Goal: Task Accomplishment & Management: Manage account settings

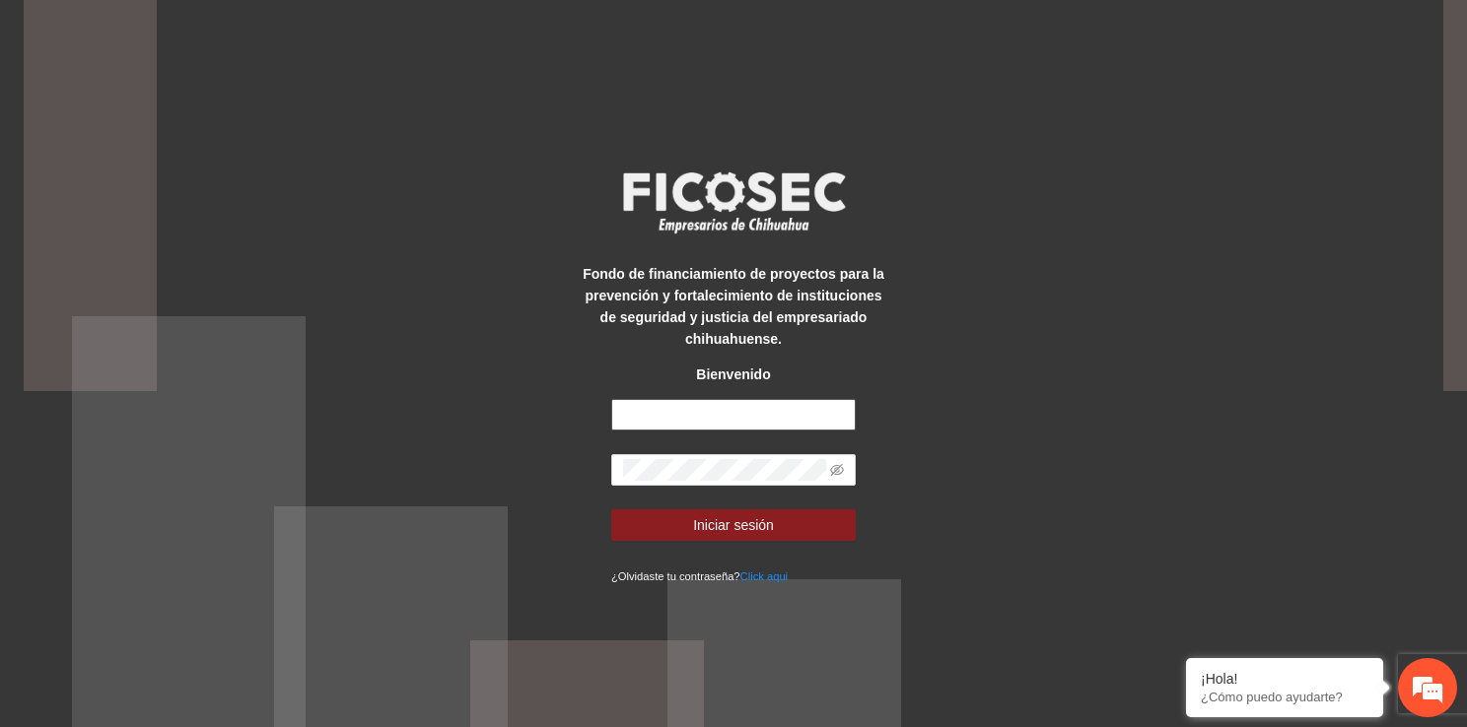
type input "**********"
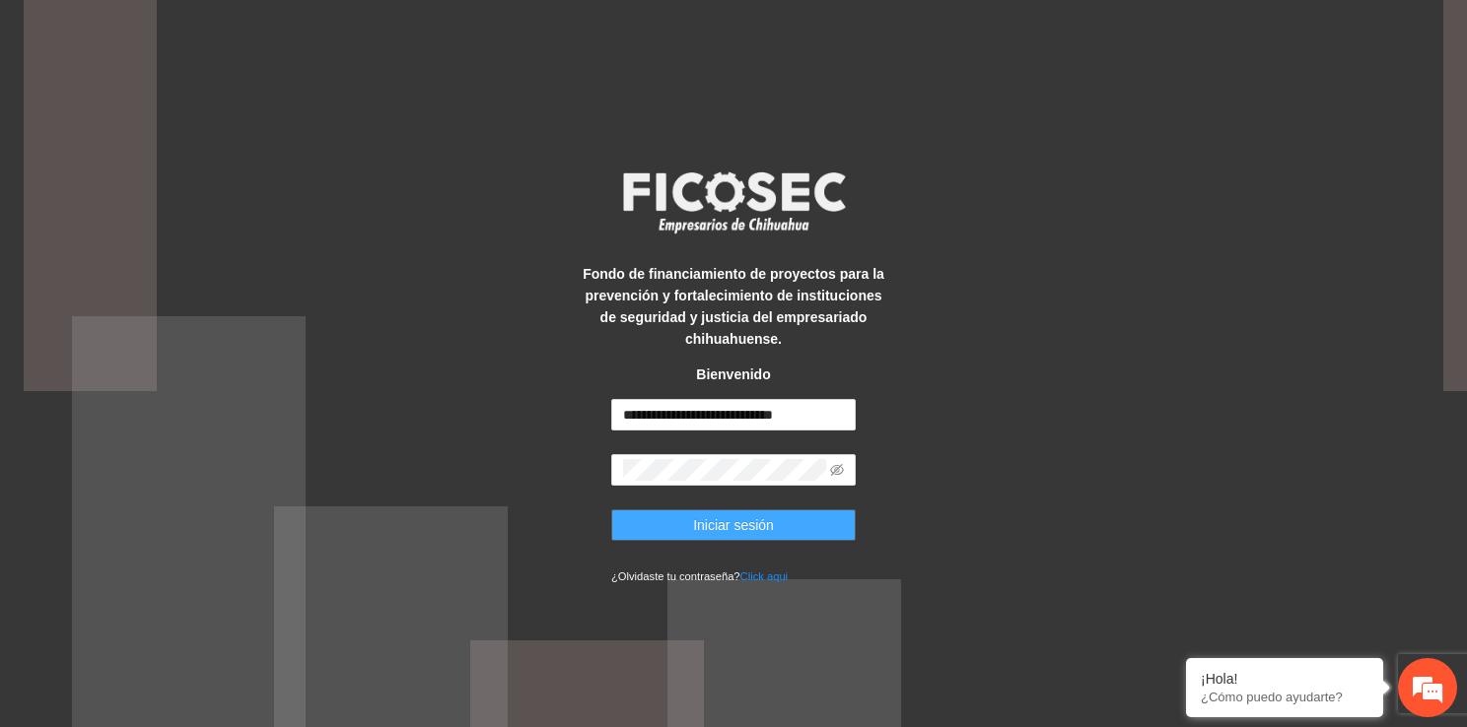
drag, startPoint x: 745, startPoint y: 508, endPoint x: 741, endPoint y: 520, distance: 13.4
click at [741, 520] on form "**********" at bounding box center [733, 492] width 244 height 187
click at [741, 520] on span "Iniciar sesión" at bounding box center [733, 526] width 81 height 22
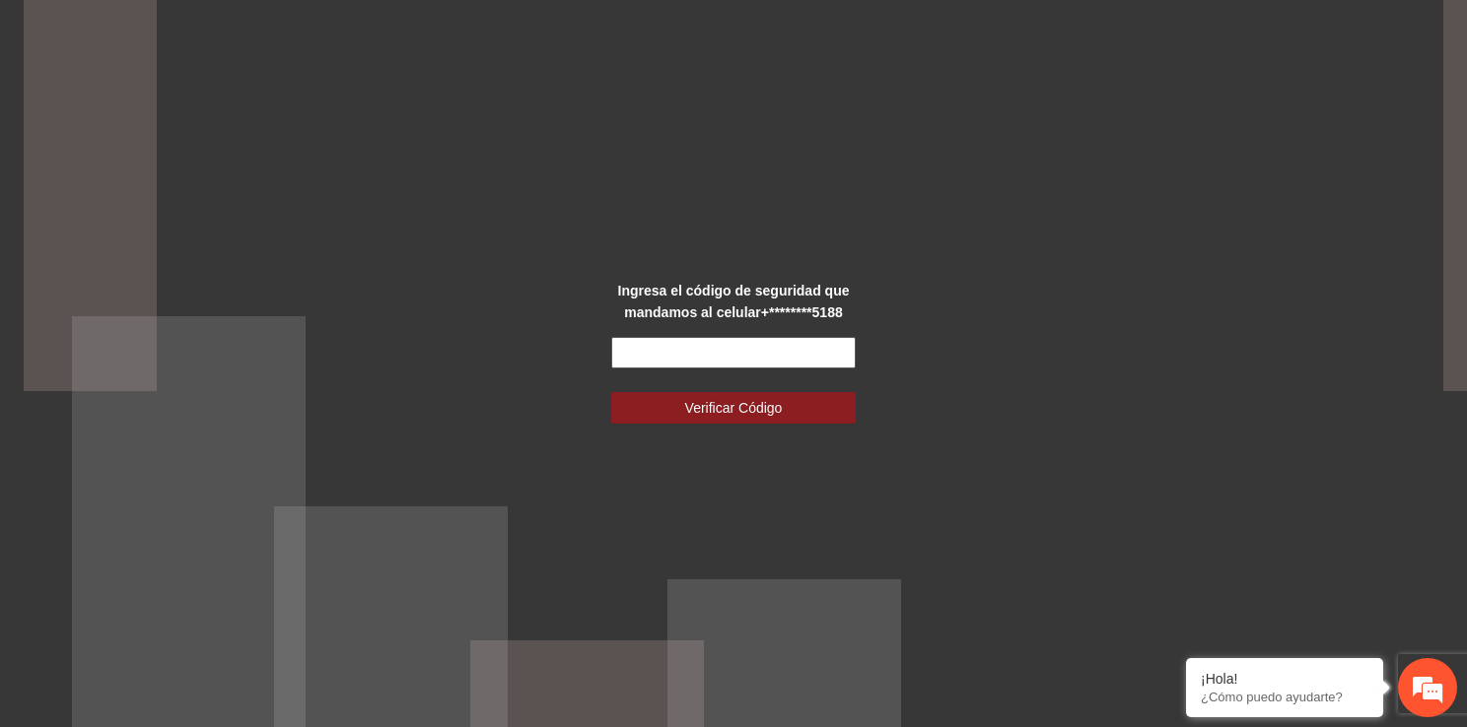
click at [736, 355] on input "text" at bounding box center [733, 353] width 244 height 32
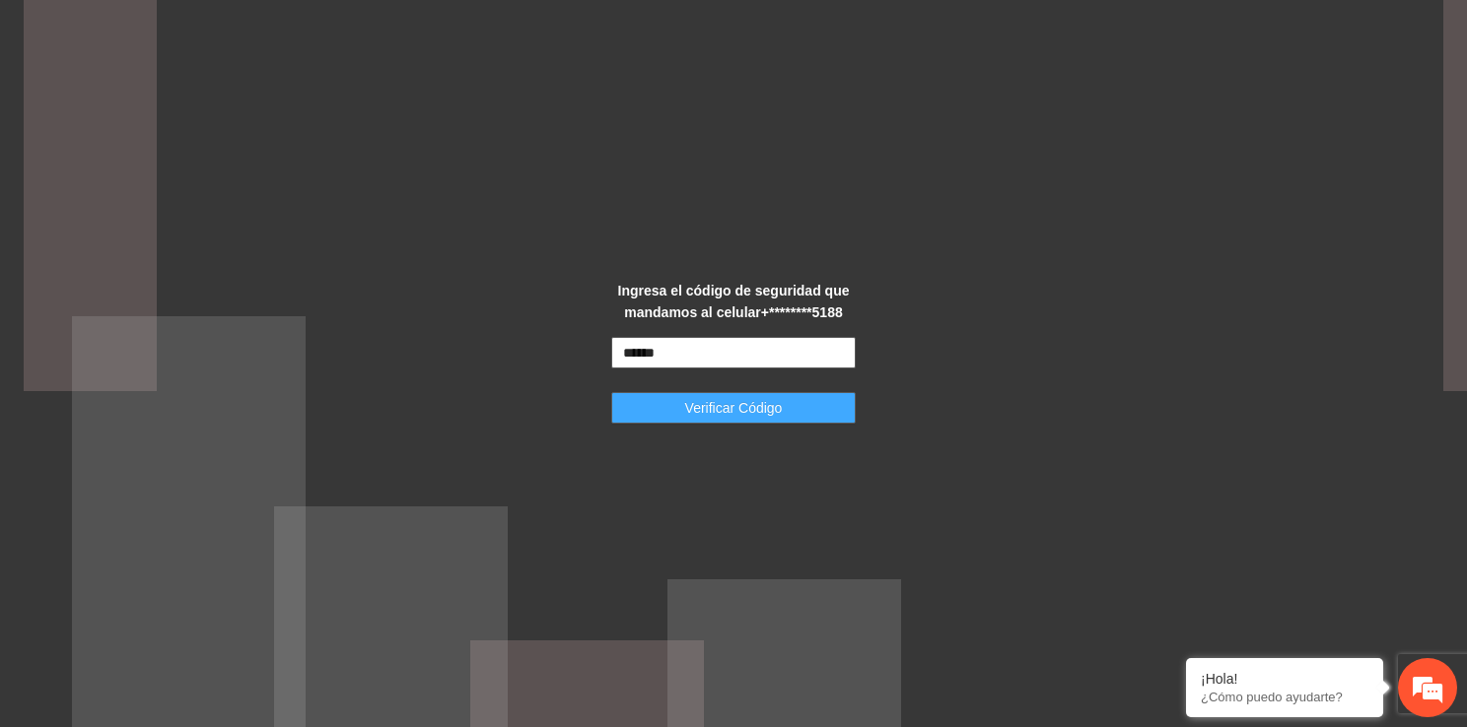
type input "******"
click at [800, 411] on button "Verificar Código" at bounding box center [733, 408] width 244 height 32
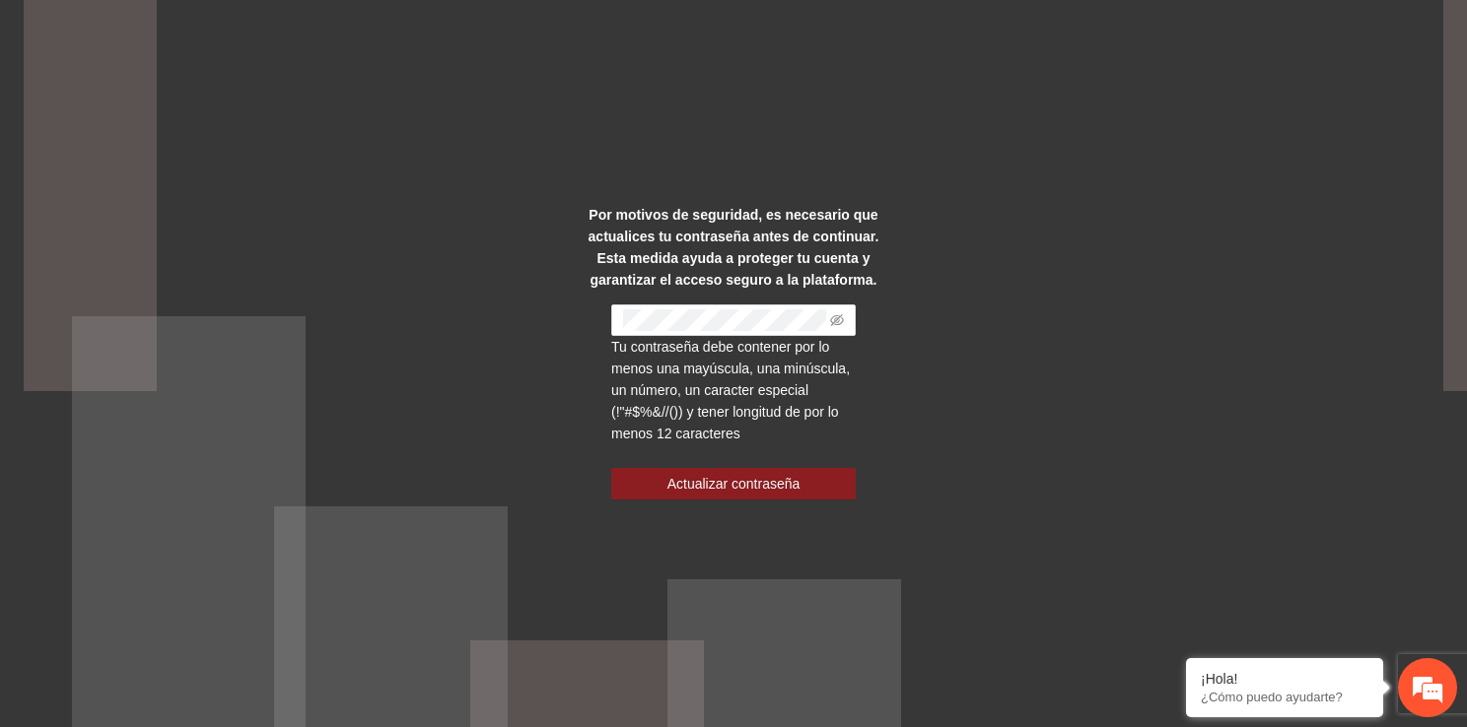
click at [973, 270] on div "Por motivos de seguridad, es necesario que actualices tu contraseña antes de co…" at bounding box center [733, 363] width 1467 height 727
click at [559, 359] on div "Por motivos de seguridad, es necesario que actualices tu contraseña antes de co…" at bounding box center [733, 363] width 1467 height 727
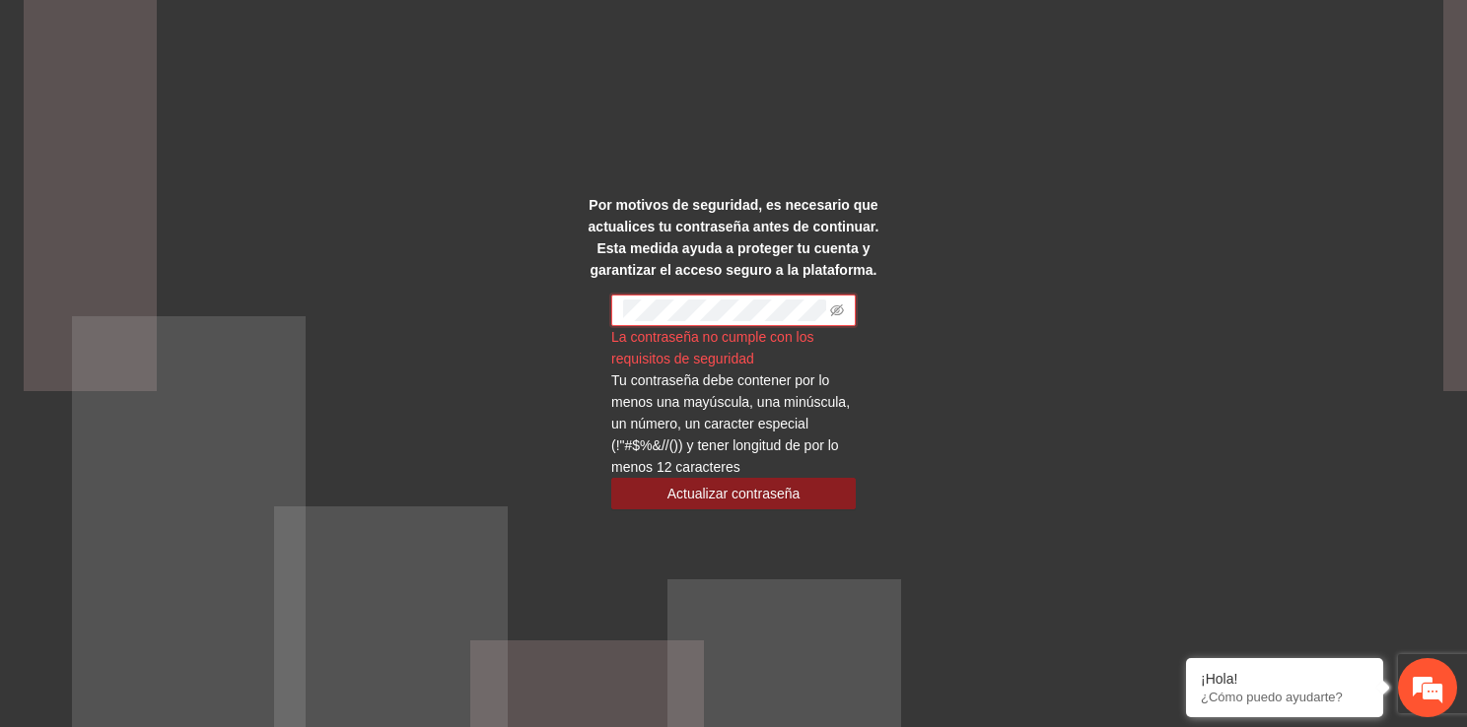
click at [848, 313] on span at bounding box center [733, 311] width 244 height 32
click at [839, 309] on icon "eye-invisible" at bounding box center [837, 311] width 14 height 12
click at [761, 483] on span "Actualizar contraseña" at bounding box center [733, 494] width 133 height 22
click at [757, 491] on span "Actualizar contraseña" at bounding box center [733, 494] width 133 height 22
click at [535, 404] on div "Por motivos de seguridad, es necesario que actualices tu contraseña antes de co…" at bounding box center [733, 363] width 1467 height 727
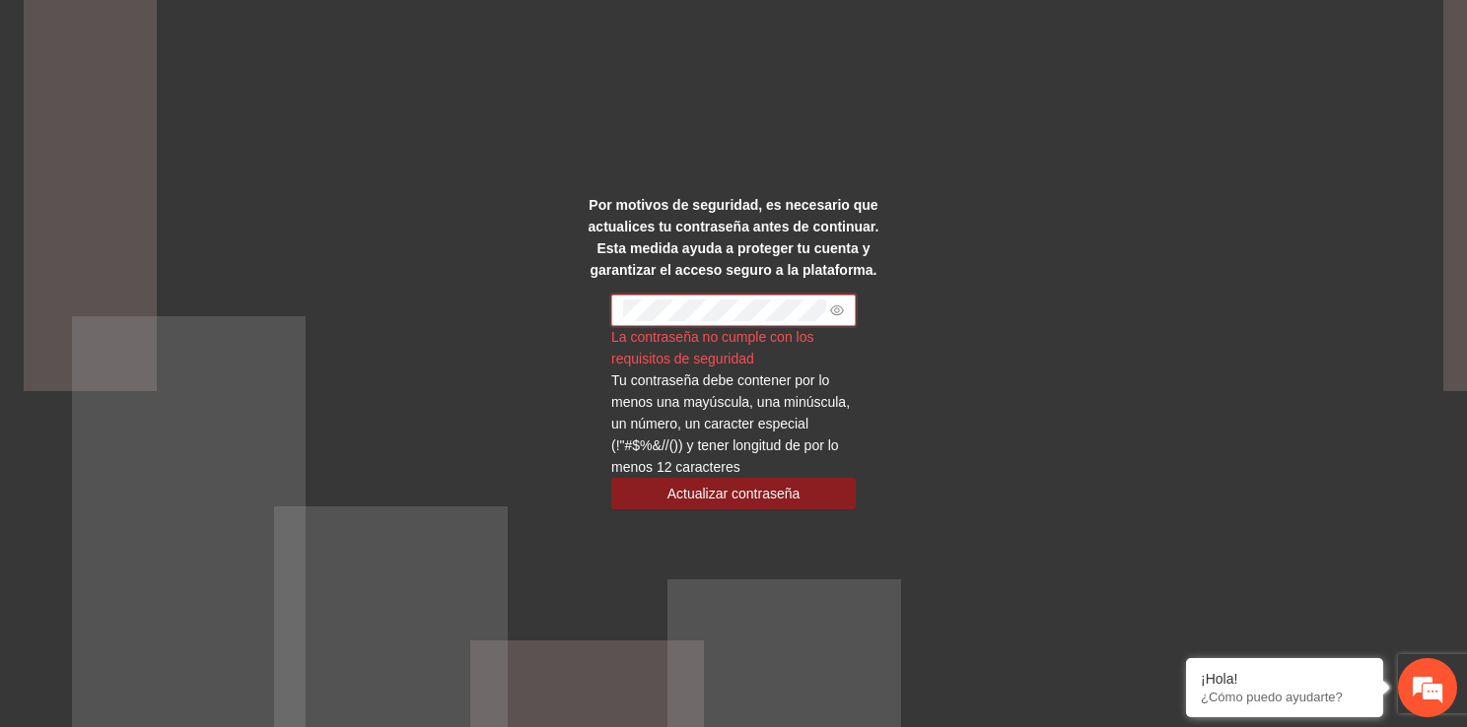
click at [611, 478] on button "Actualizar contraseña" at bounding box center [733, 494] width 244 height 32
click at [745, 483] on span "Actualizar contraseña" at bounding box center [733, 494] width 133 height 22
click at [748, 321] on span at bounding box center [733, 311] width 244 height 32
click at [844, 559] on div "Por motivos de seguridad, es necesario que actualices tu contraseña antes de co…" at bounding box center [733, 363] width 1467 height 727
click at [794, 495] on span "Actualizar contraseña" at bounding box center [733, 494] width 133 height 22
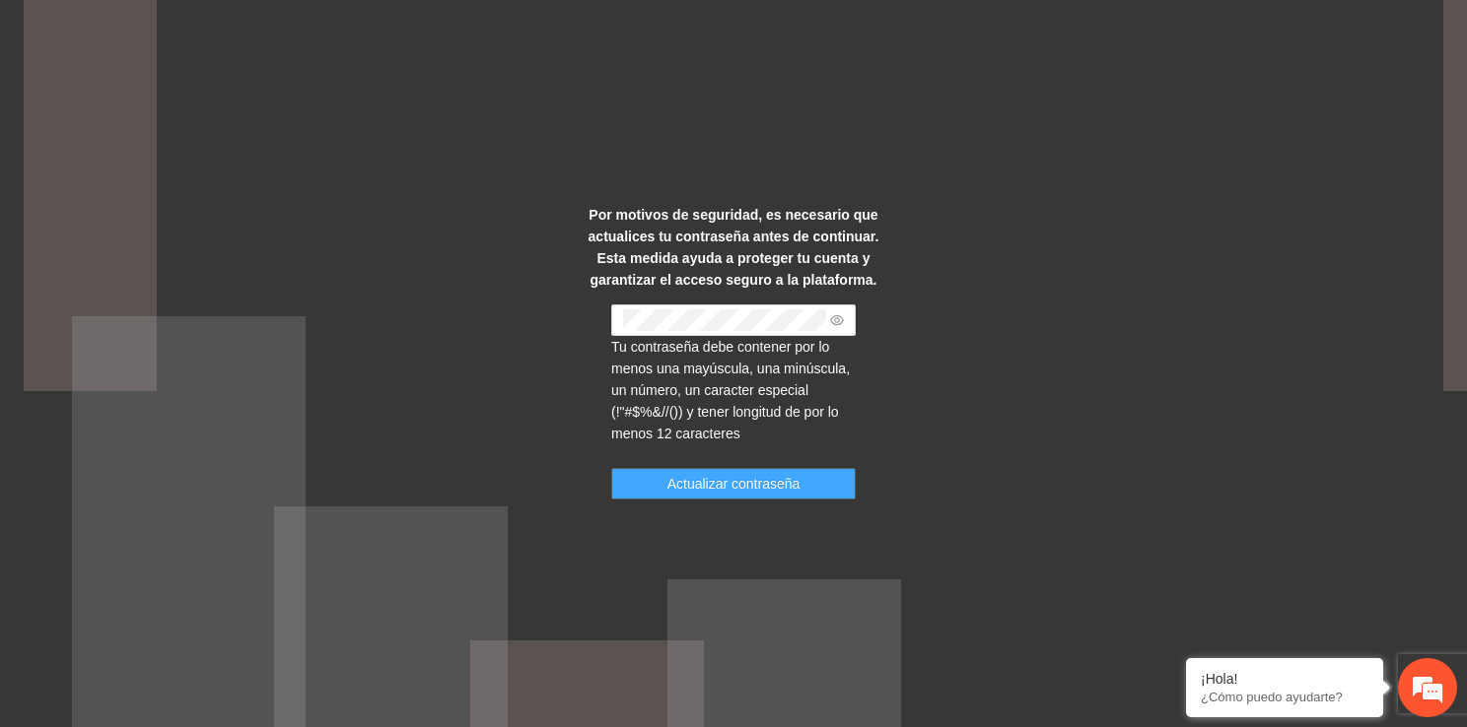
click at [784, 483] on span "Actualizar contraseña" at bounding box center [733, 484] width 133 height 22
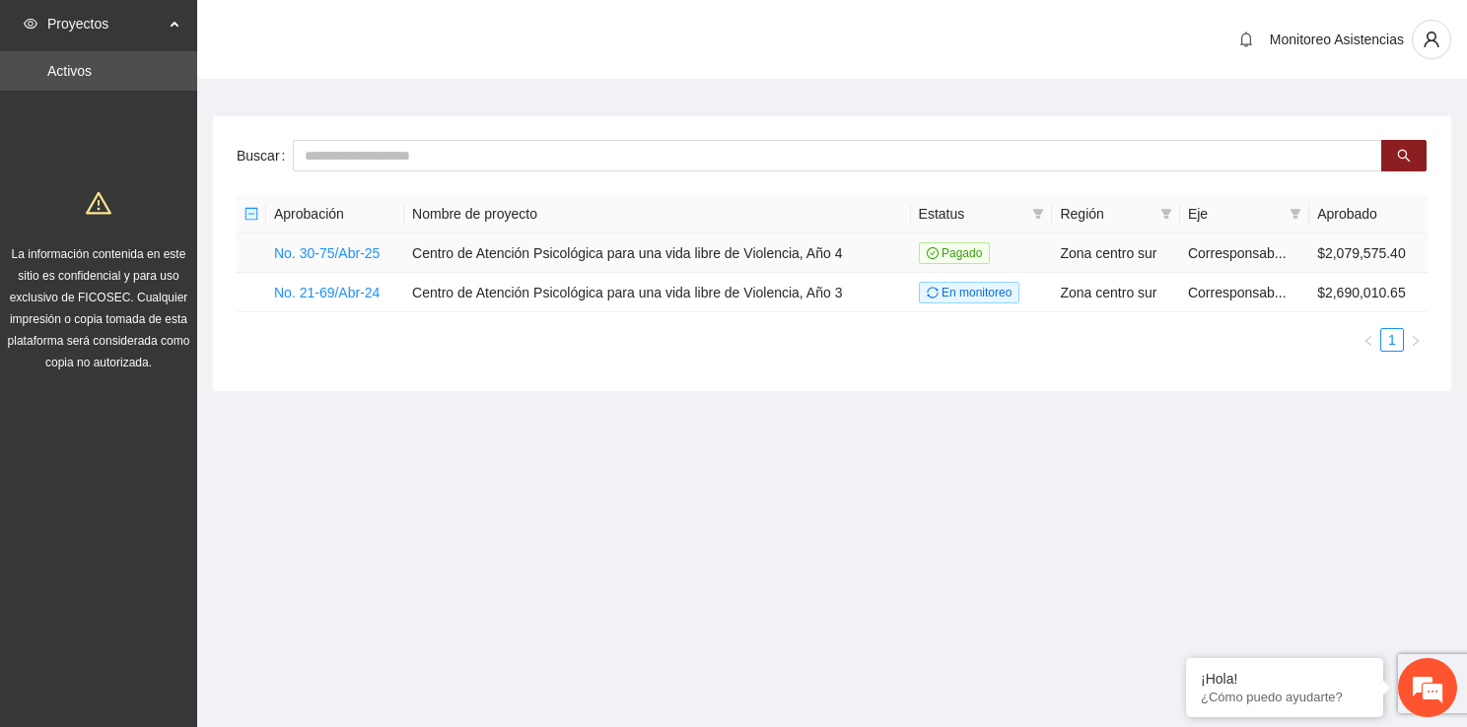
click at [331, 242] on td "No. 30-75/Abr-25" at bounding box center [335, 253] width 138 height 39
click at [332, 245] on link "No. 30-75/Abr-25" at bounding box center [326, 253] width 105 height 16
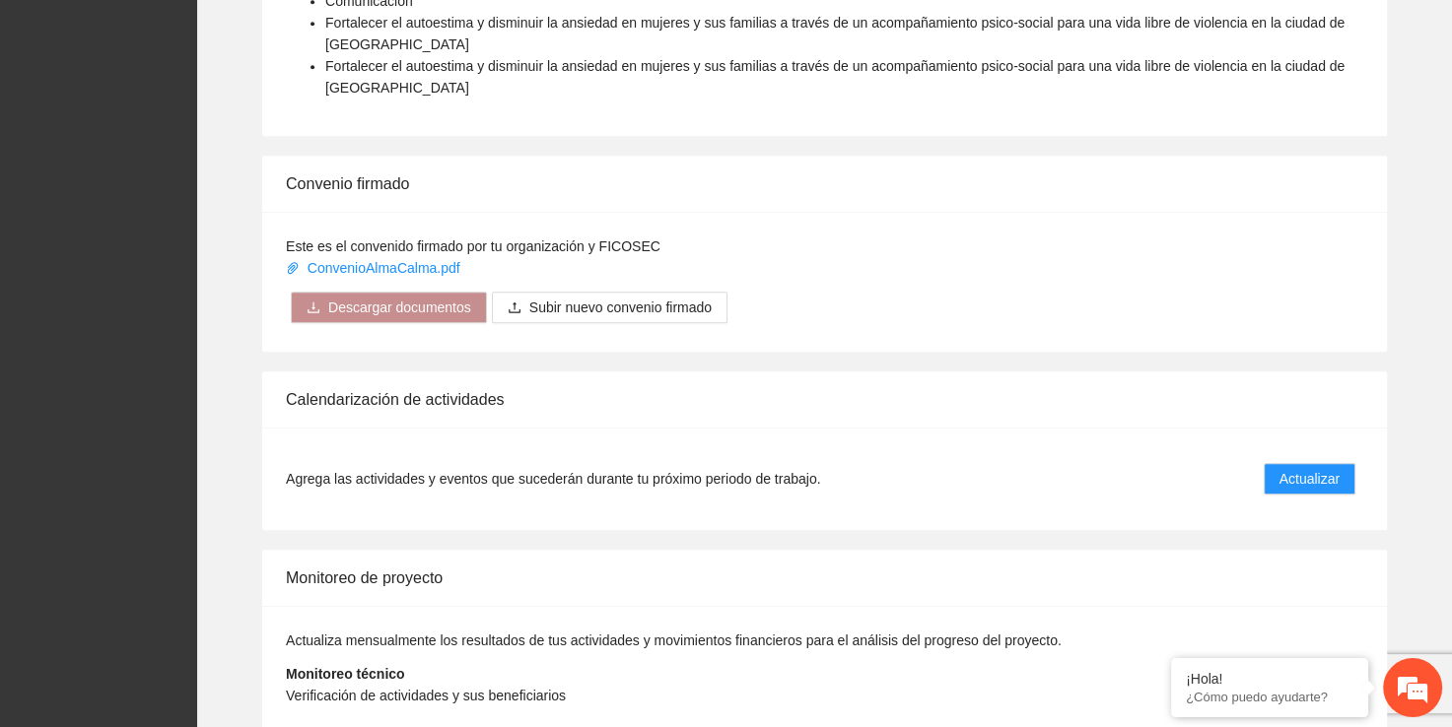
scroll to position [1156, 0]
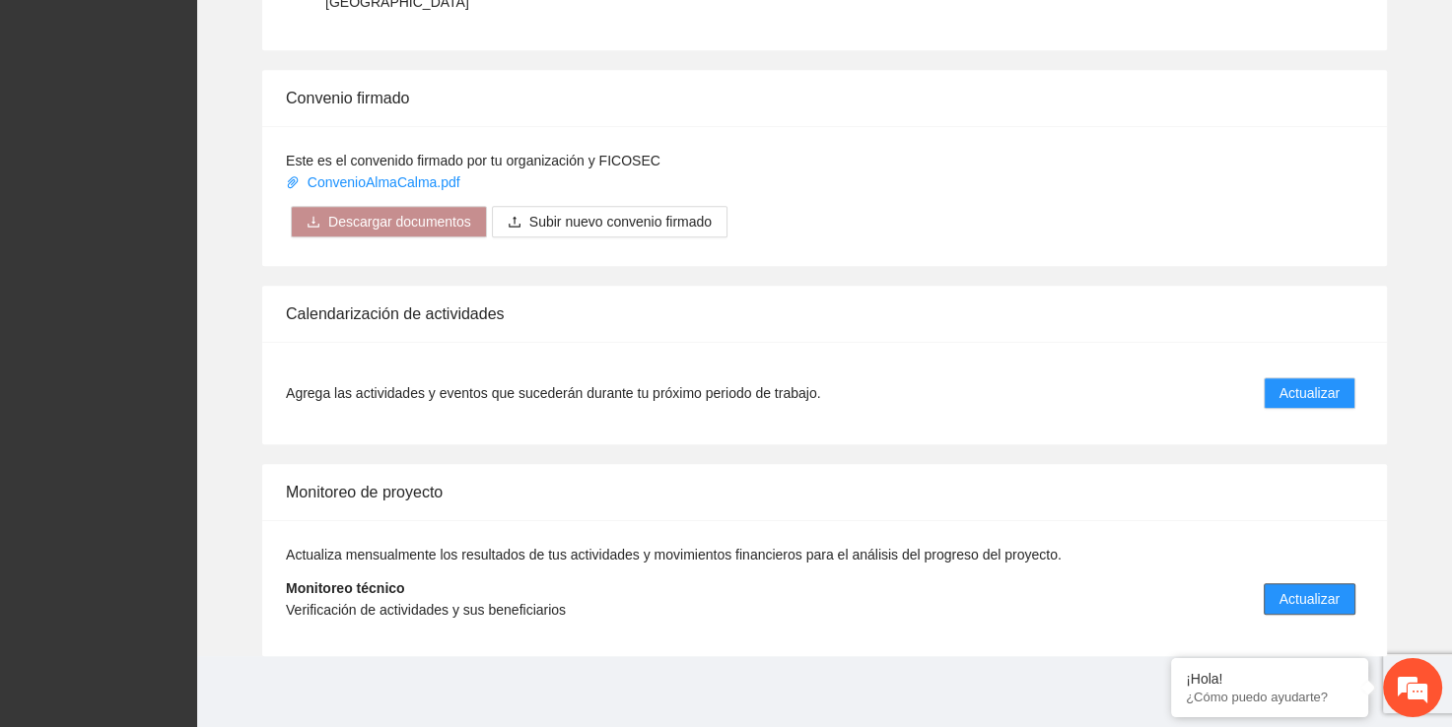
click at [1301, 600] on span "Actualizar" at bounding box center [1310, 599] width 60 height 22
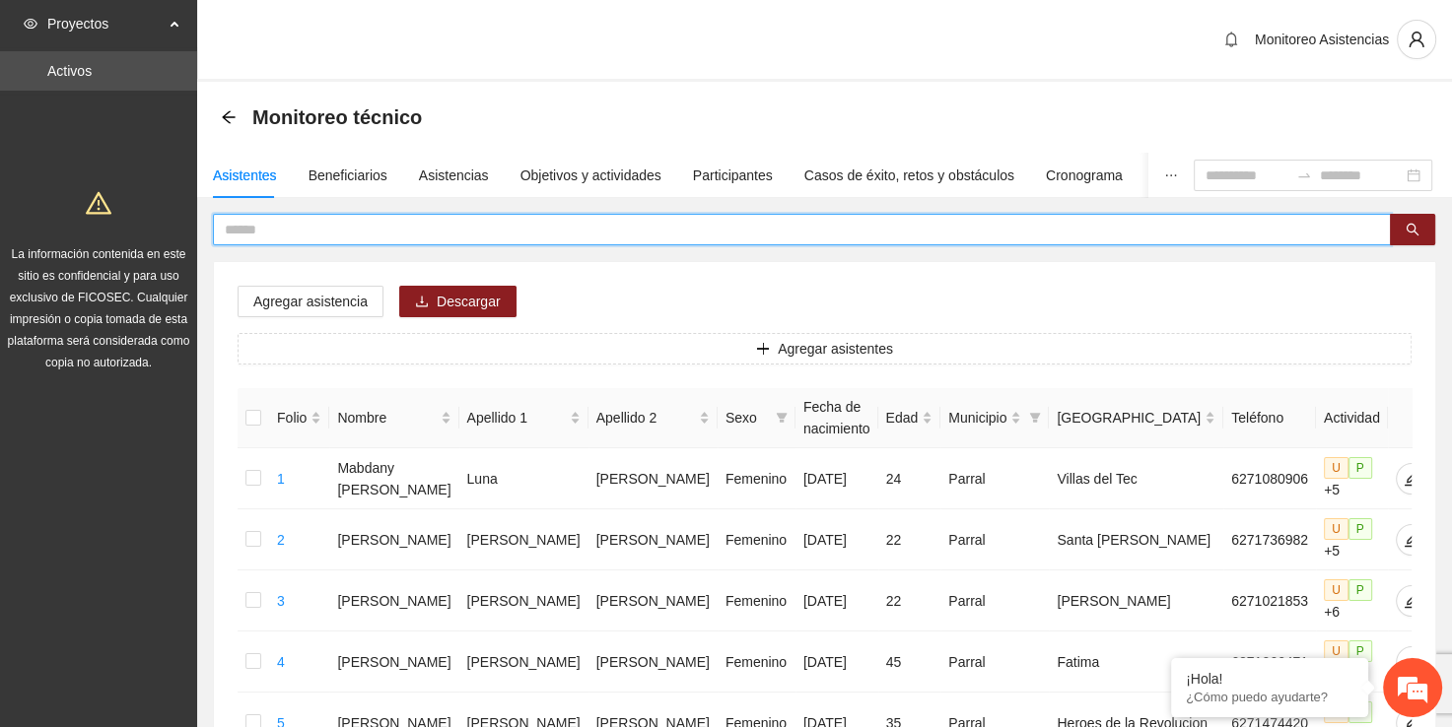
click at [588, 225] on input "text" at bounding box center [794, 230] width 1139 height 22
type input "*****"
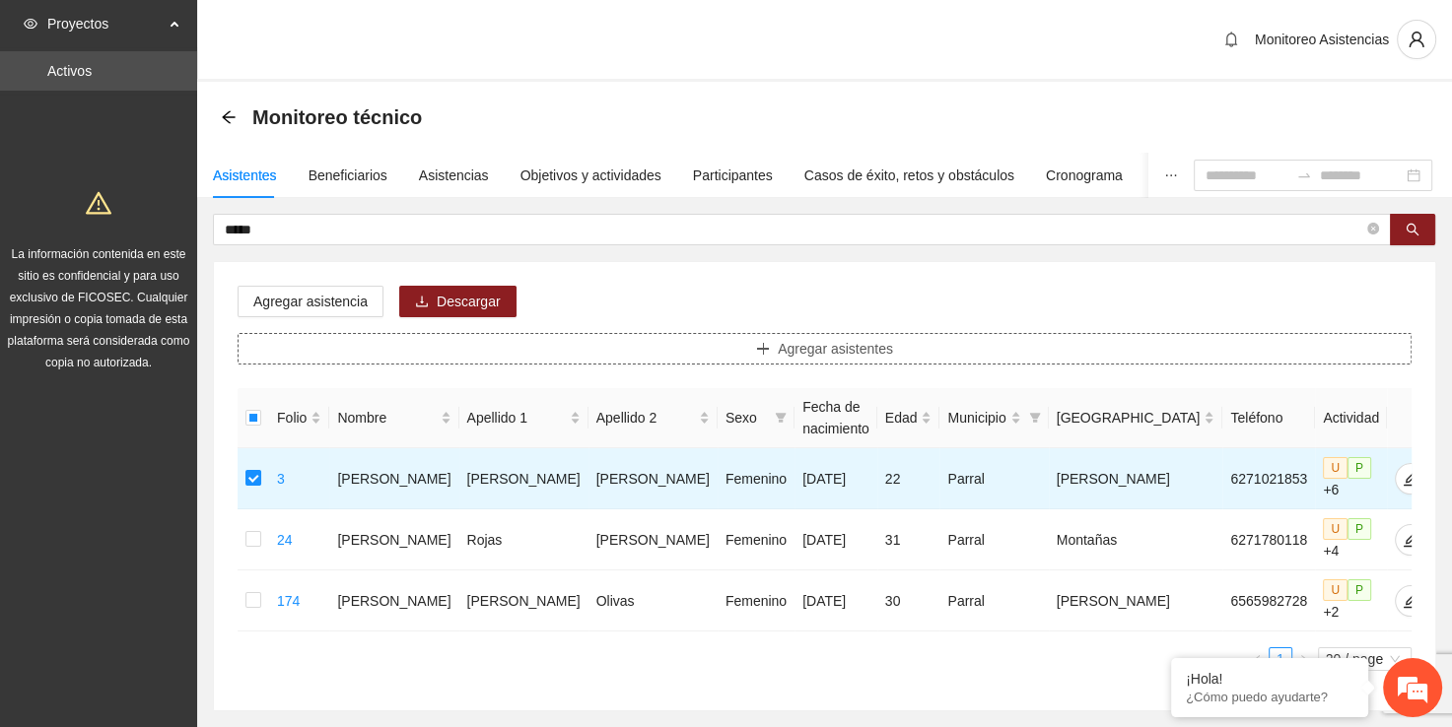
click at [852, 349] on span "Agregar asistentes" at bounding box center [835, 349] width 115 height 22
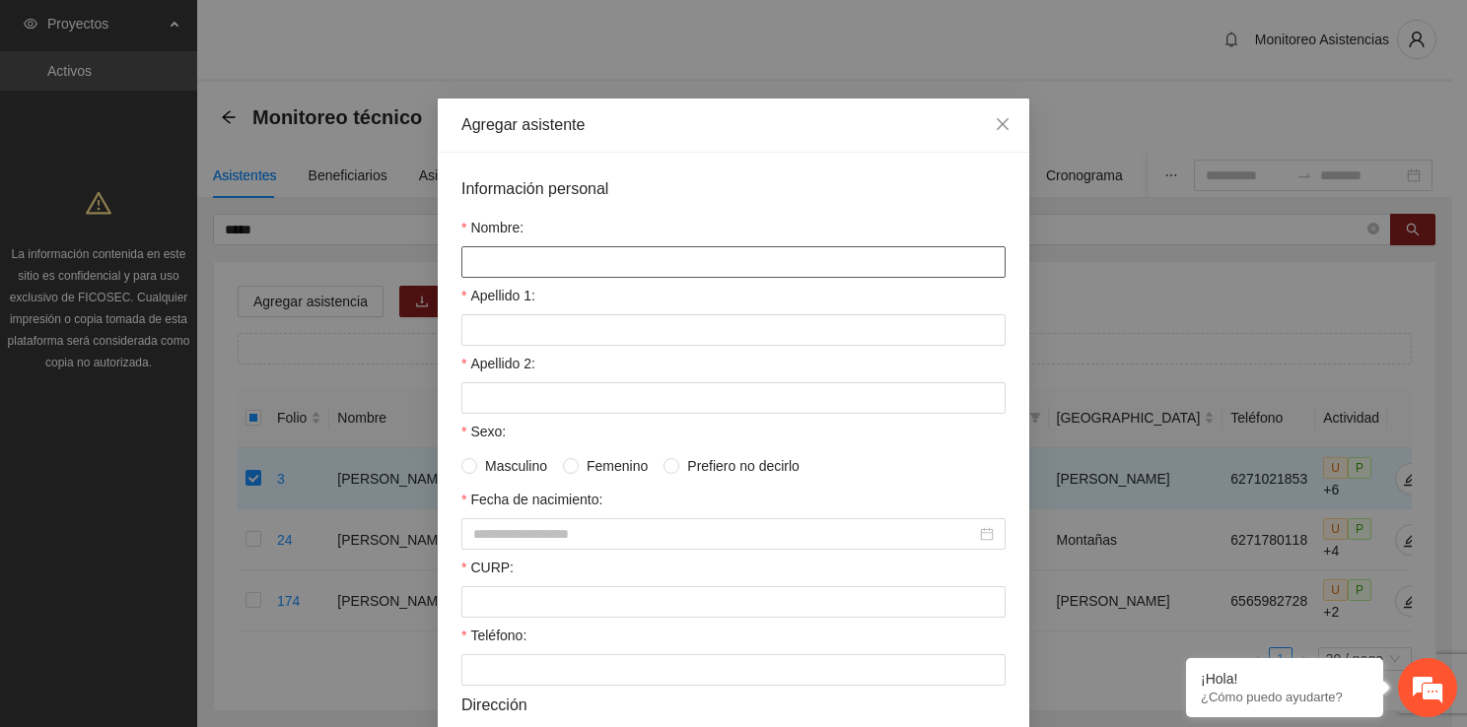
click at [762, 270] on input "Nombre:" at bounding box center [733, 262] width 544 height 32
click at [995, 121] on icon "close" at bounding box center [1003, 124] width 16 height 16
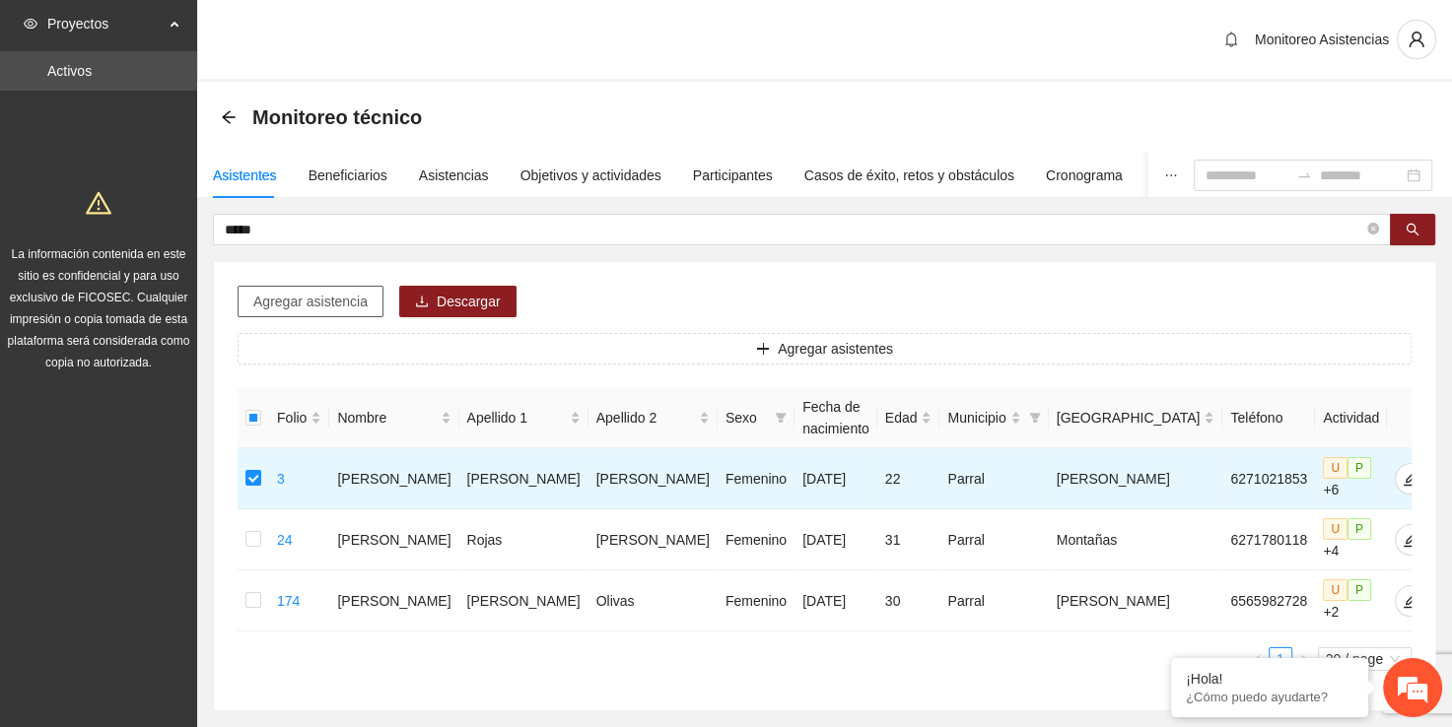
click at [319, 298] on span "Agregar asistencia" at bounding box center [310, 302] width 114 height 22
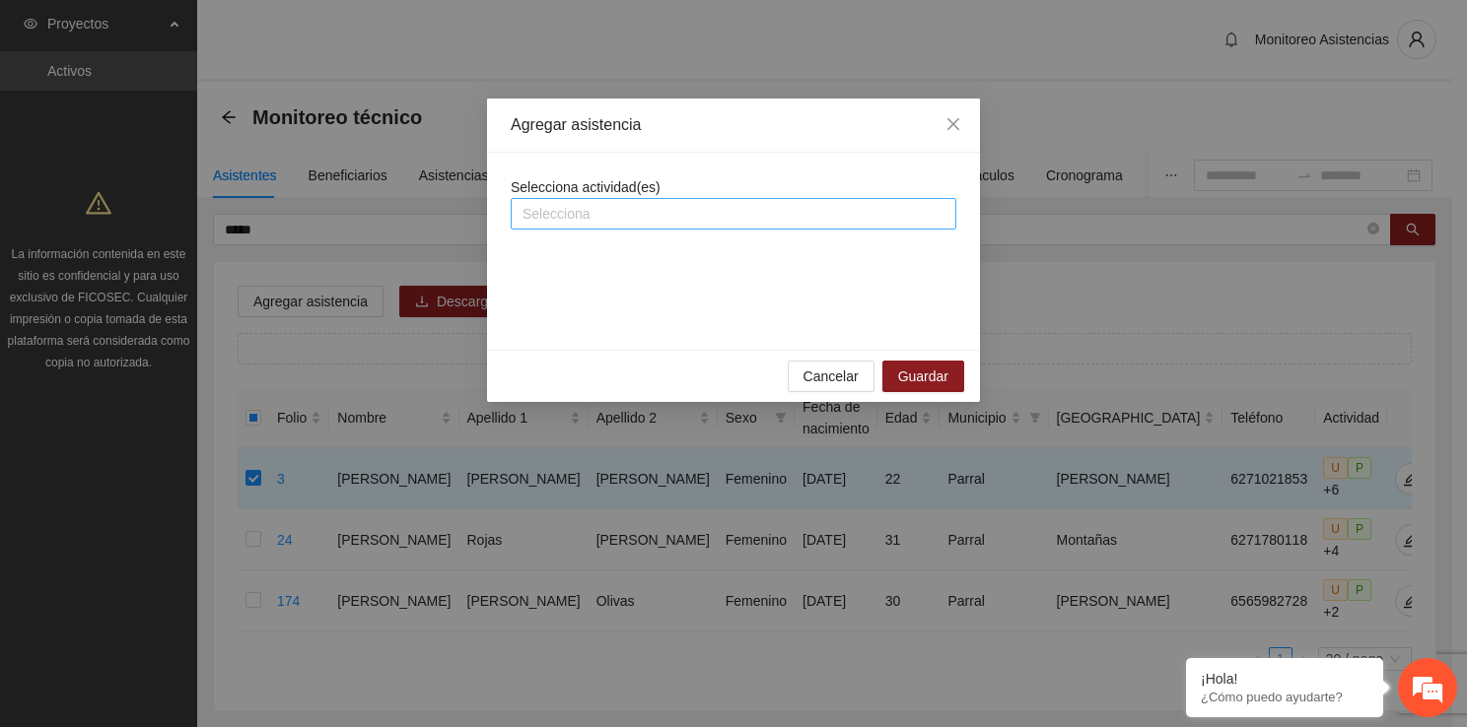
click at [749, 222] on div at bounding box center [734, 214] width 436 height 24
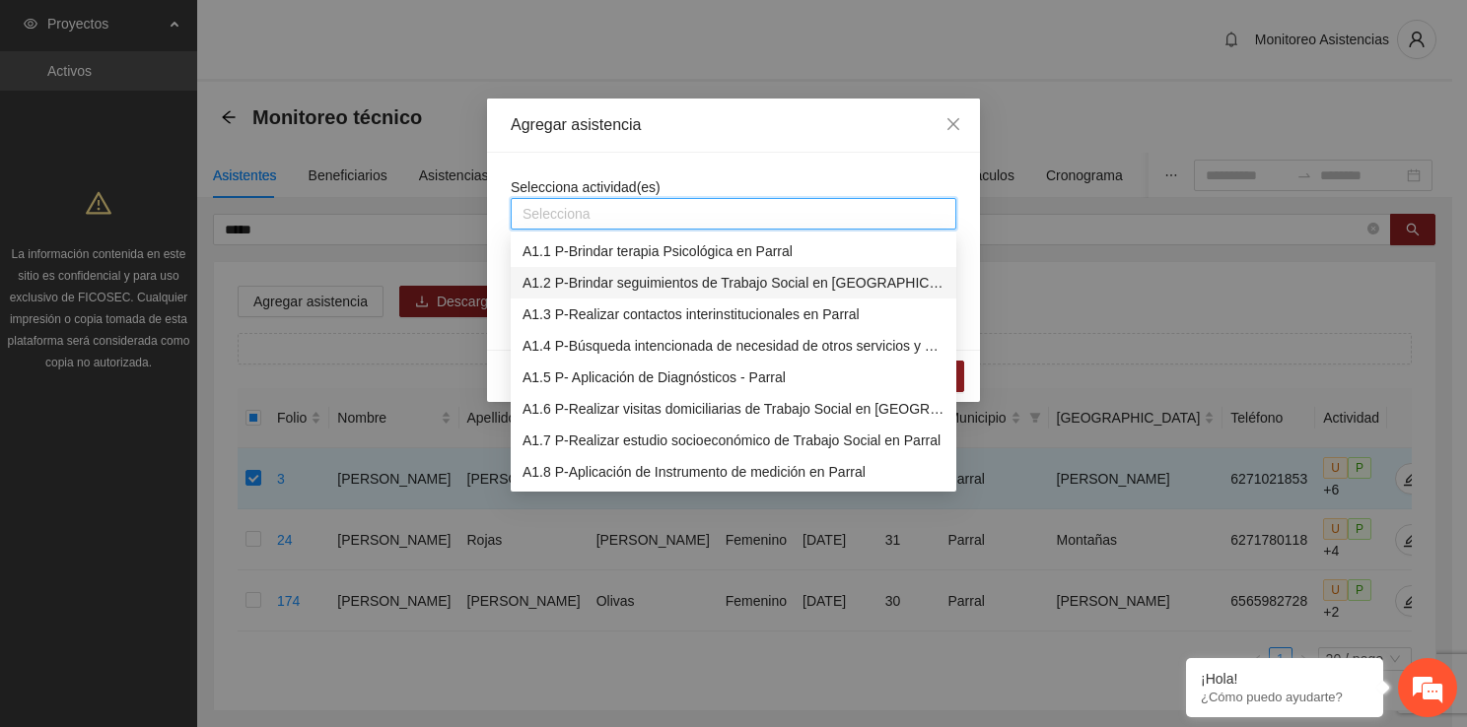
click at [759, 286] on div "A1.2 P-Brindar seguimientos de Trabajo Social en [GEOGRAPHIC_DATA]" at bounding box center [733, 283] width 422 height 22
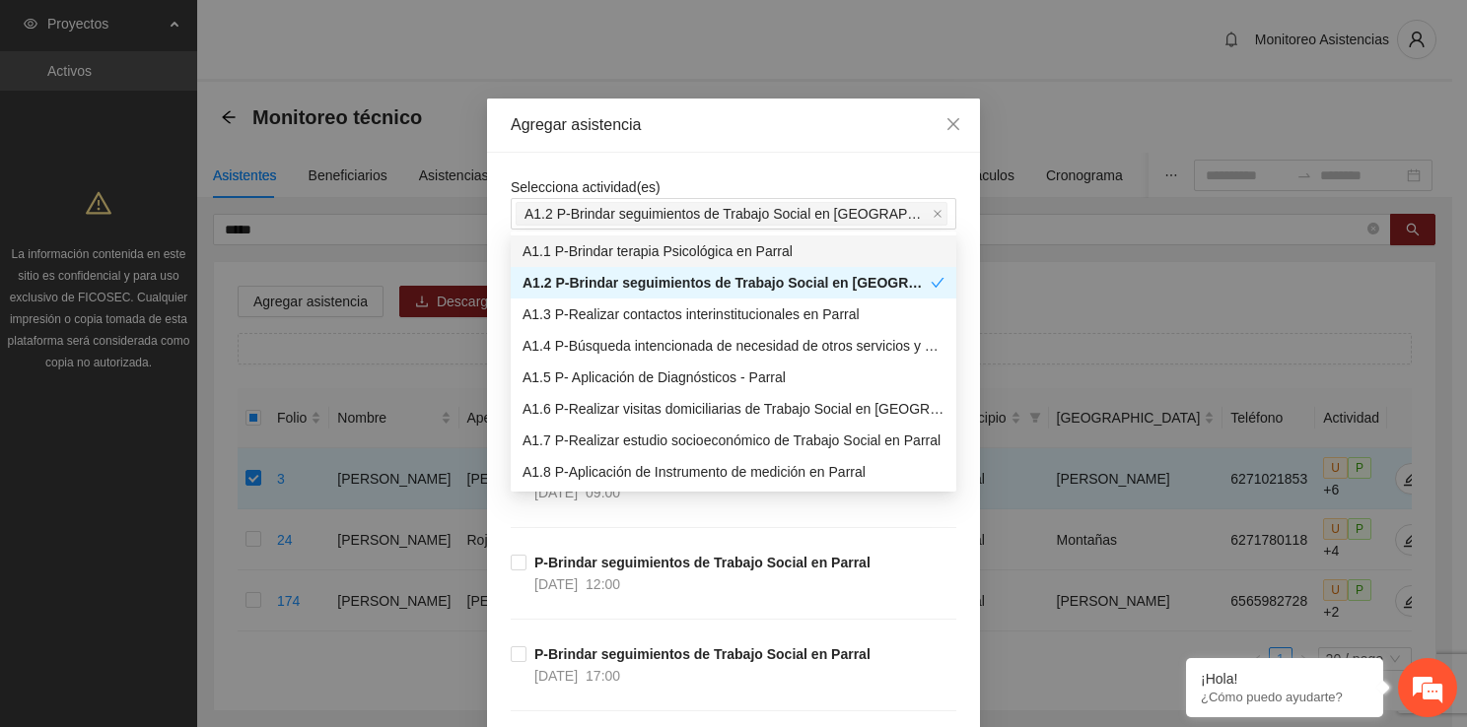
click at [715, 152] on div "Agregar asistencia" at bounding box center [733, 126] width 493 height 54
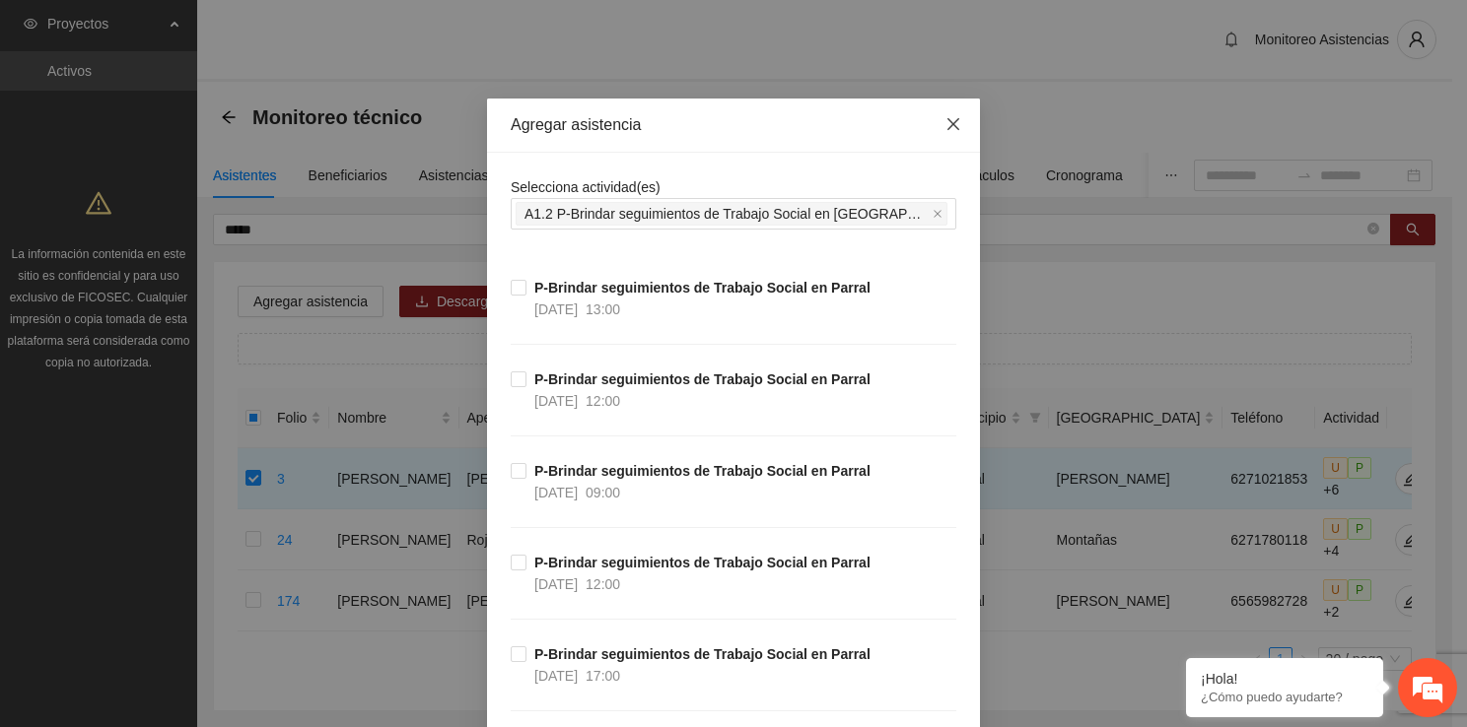
click at [945, 128] on icon "close" at bounding box center [953, 124] width 16 height 16
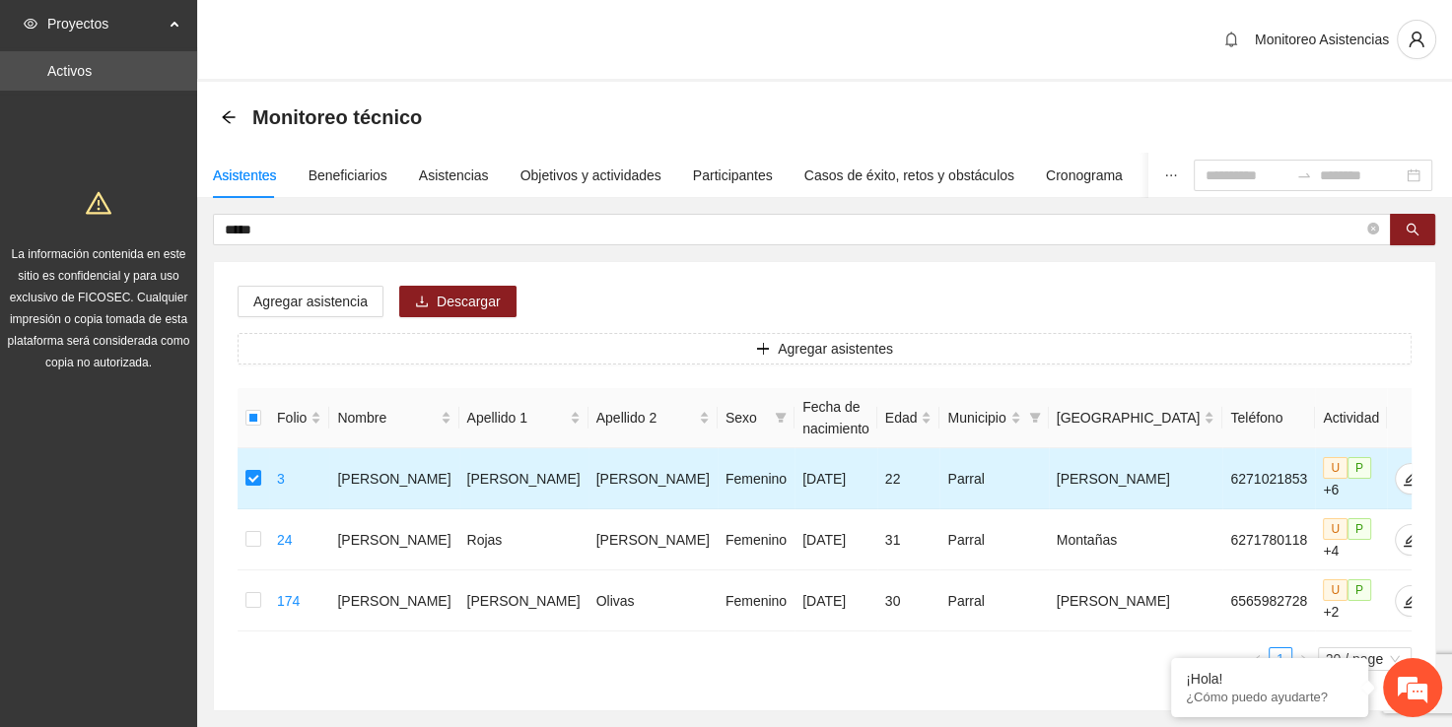
click at [269, 471] on td at bounding box center [254, 479] width 32 height 61
click at [265, 471] on td at bounding box center [254, 479] width 32 height 61
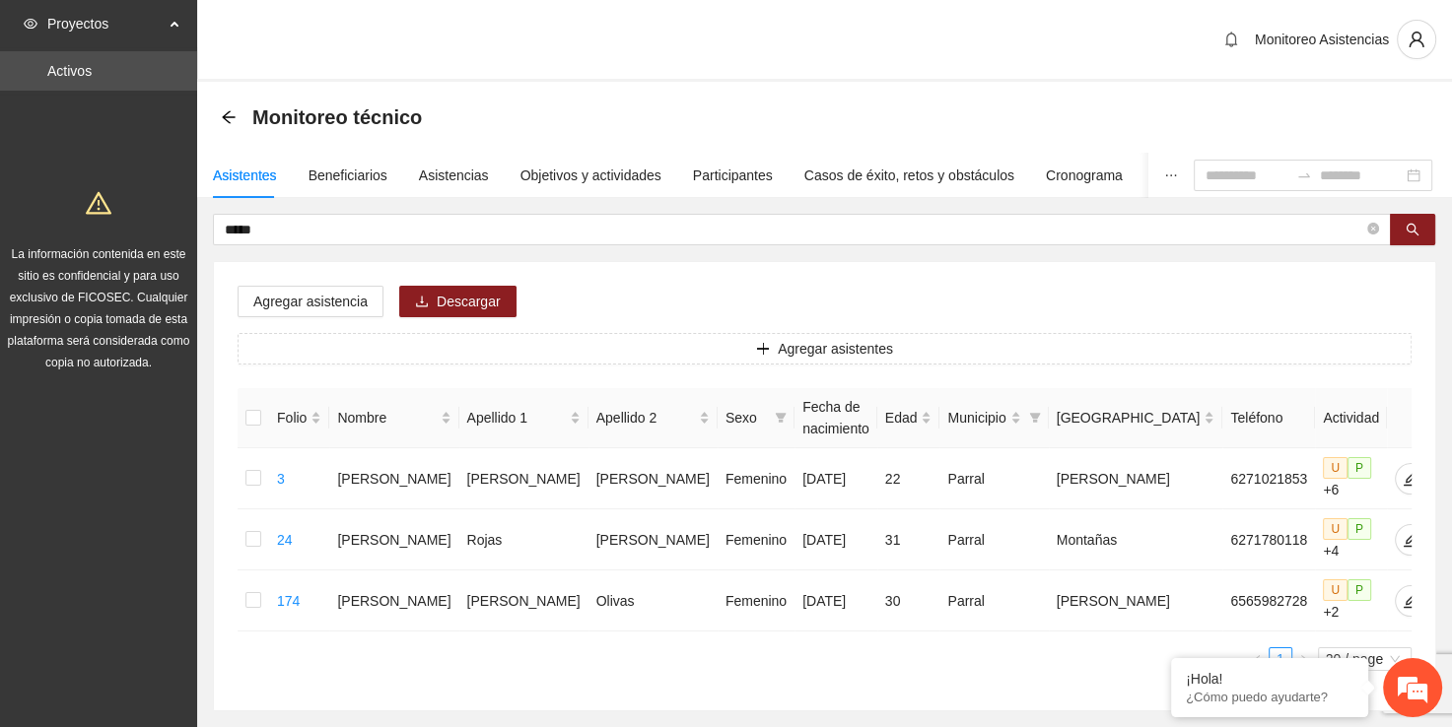
click at [246, 178] on div "Asistentes" at bounding box center [245, 176] width 64 height 22
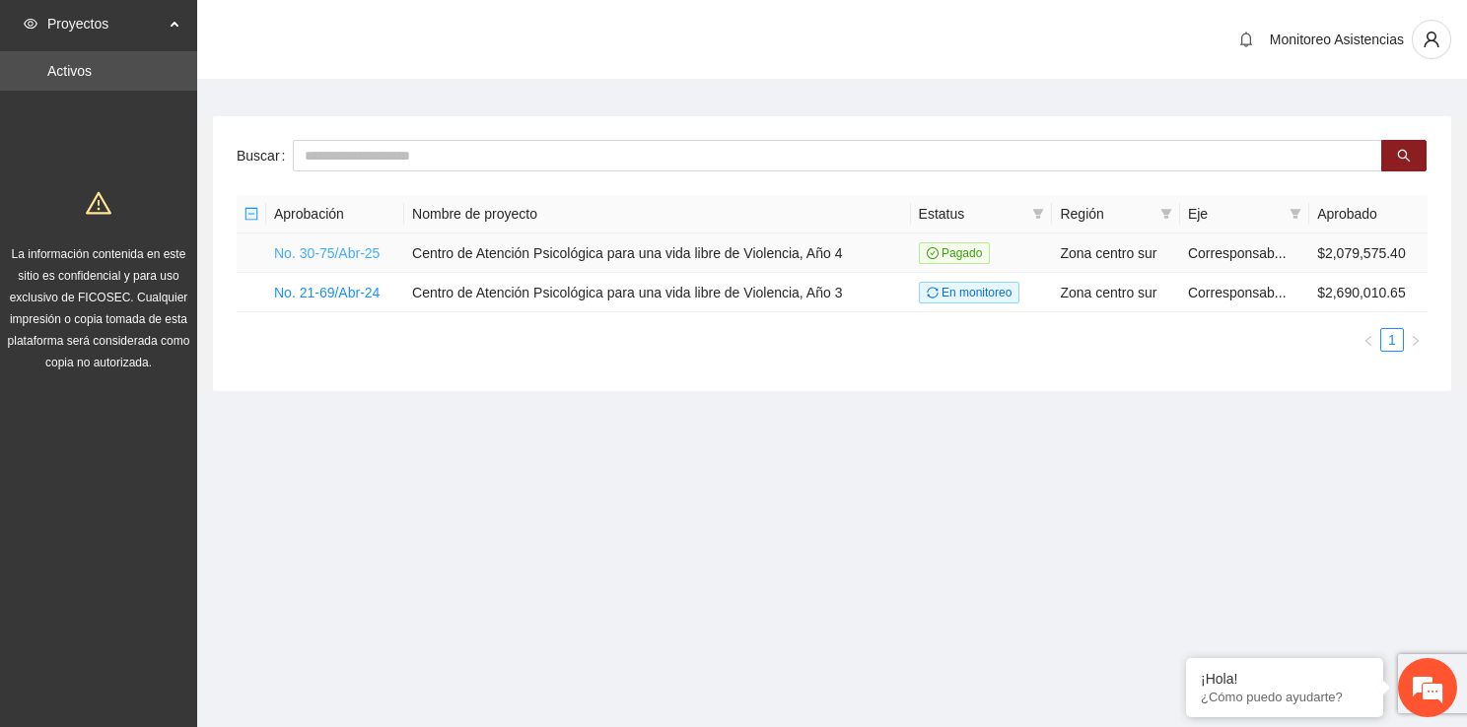
click at [354, 257] on link "No. 30-75/Abr-25" at bounding box center [326, 253] width 105 height 16
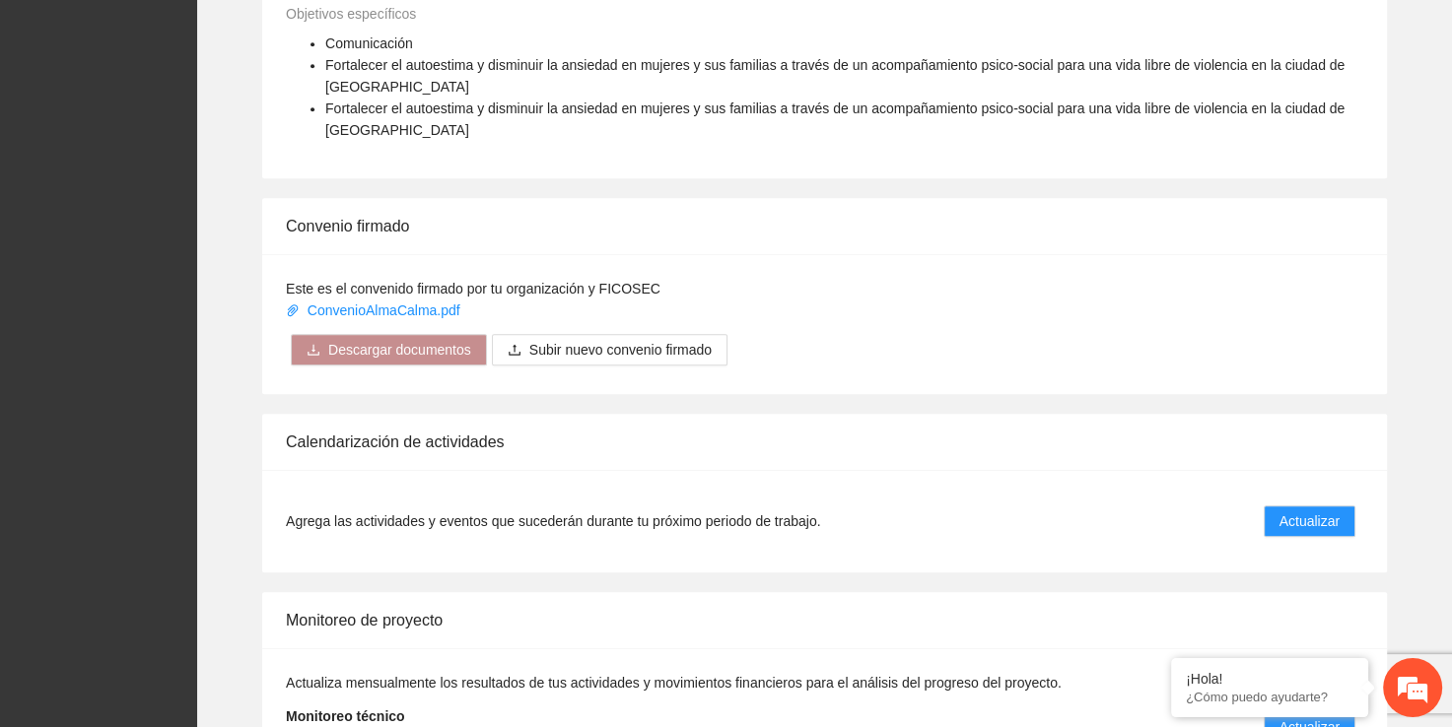
scroll to position [1072, 0]
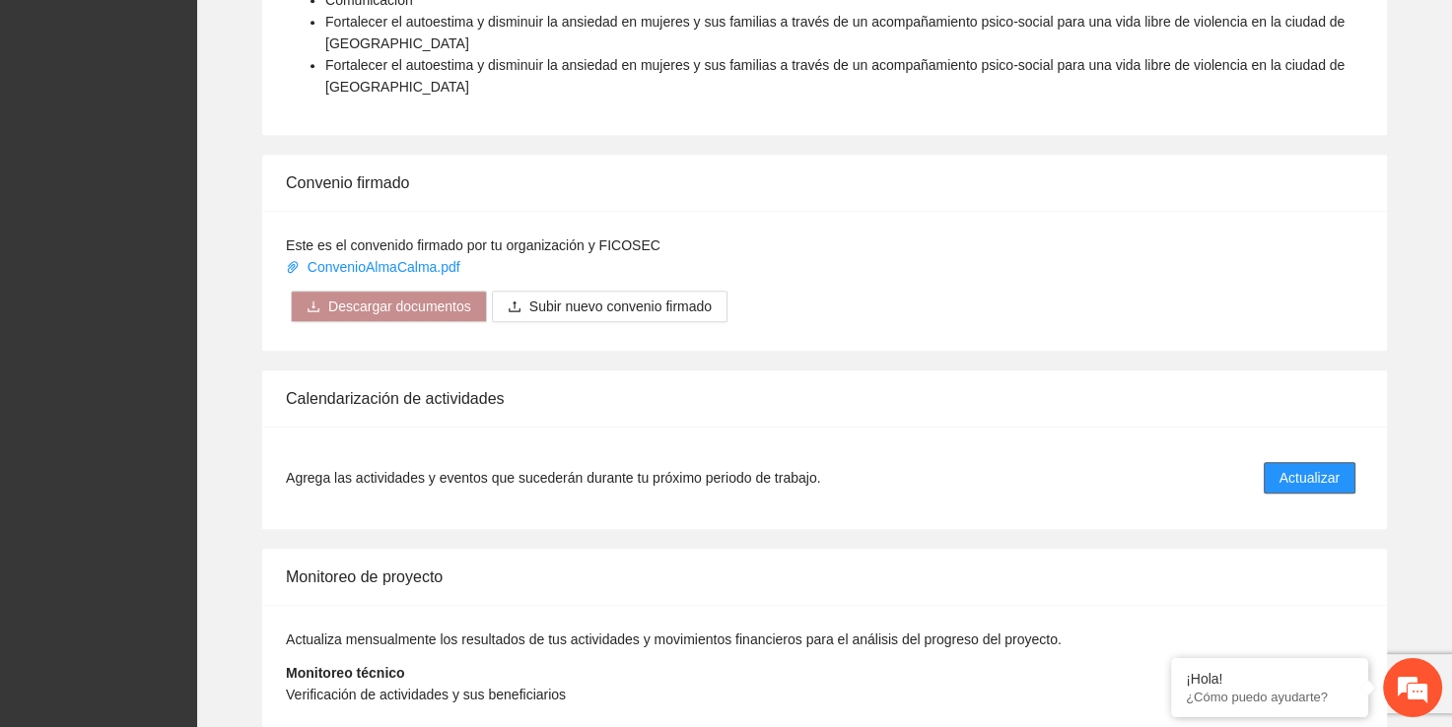
click at [1317, 471] on span "Actualizar" at bounding box center [1310, 478] width 60 height 22
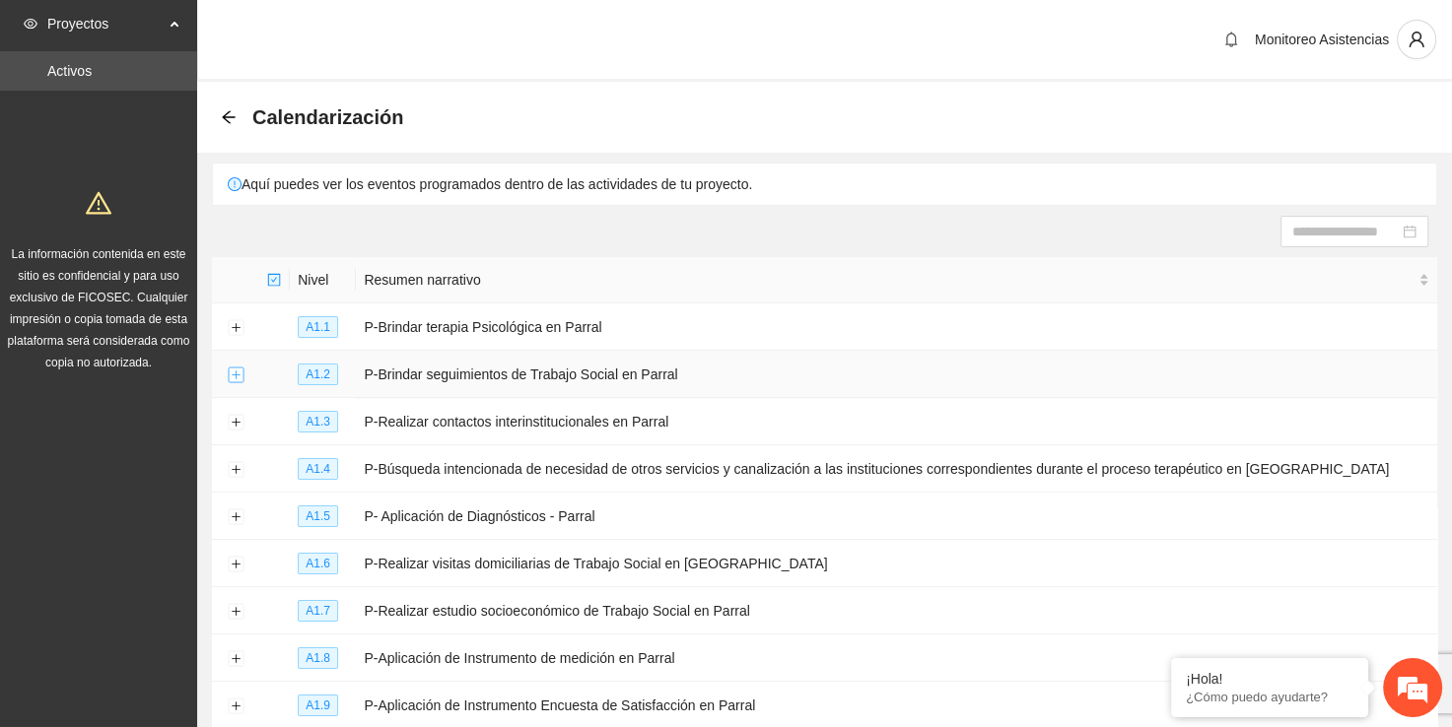
click at [232, 381] on button "Expand row" at bounding box center [236, 376] width 16 height 16
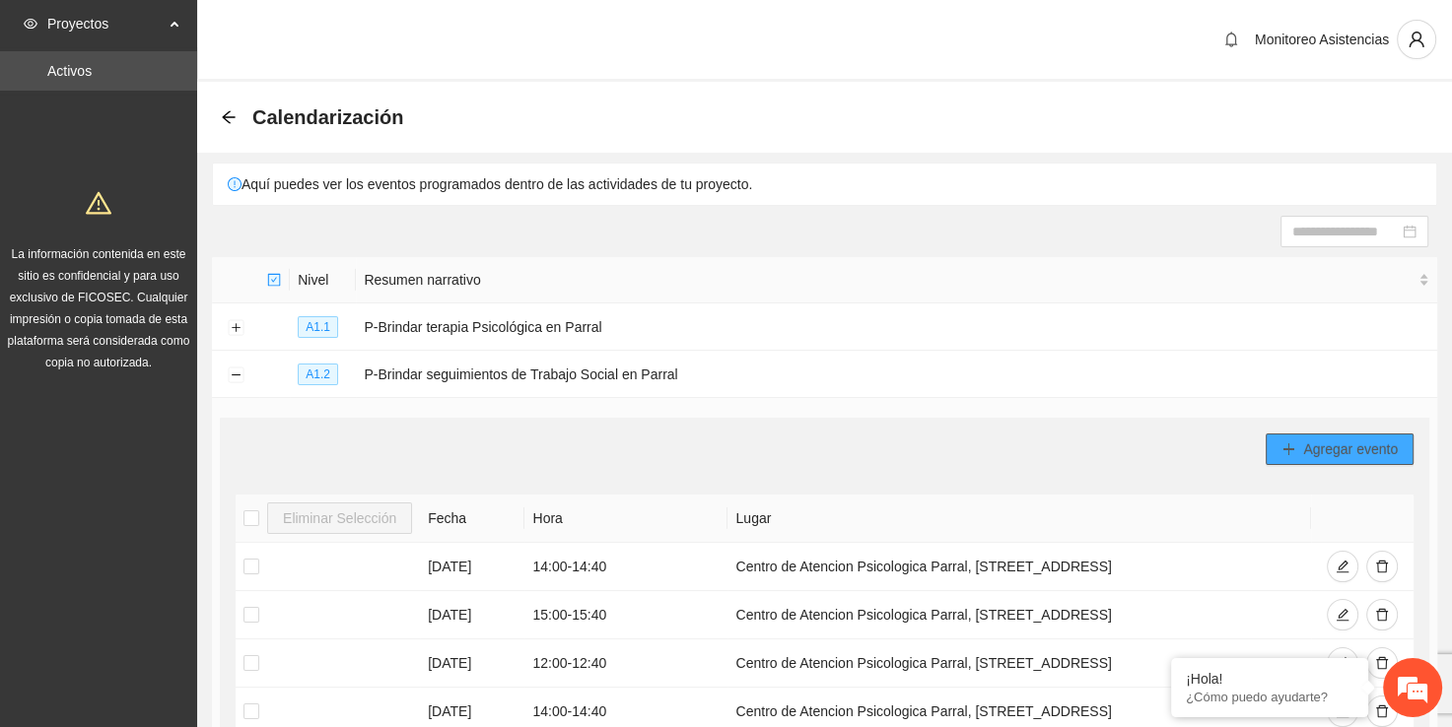
click at [1376, 445] on span "Agregar evento" at bounding box center [1350, 450] width 95 height 22
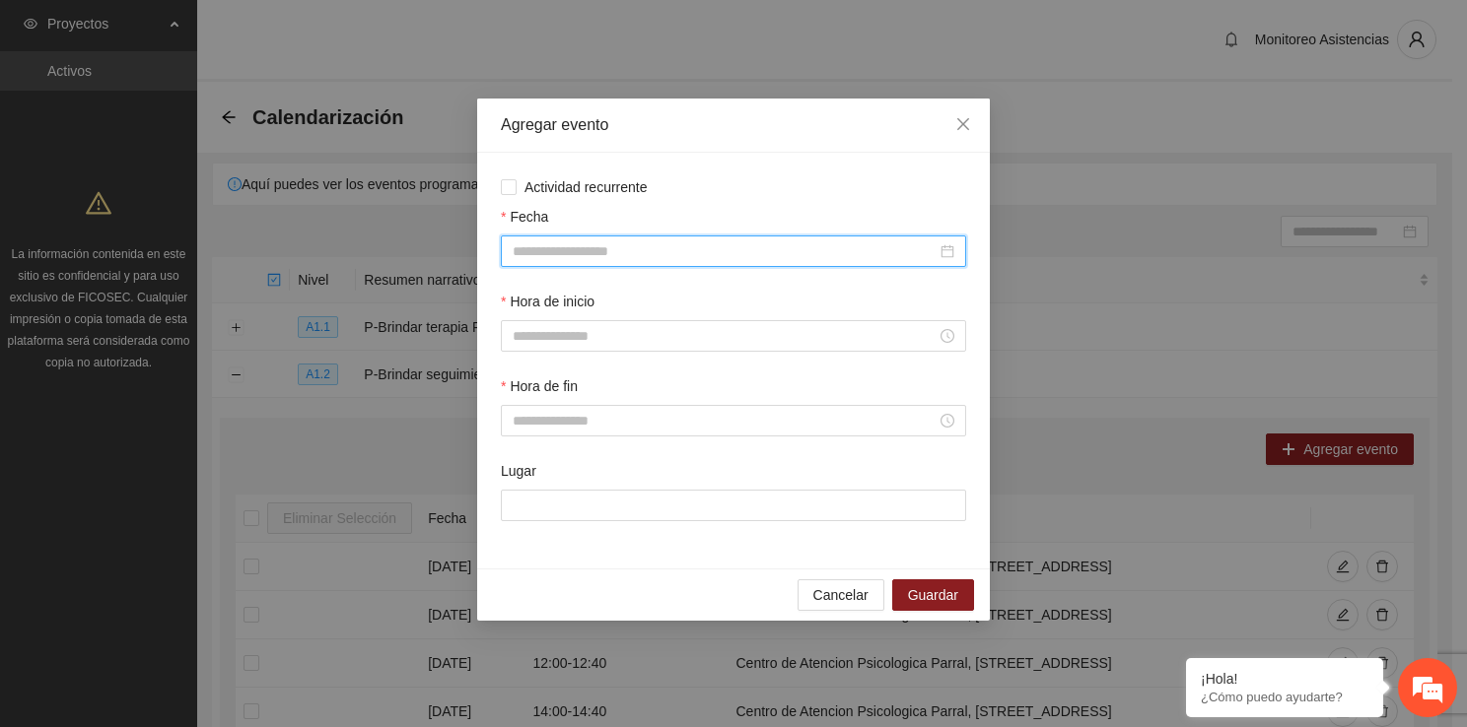
click at [751, 243] on input "Fecha" at bounding box center [725, 252] width 424 height 22
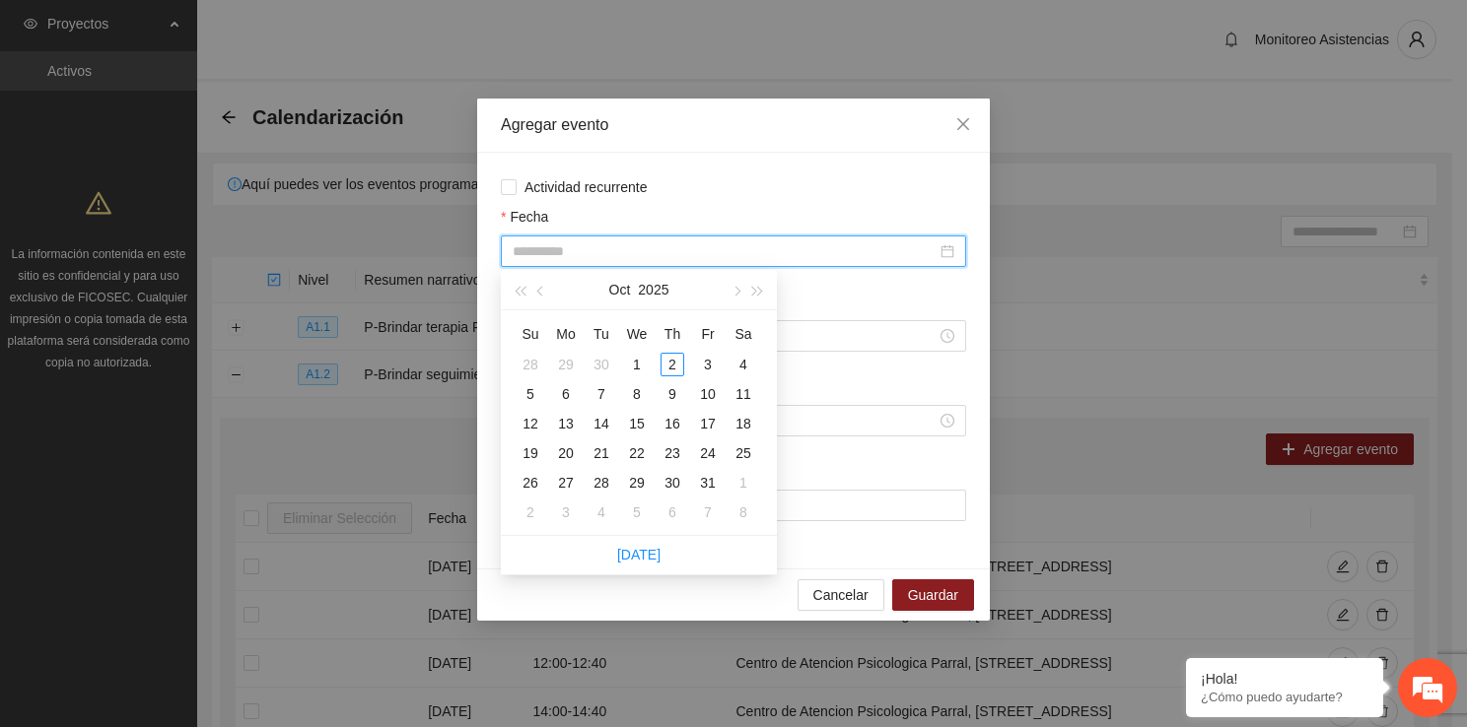
type input "**********"
click at [535, 293] on button "button" at bounding box center [541, 289] width 22 height 39
type input "**********"
click at [572, 454] on div "22" at bounding box center [566, 454] width 24 height 24
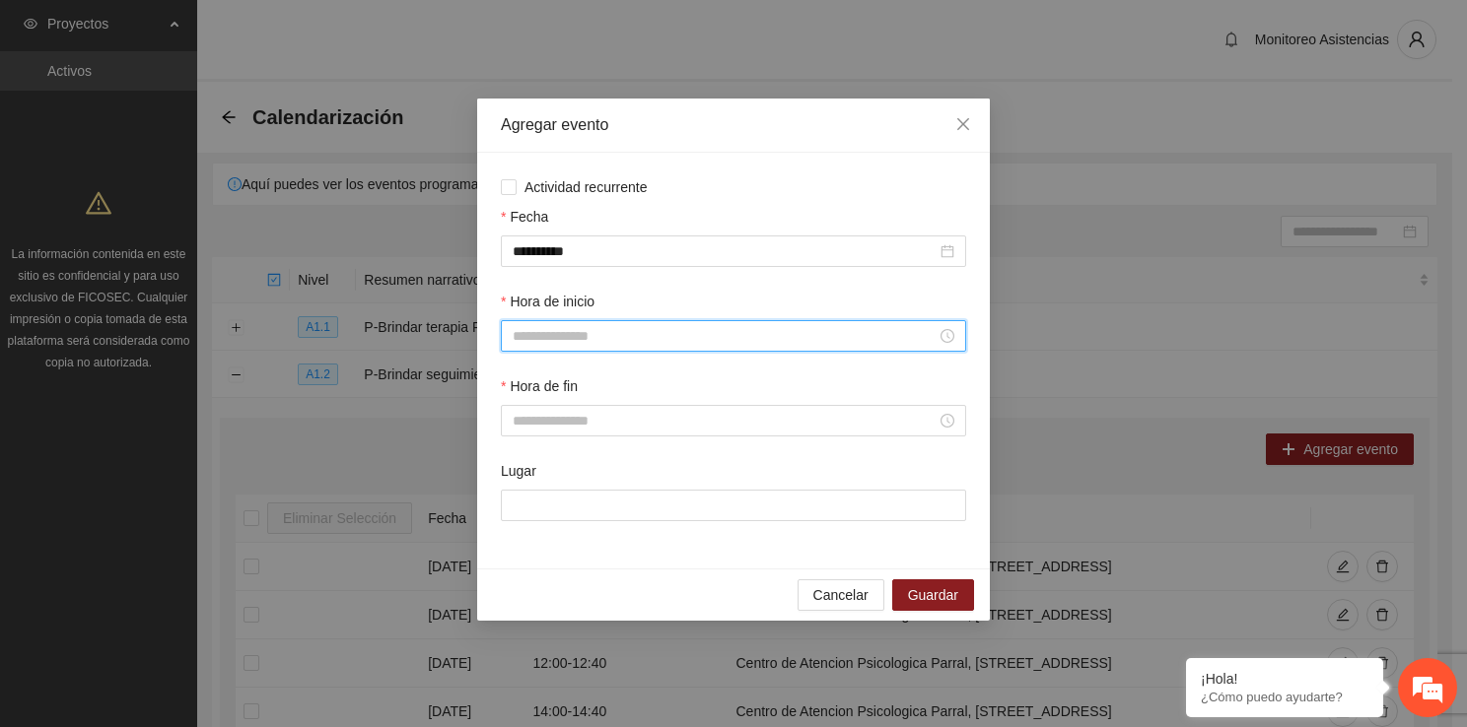
click at [568, 333] on input "Hora de inicio" at bounding box center [725, 336] width 424 height 22
click at [521, 484] on div "13" at bounding box center [528, 496] width 55 height 28
type input "*****"
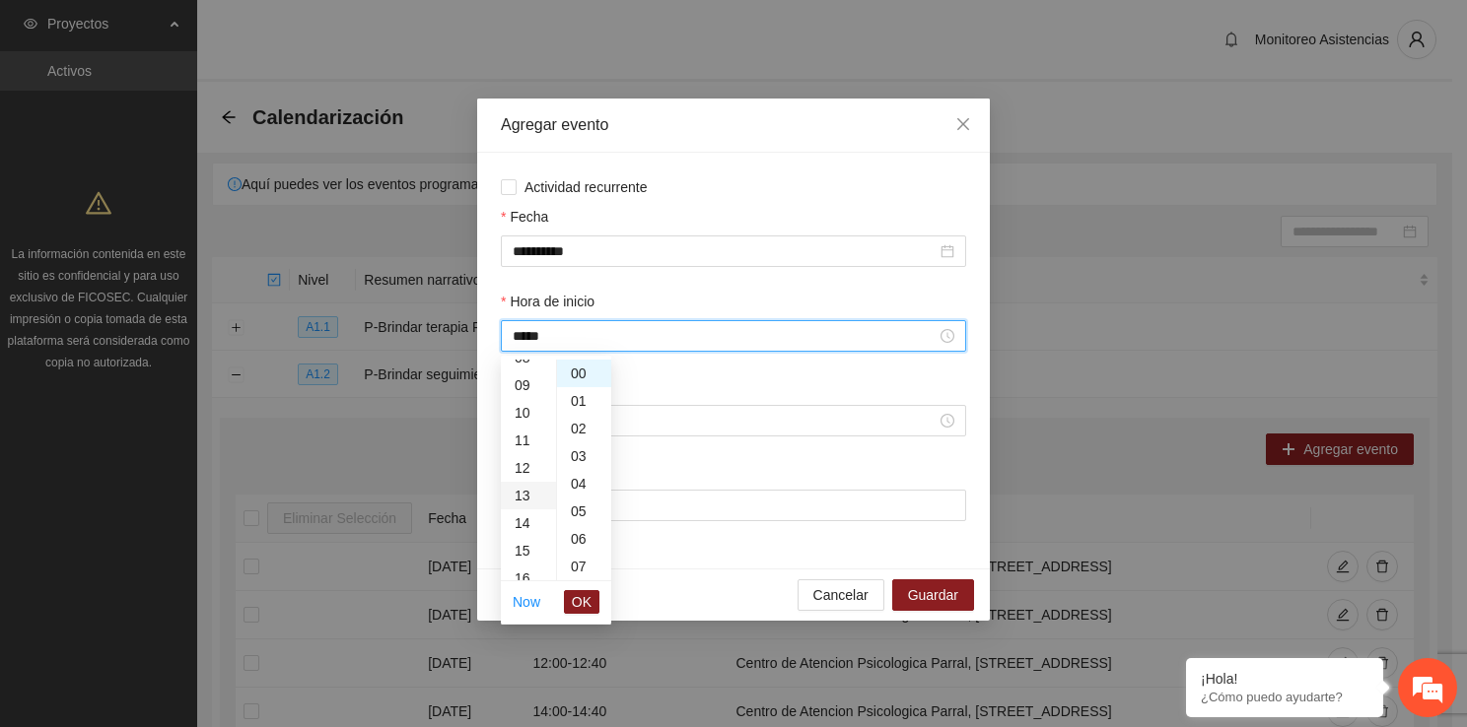
scroll to position [359, 0]
click at [579, 596] on span "OK" at bounding box center [582, 602] width 20 height 22
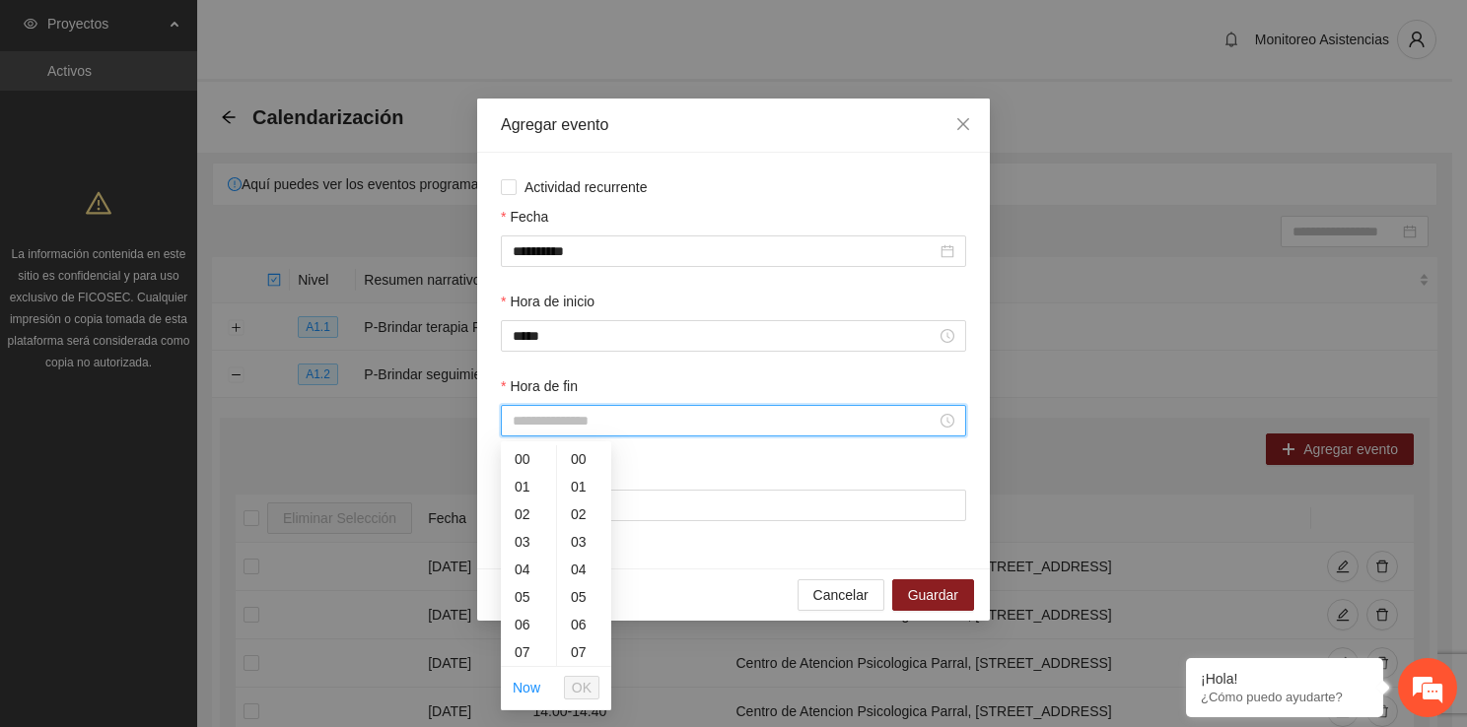
click at [584, 429] on input "Hora de fin" at bounding box center [725, 421] width 424 height 22
click at [535, 512] on div "02" at bounding box center [528, 515] width 55 height 28
click at [587, 682] on span "OK" at bounding box center [582, 688] width 20 height 22
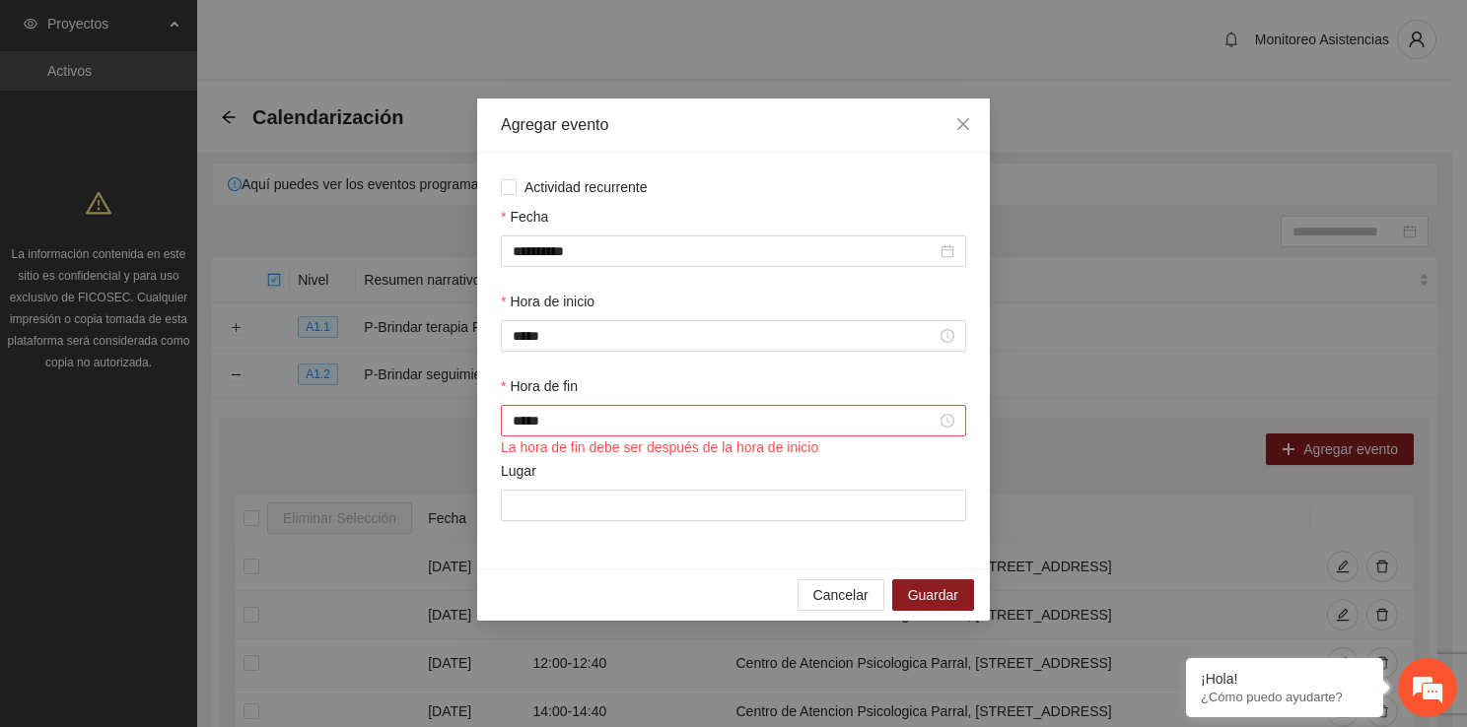
click at [588, 524] on div "Lugar" at bounding box center [733, 502] width 473 height 85
click at [586, 518] on input "Lugar" at bounding box center [733, 506] width 465 height 32
click at [919, 593] on span "Guardar" at bounding box center [933, 596] width 50 height 22
click at [873, 432] on input "*****" at bounding box center [725, 421] width 424 height 22
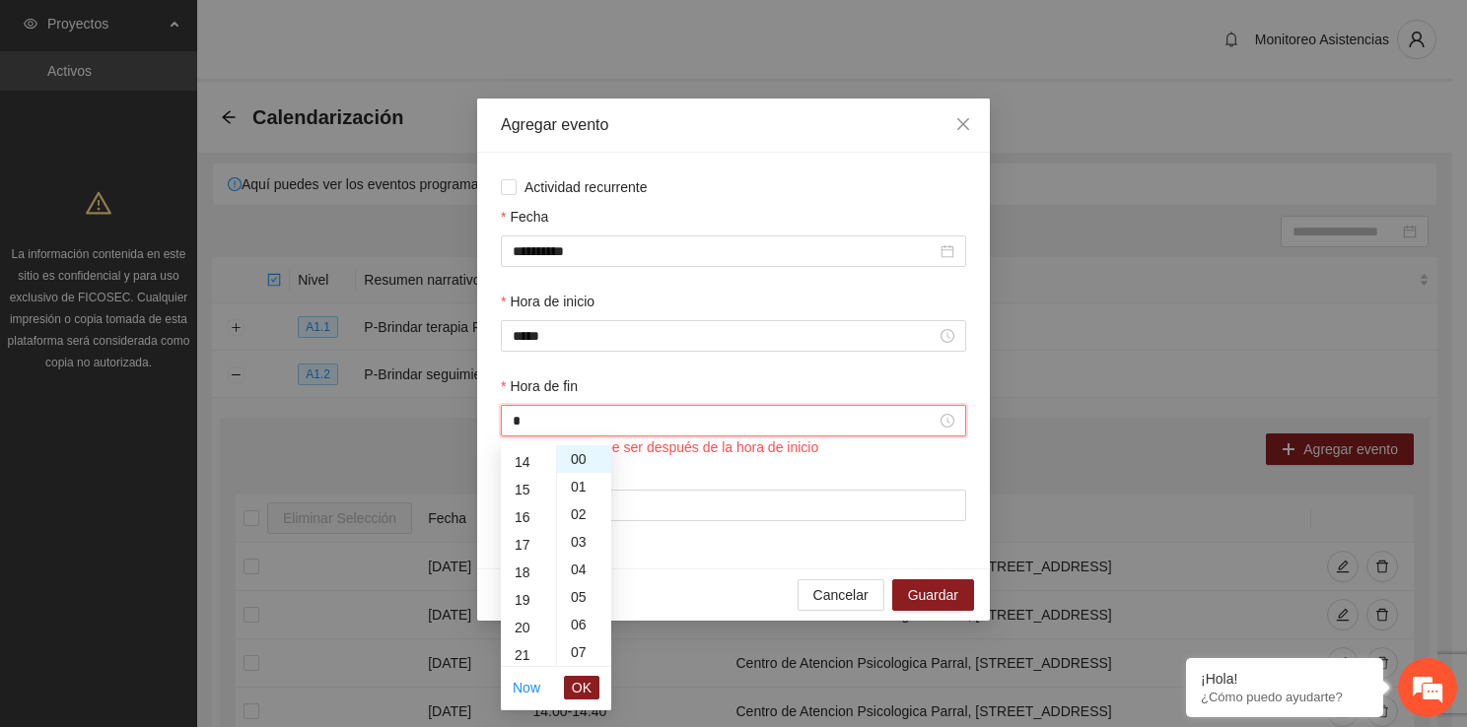
scroll to position [442, 0]
click at [519, 534] on div "14" at bounding box center [528, 523] width 55 height 28
click at [586, 681] on span "OK" at bounding box center [582, 688] width 20 height 22
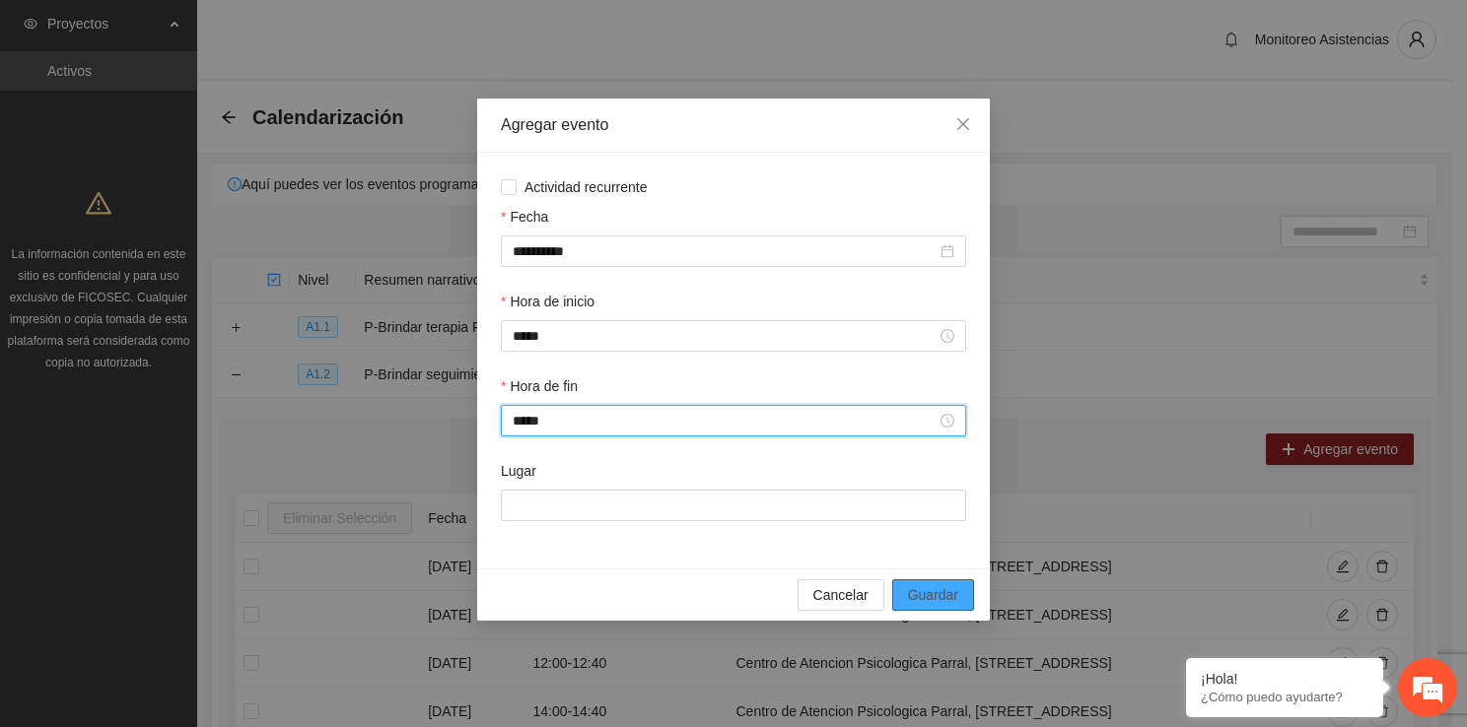
type input "*****"
click at [958, 597] on span "Guardar" at bounding box center [933, 596] width 50 height 22
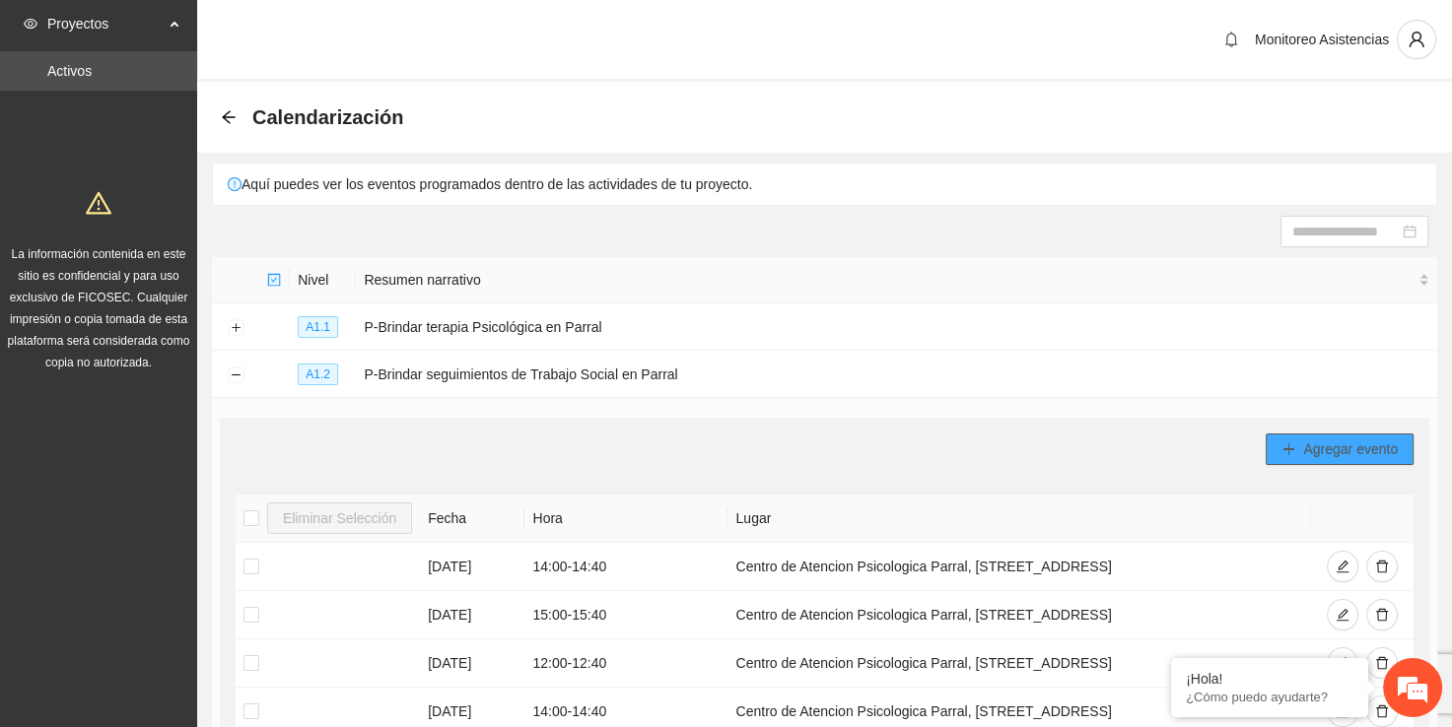
click at [1292, 449] on icon "plus" at bounding box center [1288, 450] width 14 height 14
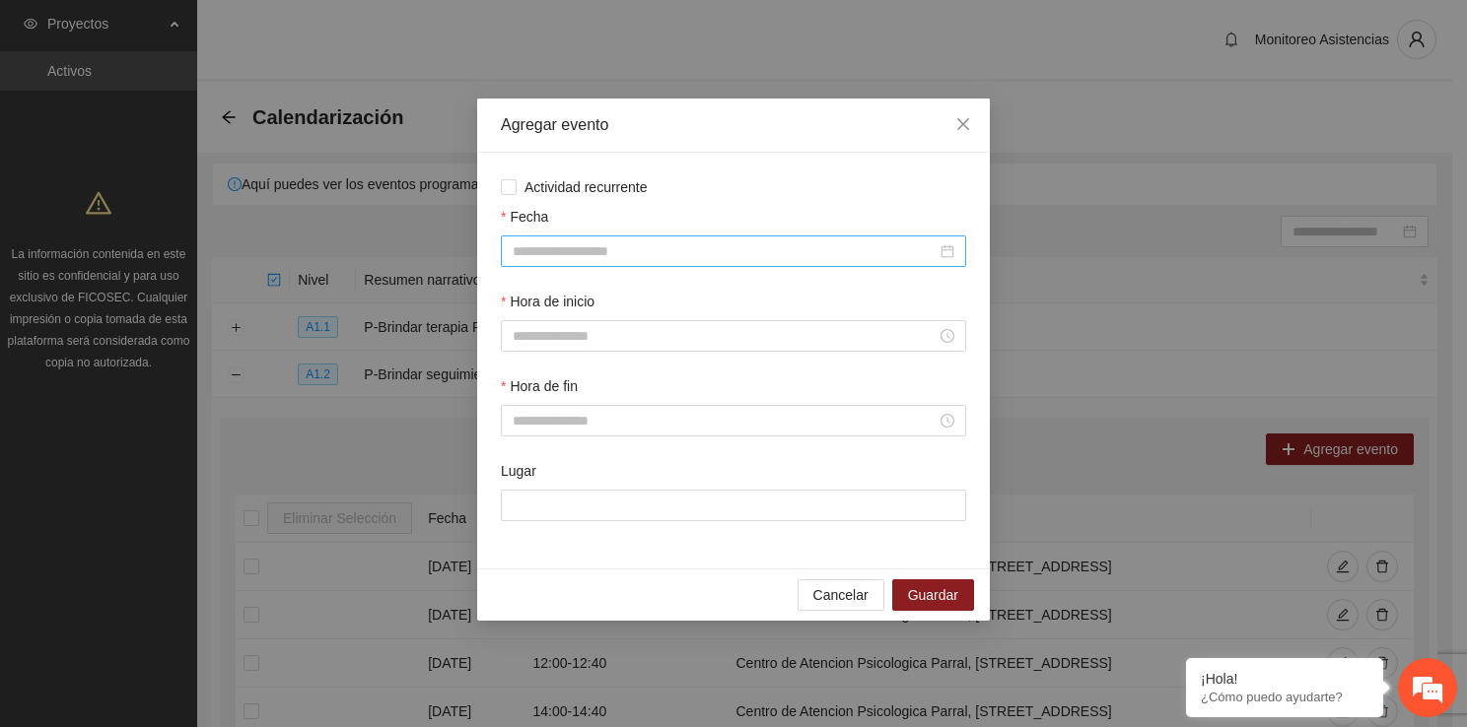
click at [737, 252] on input "Fecha" at bounding box center [725, 252] width 424 height 22
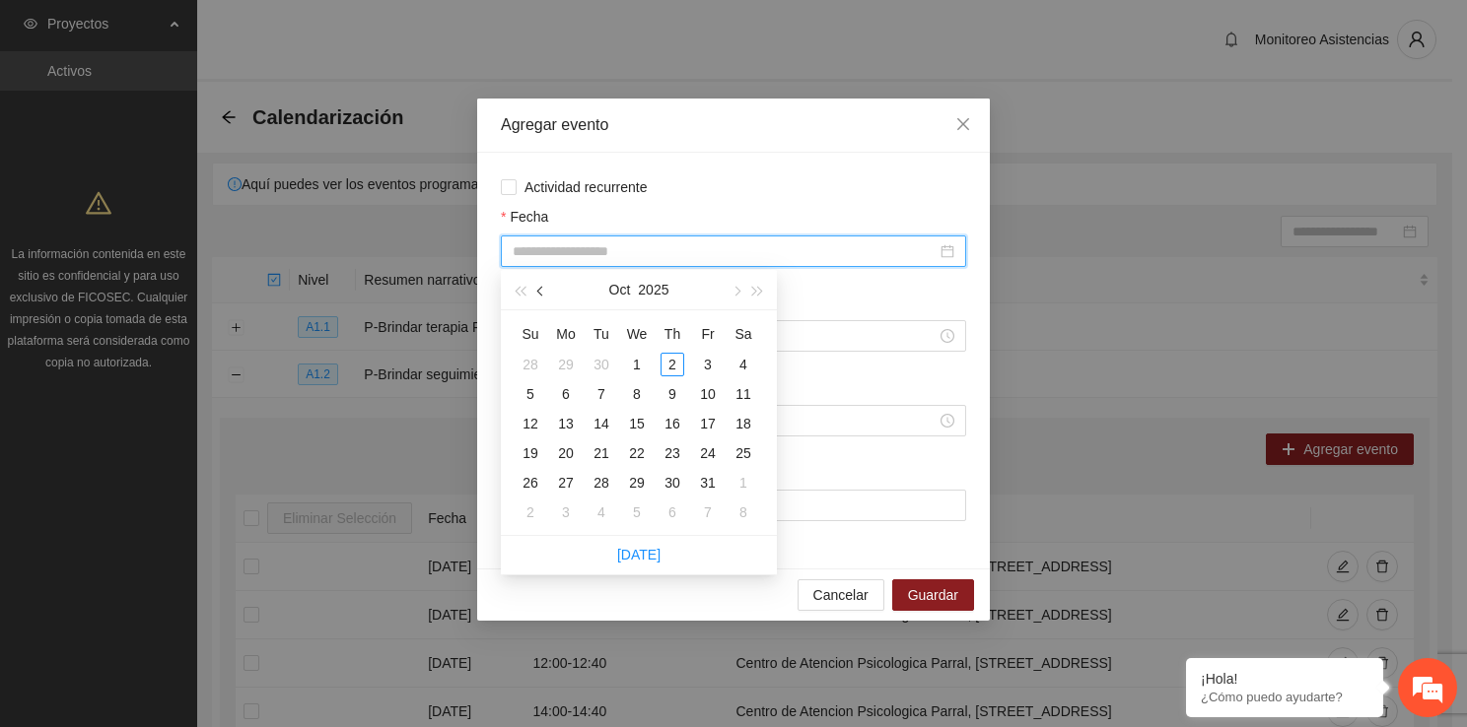
click at [544, 282] on button "button" at bounding box center [541, 289] width 22 height 39
type input "**********"
click at [572, 481] on div "29" at bounding box center [566, 483] width 24 height 24
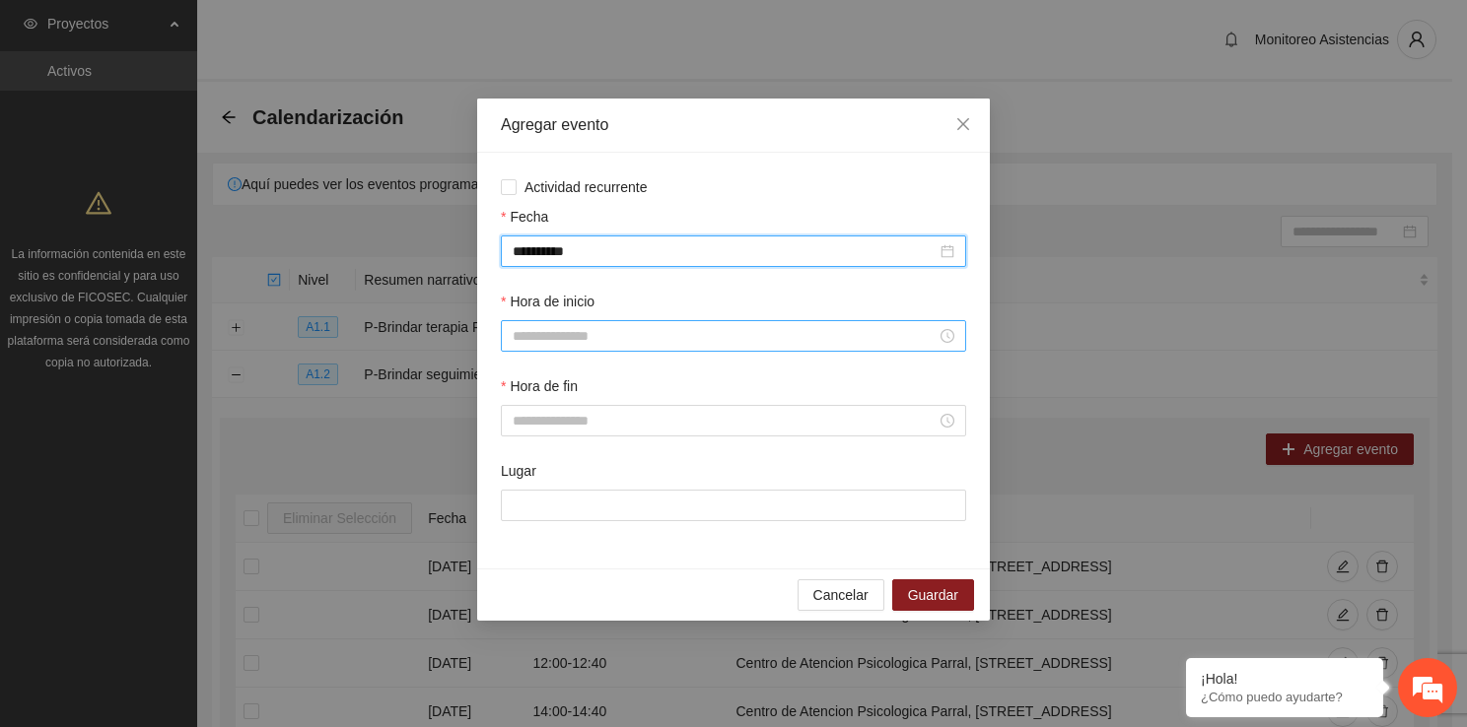
click at [542, 342] on input "Hora de inicio" at bounding box center [725, 336] width 424 height 22
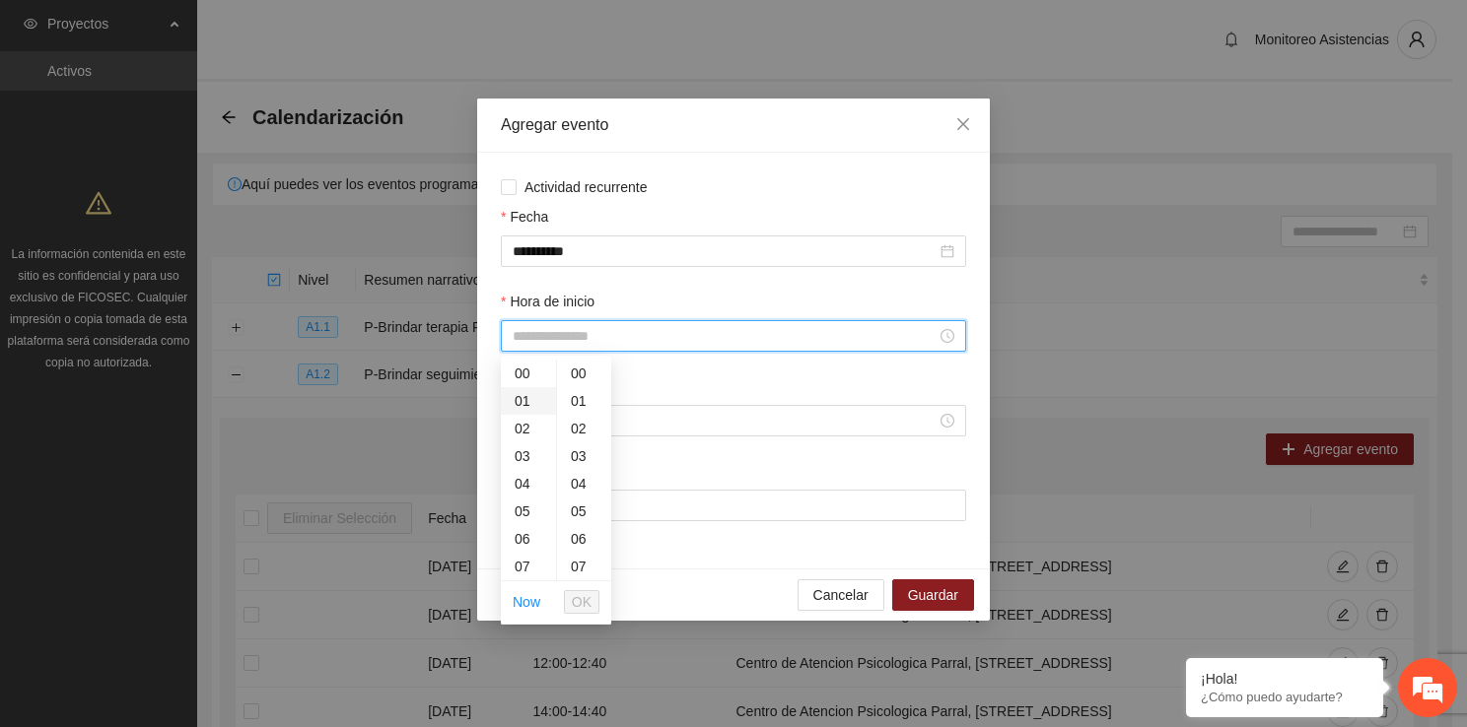
click at [521, 404] on div "01" at bounding box center [528, 401] width 55 height 28
click at [519, 551] on div "13" at bounding box center [528, 547] width 55 height 28
type input "*****"
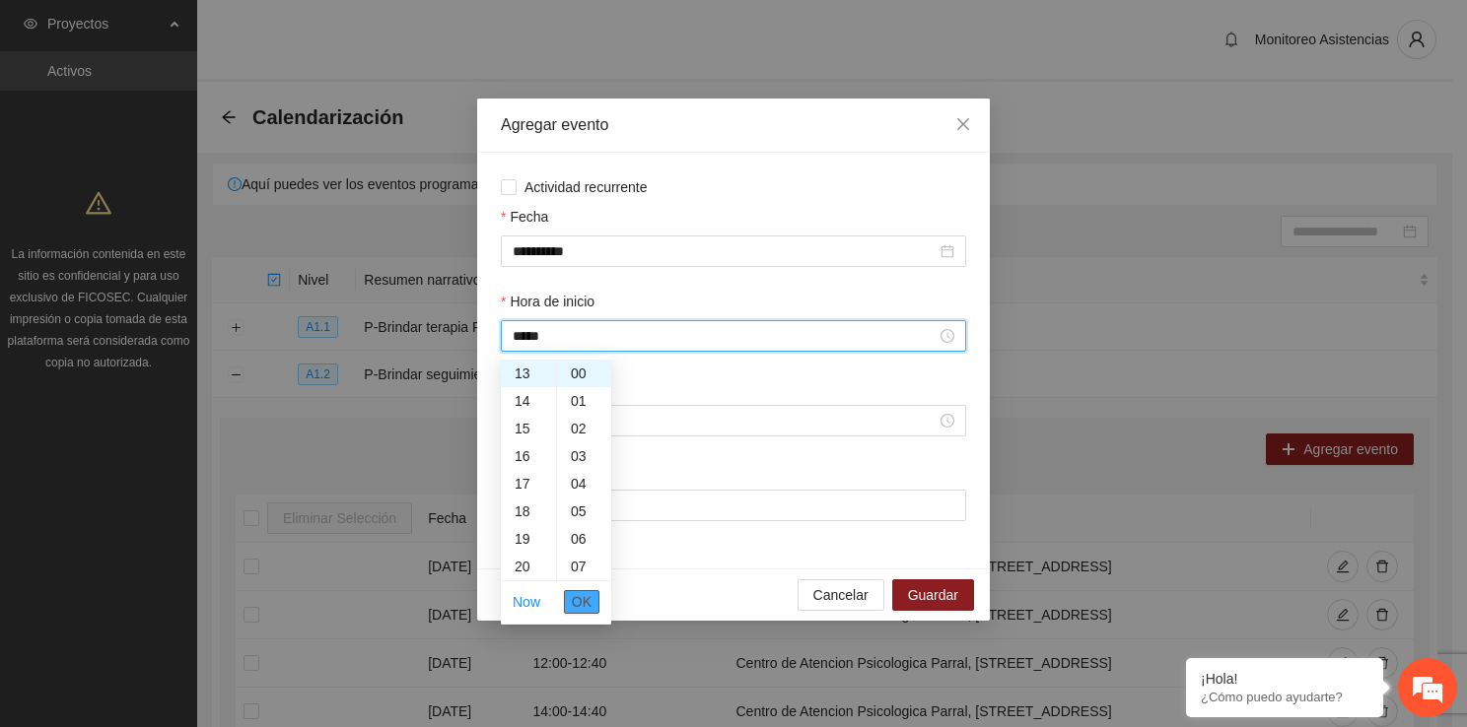
click at [588, 602] on span "OK" at bounding box center [582, 602] width 20 height 22
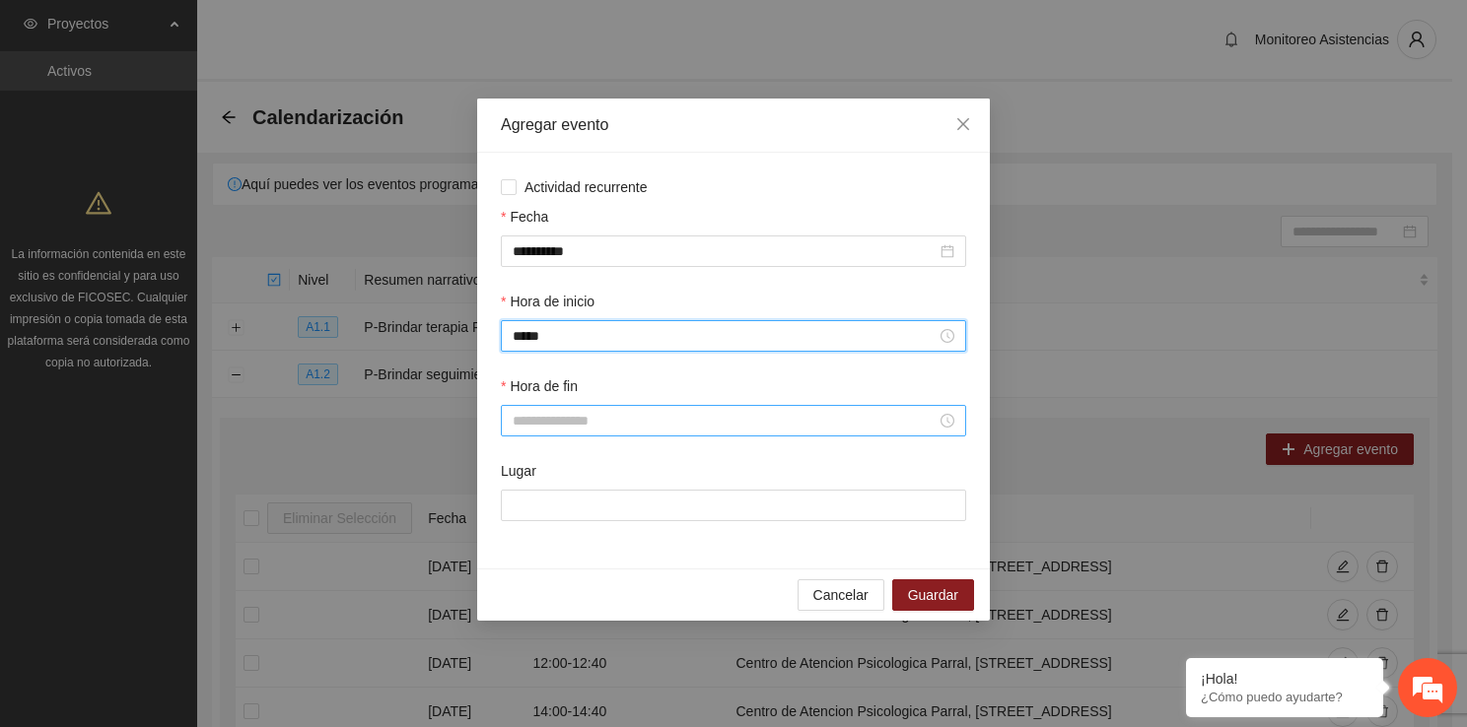
click at [553, 432] on input "Hora de fin" at bounding box center [725, 421] width 424 height 22
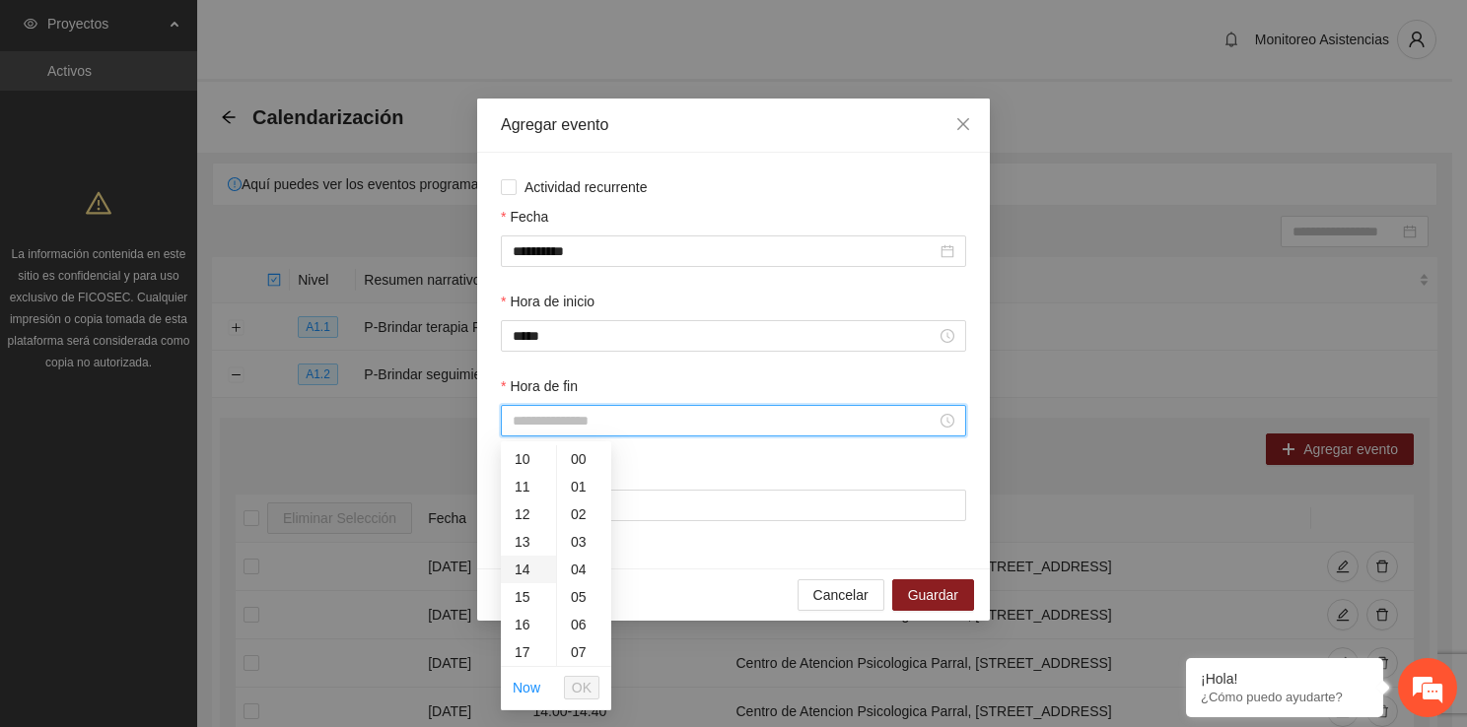
click at [531, 558] on div "14" at bounding box center [528, 570] width 55 height 28
type input "*****"
click at [585, 683] on span "OK" at bounding box center [582, 688] width 20 height 22
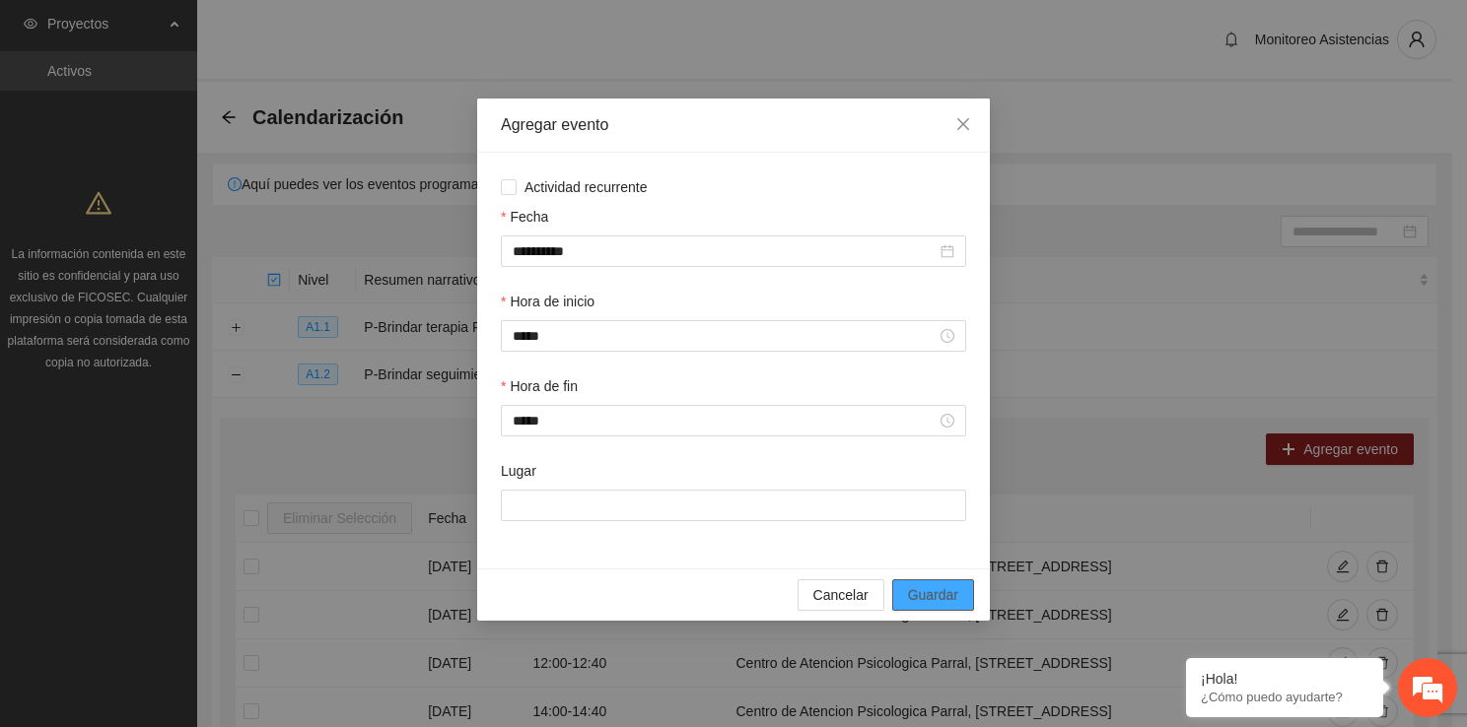
click at [915, 611] on button "Guardar" at bounding box center [933, 596] width 82 height 32
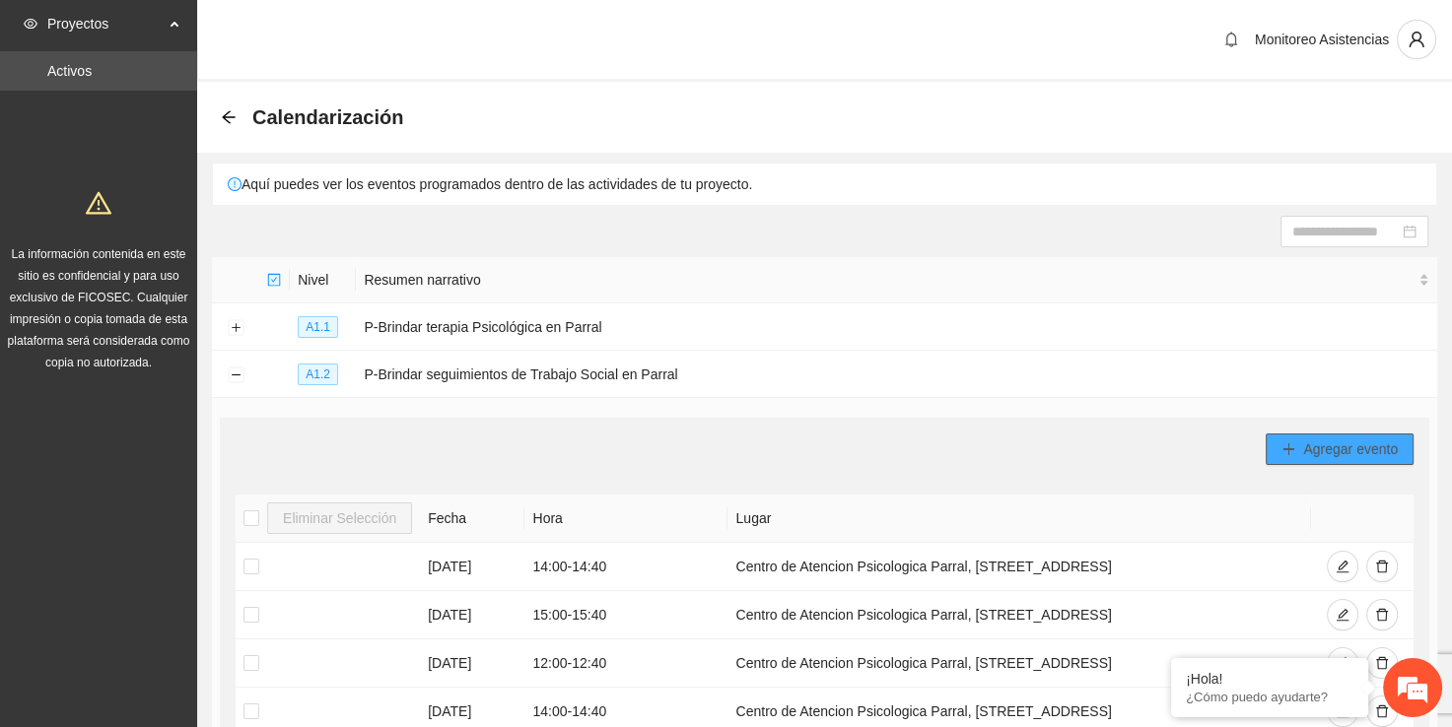
click at [1336, 455] on span "Agregar evento" at bounding box center [1350, 450] width 95 height 22
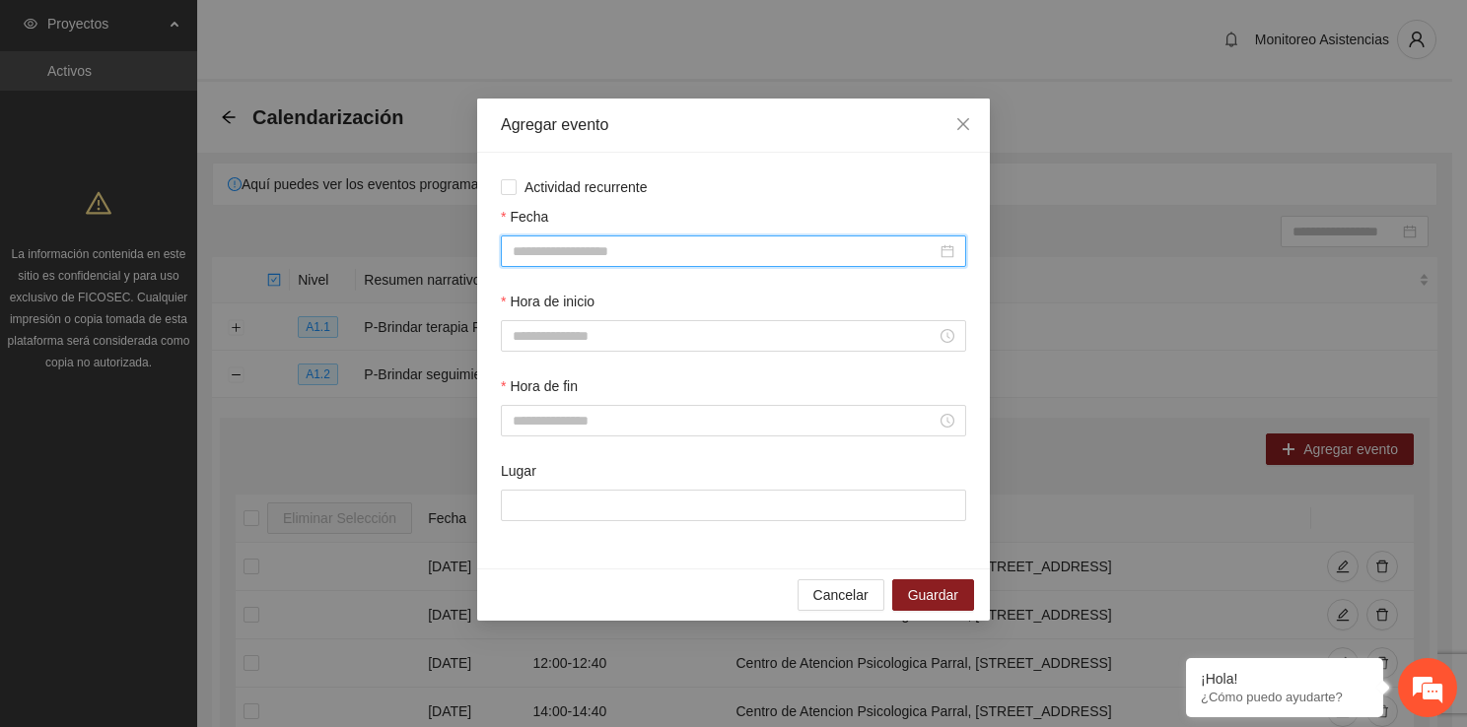
click at [752, 247] on input "Fecha" at bounding box center [725, 252] width 424 height 22
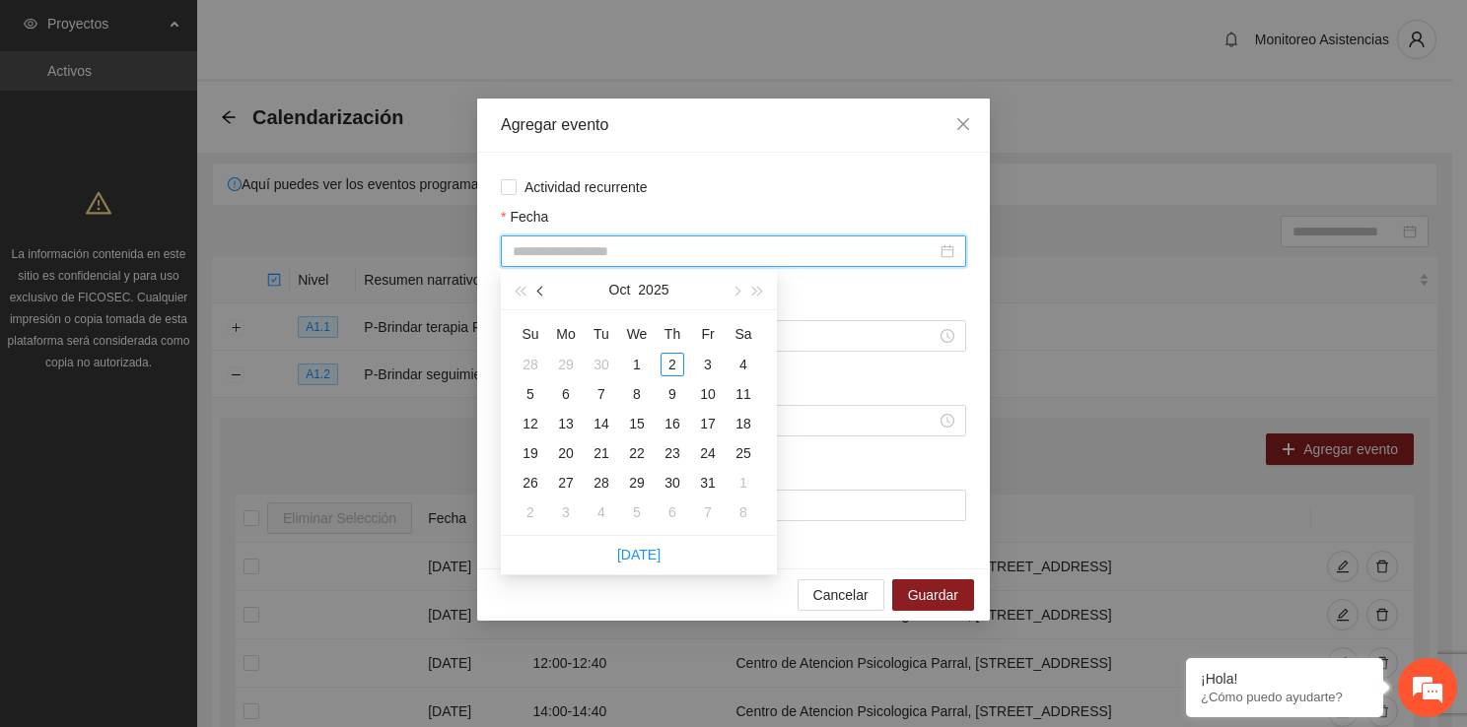
click at [545, 297] on button "button" at bounding box center [541, 289] width 22 height 39
type input "**********"
click at [607, 479] on div "30" at bounding box center [601, 483] width 24 height 24
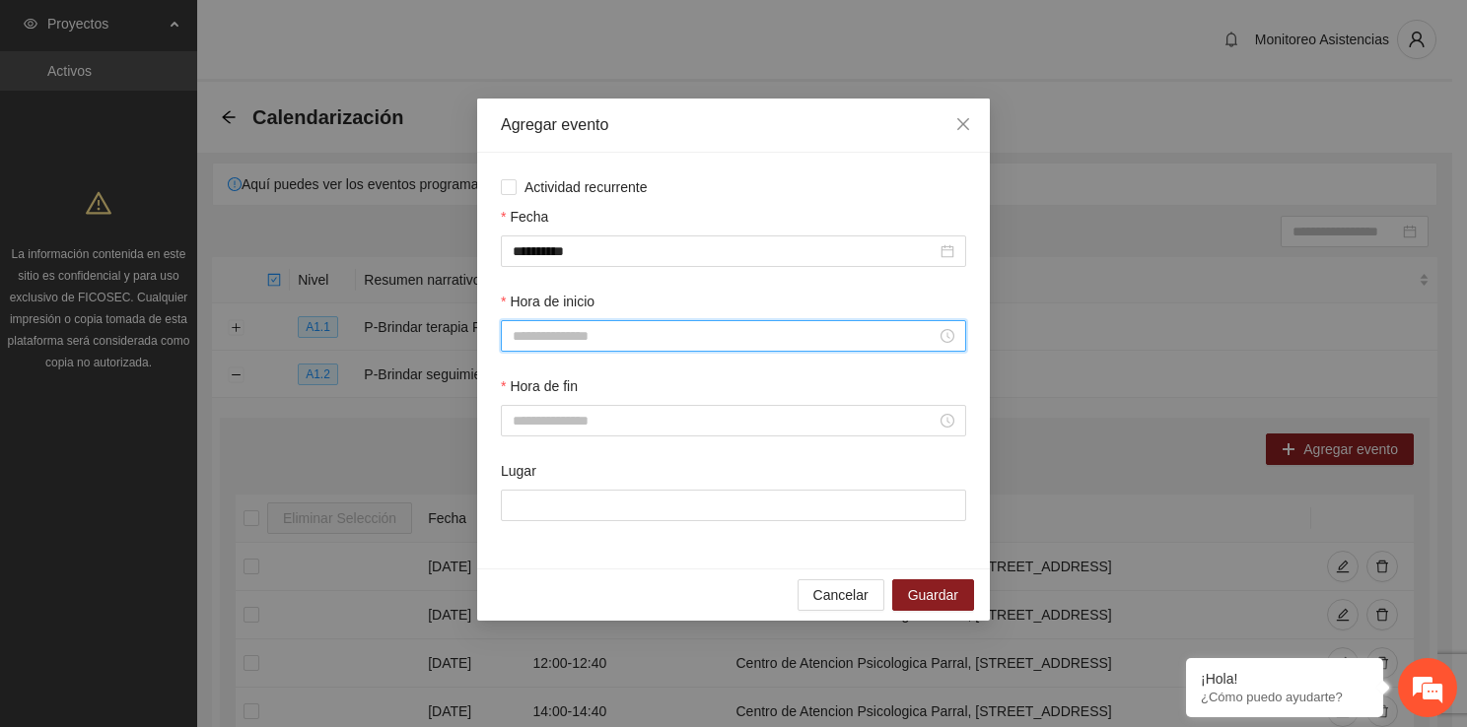
click at [590, 343] on input "Hora de inicio" at bounding box center [725, 336] width 424 height 22
click at [530, 534] on div "06" at bounding box center [528, 539] width 55 height 28
type input "*****"
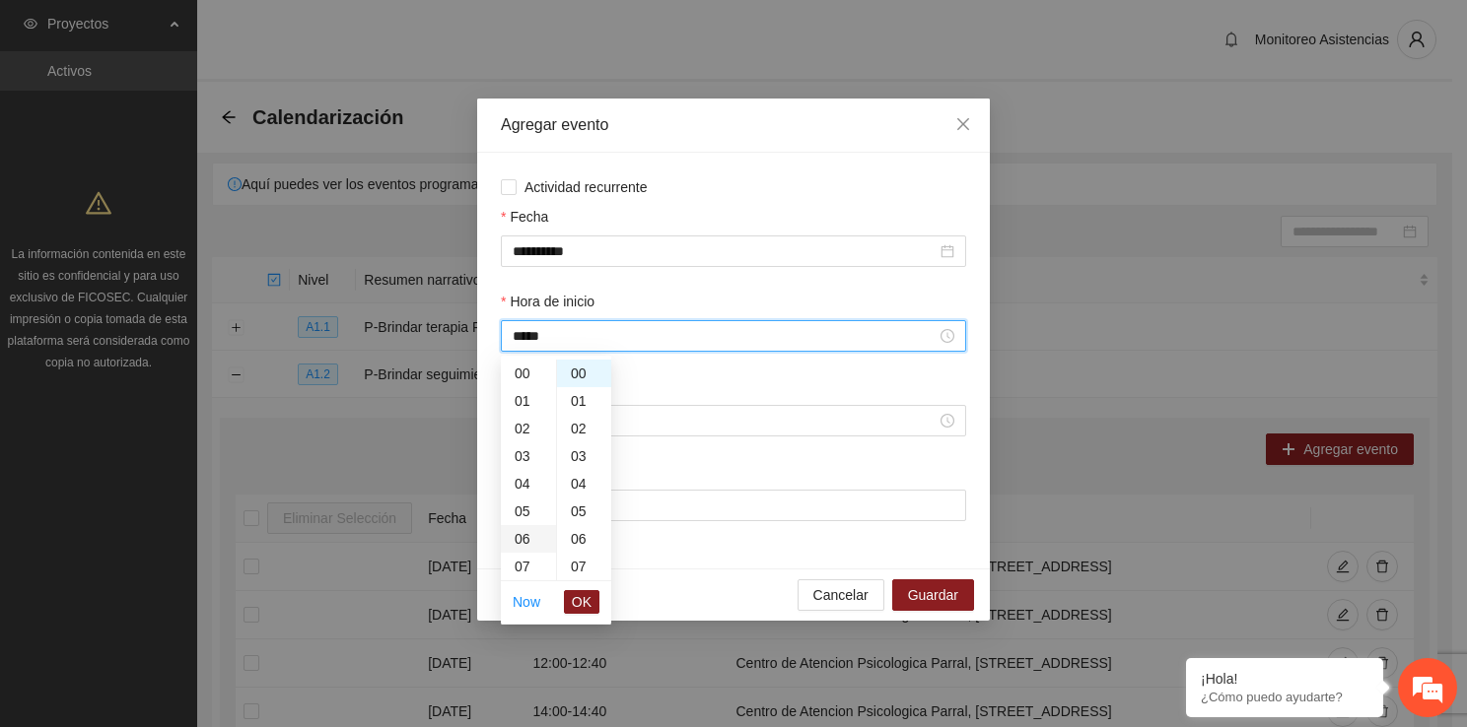
scroll to position [166, 0]
click at [579, 608] on span "OK" at bounding box center [582, 602] width 20 height 22
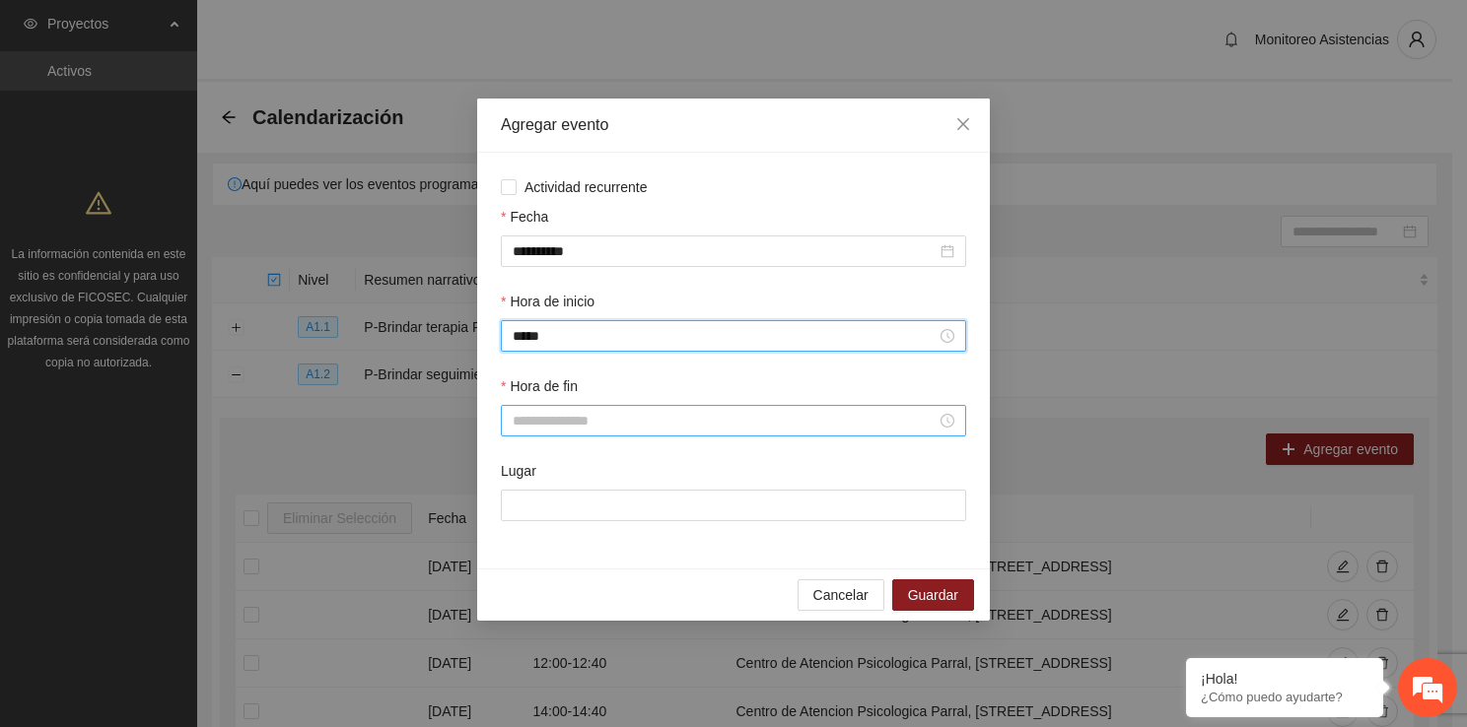
click at [575, 419] on input "Hora de fin" at bounding box center [725, 421] width 424 height 22
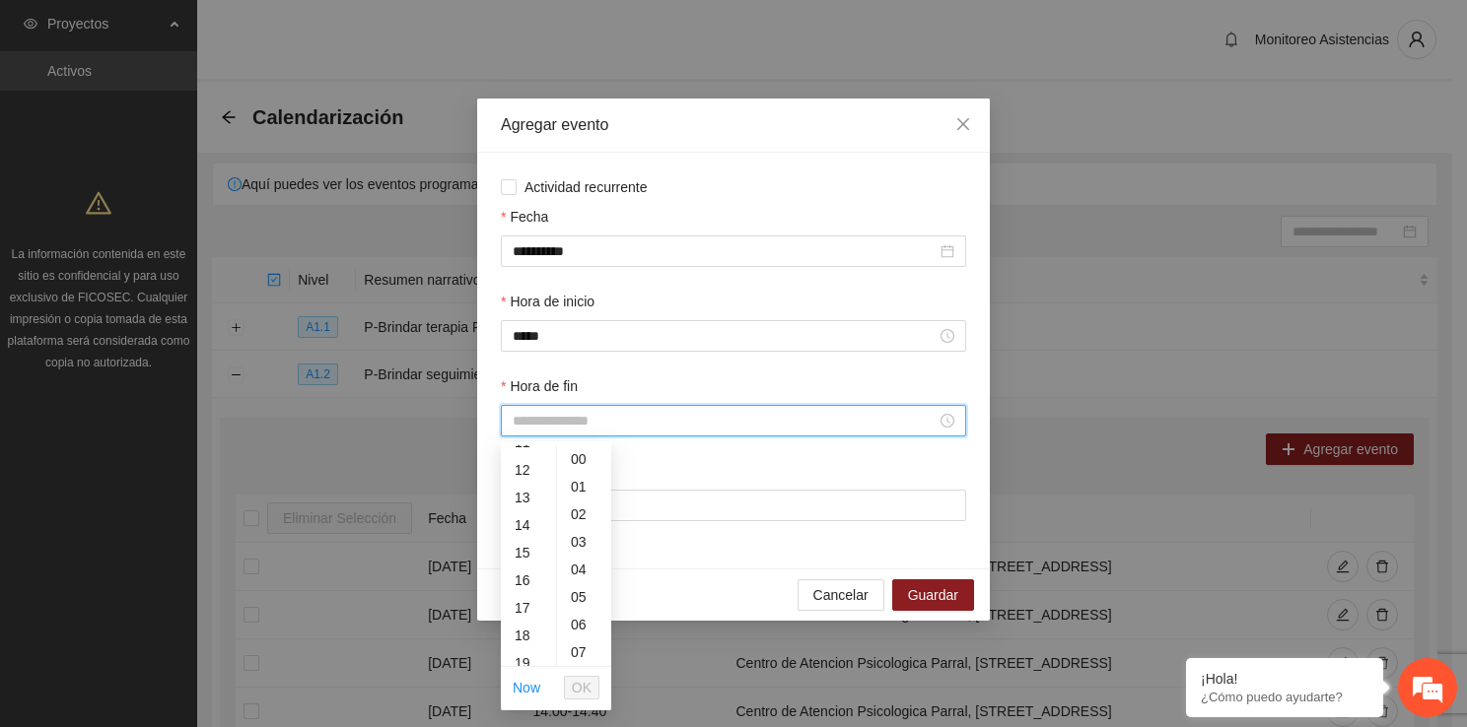
scroll to position [328, 0]
click at [524, 647] on div "19" at bounding box center [528, 656] width 55 height 28
type input "*****"
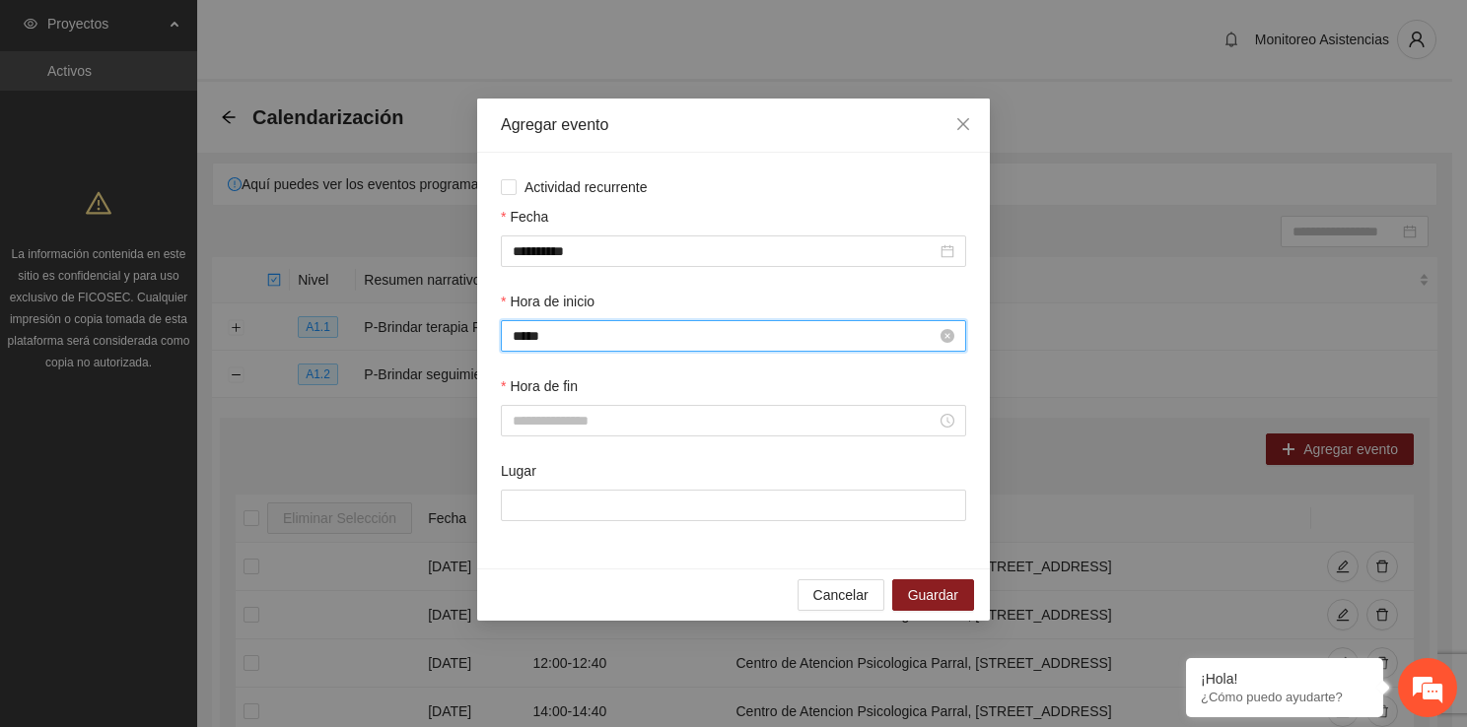
click at [555, 337] on input "*****" at bounding box center [725, 336] width 424 height 22
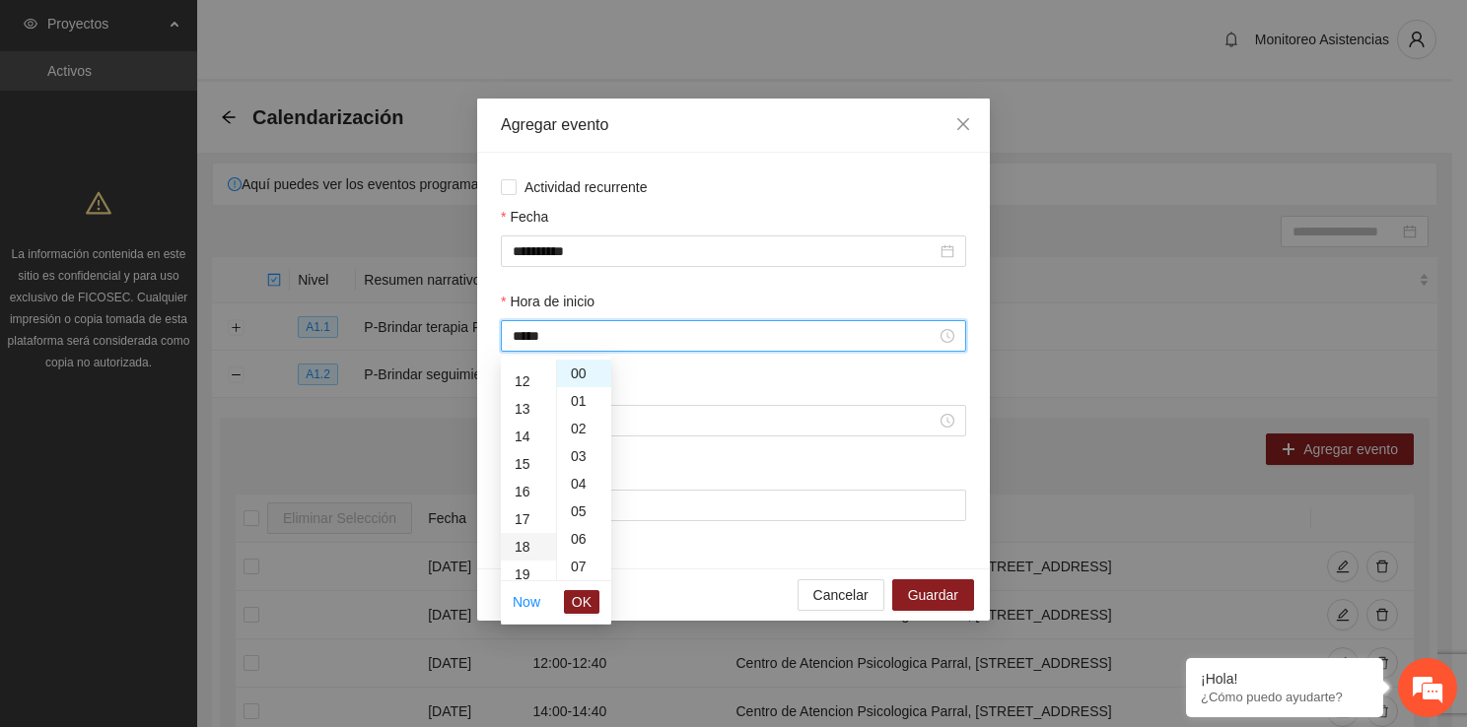
click at [523, 546] on div "18" at bounding box center [528, 547] width 55 height 28
type input "*****"
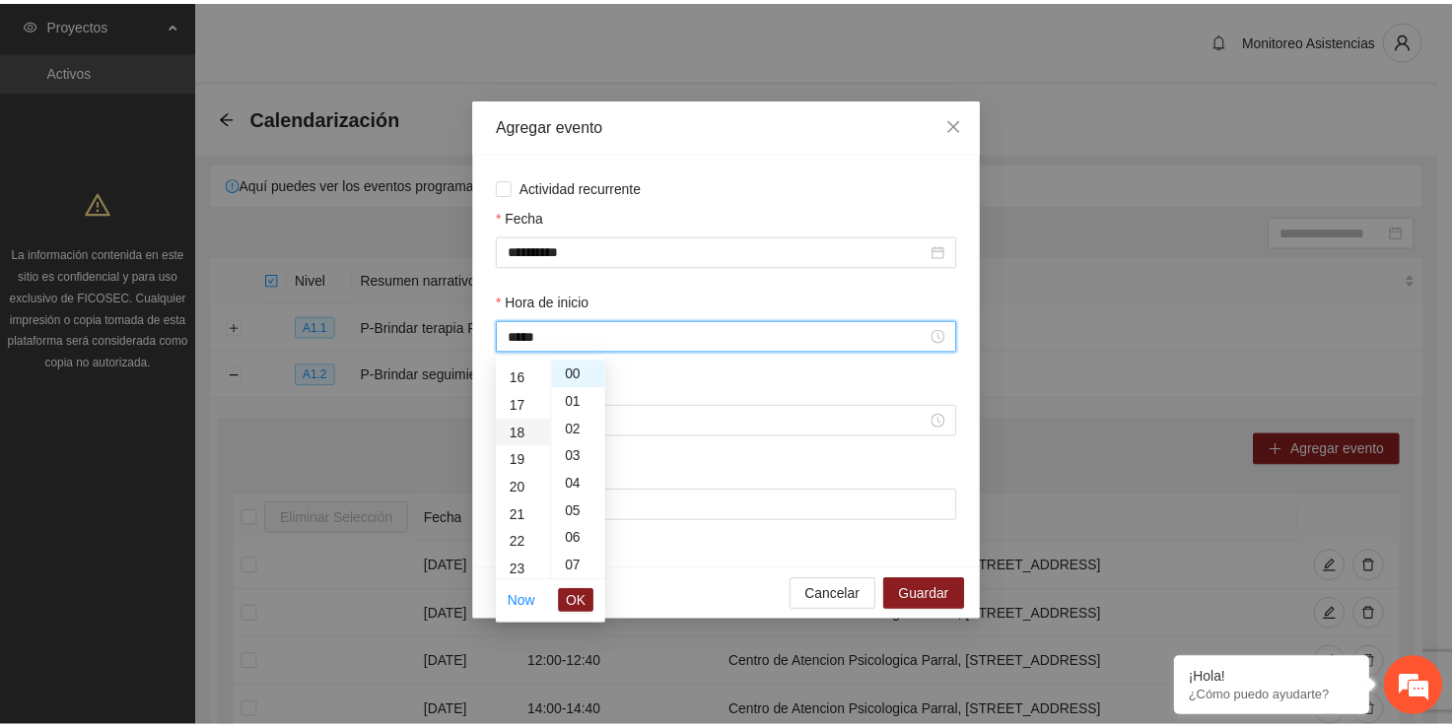
scroll to position [497, 0]
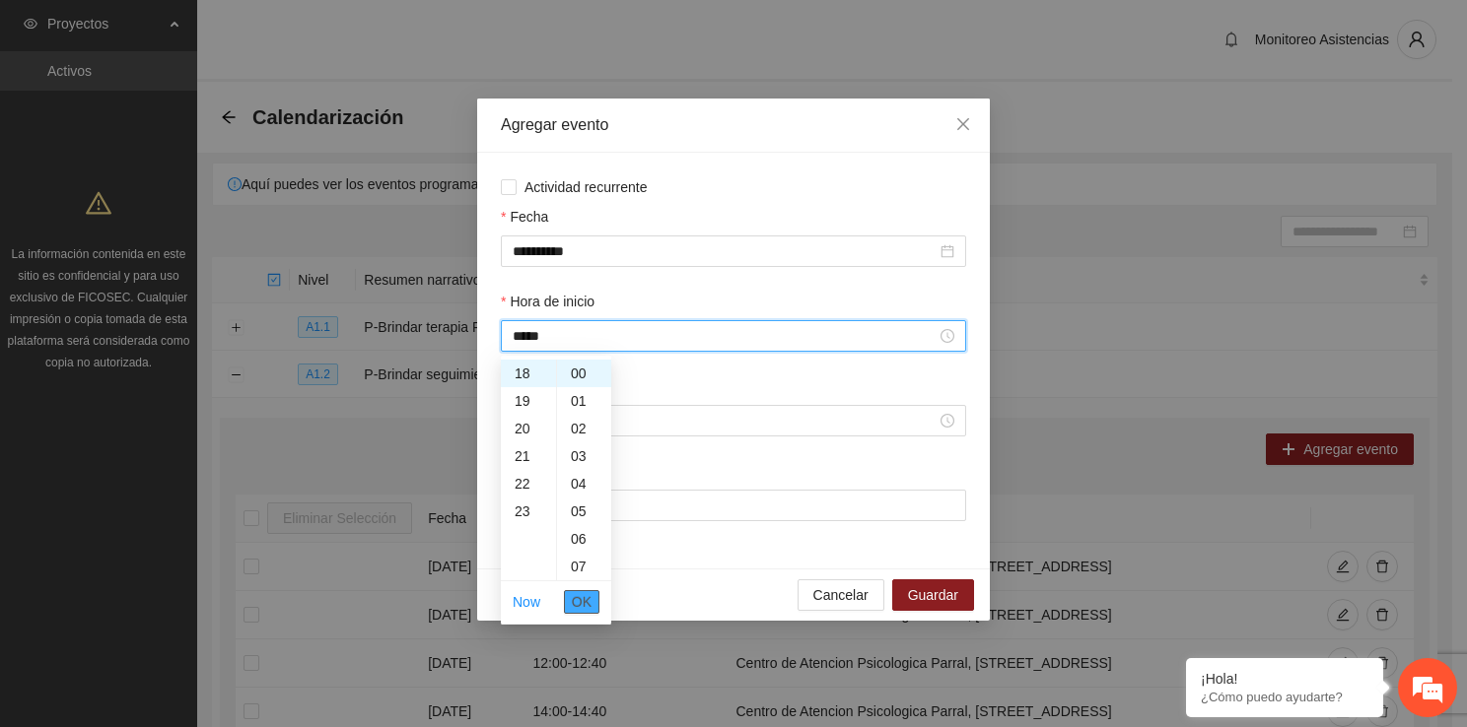
click at [585, 591] on span "OK" at bounding box center [582, 602] width 20 height 22
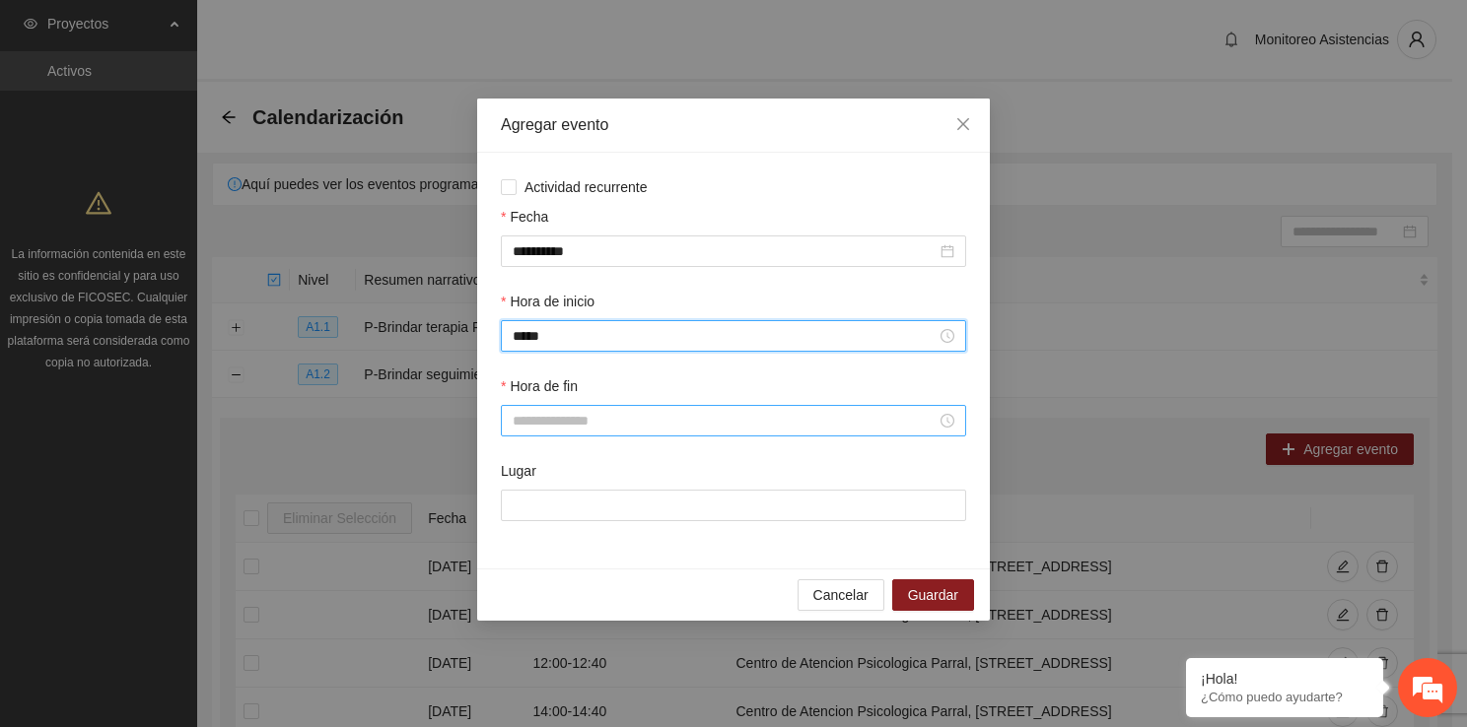
click at [544, 430] on input "Hora de fin" at bounding box center [725, 421] width 424 height 22
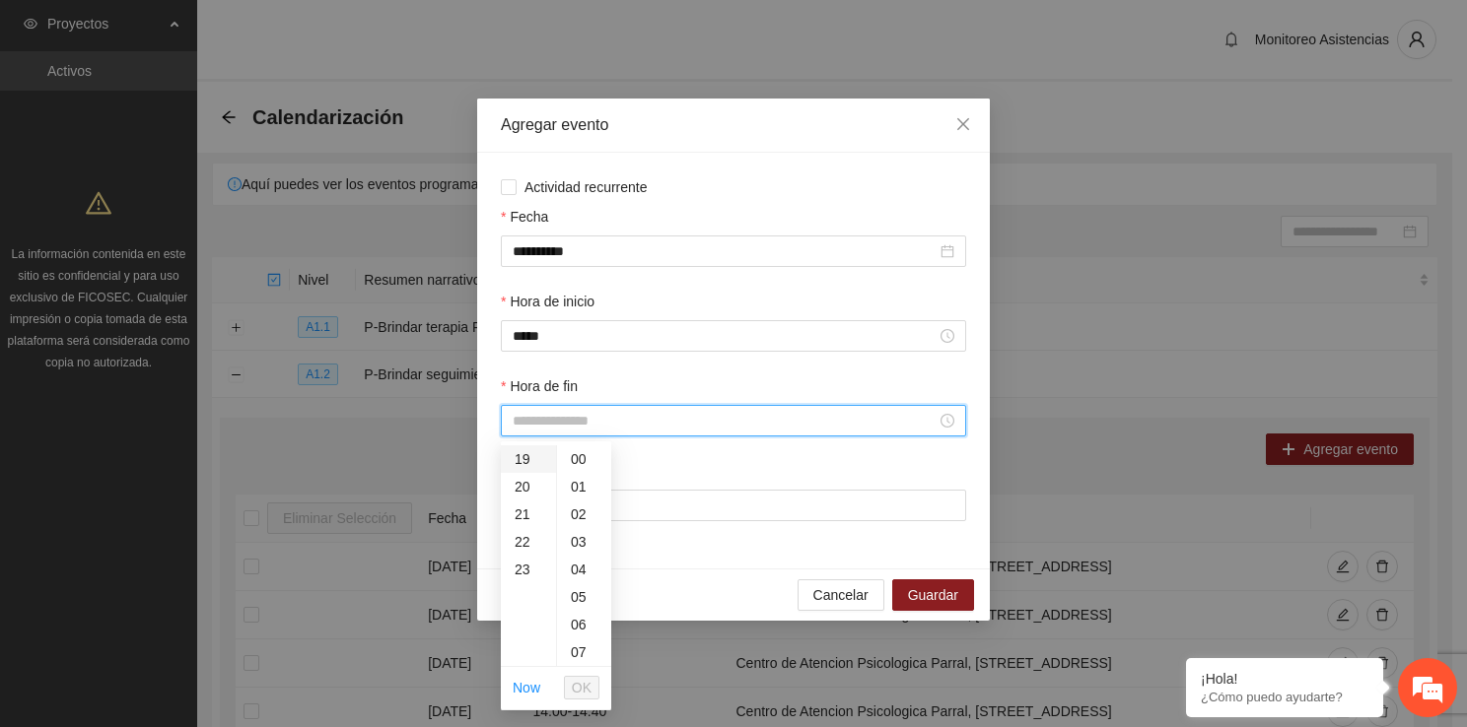
click at [532, 458] on div "19" at bounding box center [528, 460] width 55 height 28
type input "*****"
click at [585, 701] on li "OK" at bounding box center [581, 688] width 35 height 34
click at [582, 695] on span "OK" at bounding box center [582, 688] width 20 height 22
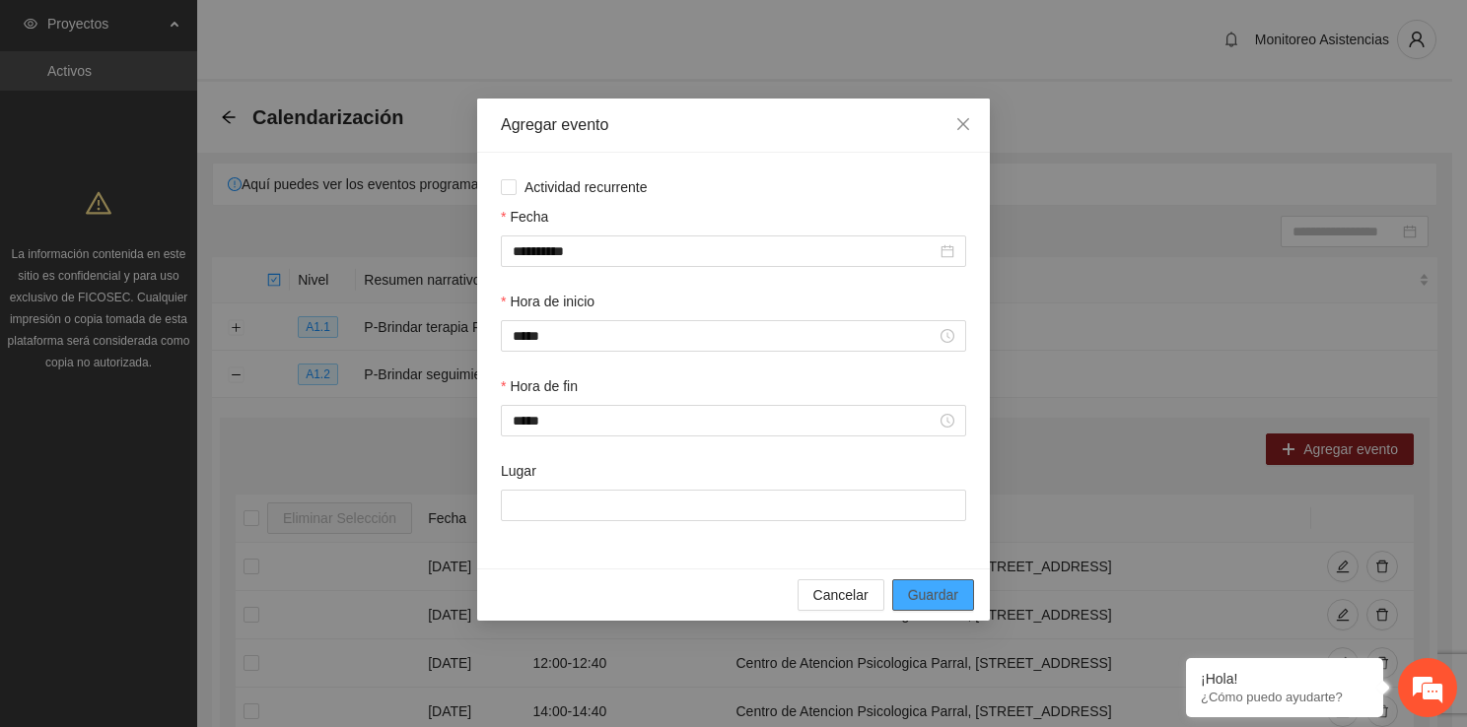
click at [949, 605] on span "Guardar" at bounding box center [933, 596] width 50 height 22
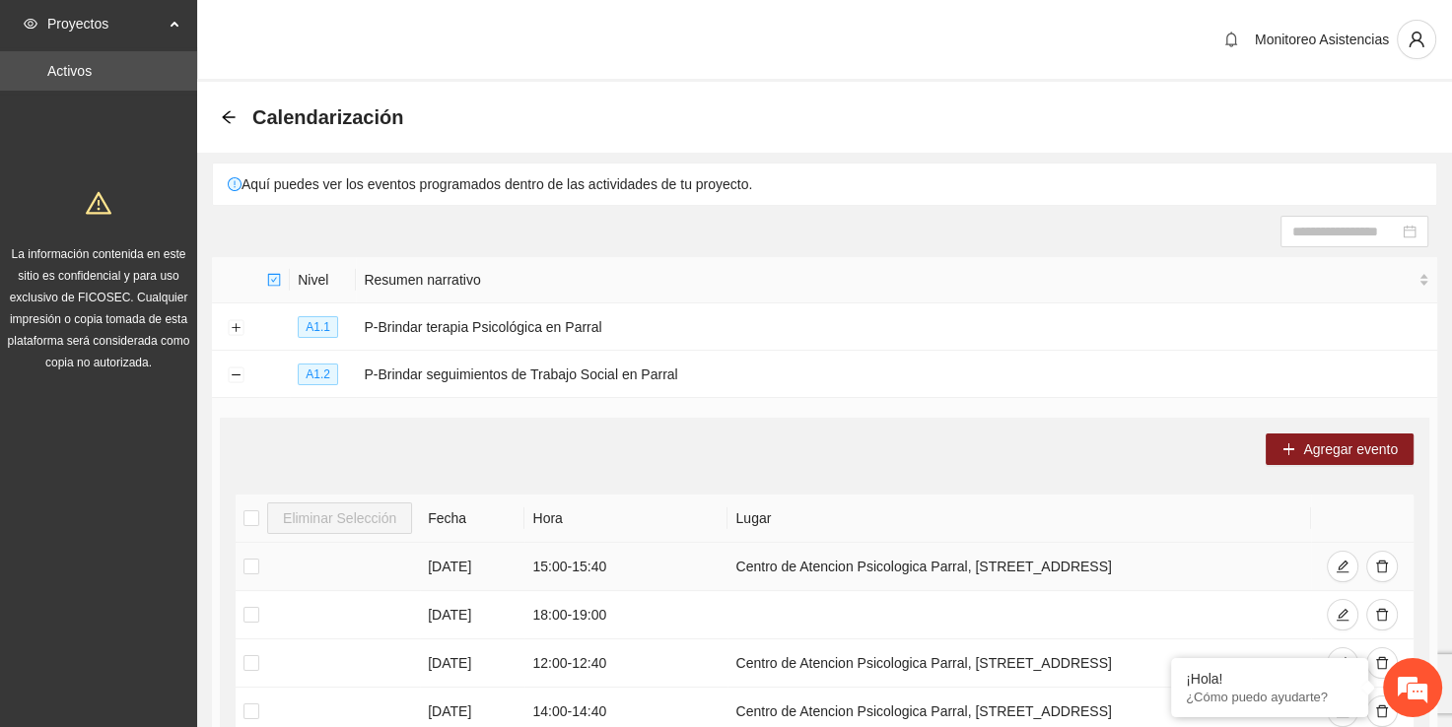
drag, startPoint x: 1127, startPoint y: 567, endPoint x: 722, endPoint y: 573, distance: 405.2
click at [722, 573] on tr "29/09/2025 15:00 - 15:40 Centro de Atencion Psicologica Parral, calle stalfoth#…" at bounding box center [825, 567] width 1178 height 48
copy tr "Centro de Atencion Psicologica Parral, calle stalfoth#2 col.centro"
click at [1340, 615] on icon "edit" at bounding box center [1343, 615] width 14 height 14
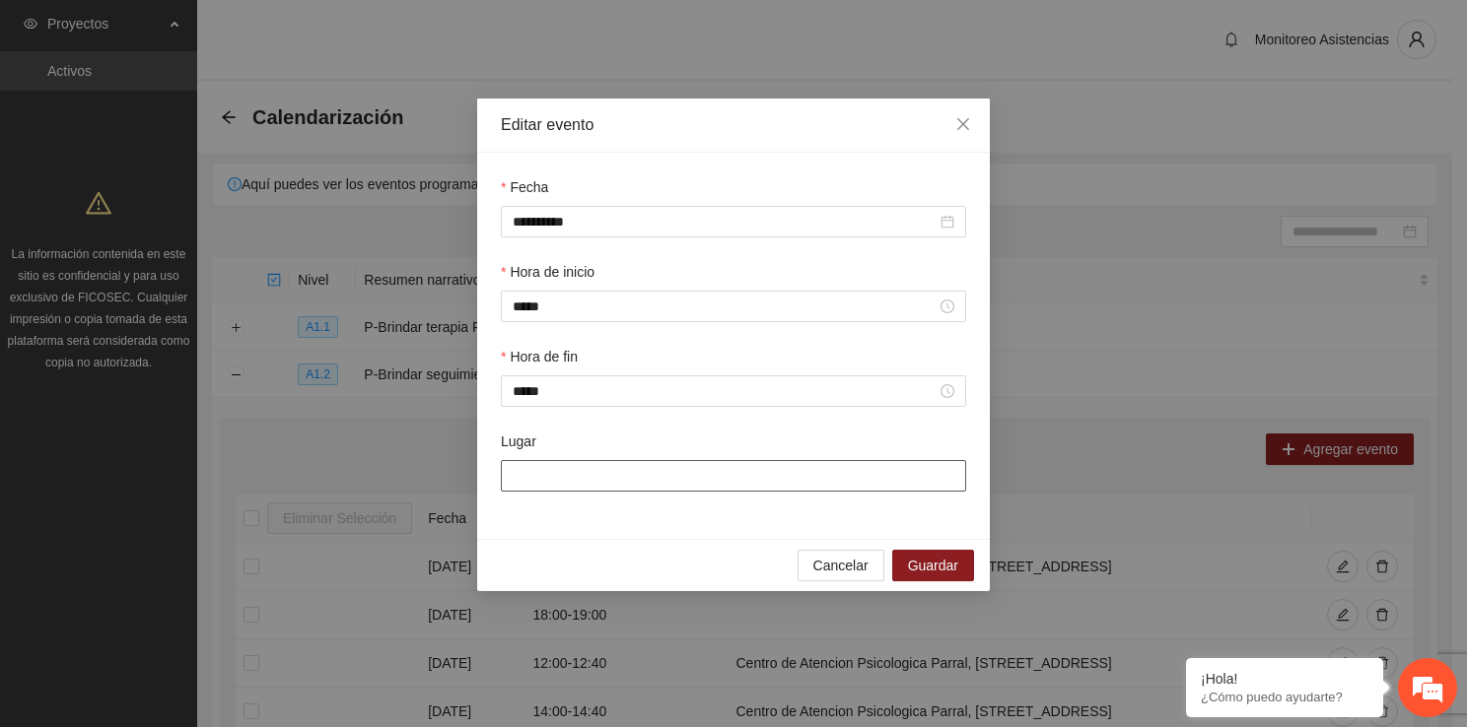
click at [662, 491] on input "Lugar" at bounding box center [733, 476] width 465 height 32
paste input "**********"
click at [538, 475] on input "**********" at bounding box center [733, 476] width 465 height 32
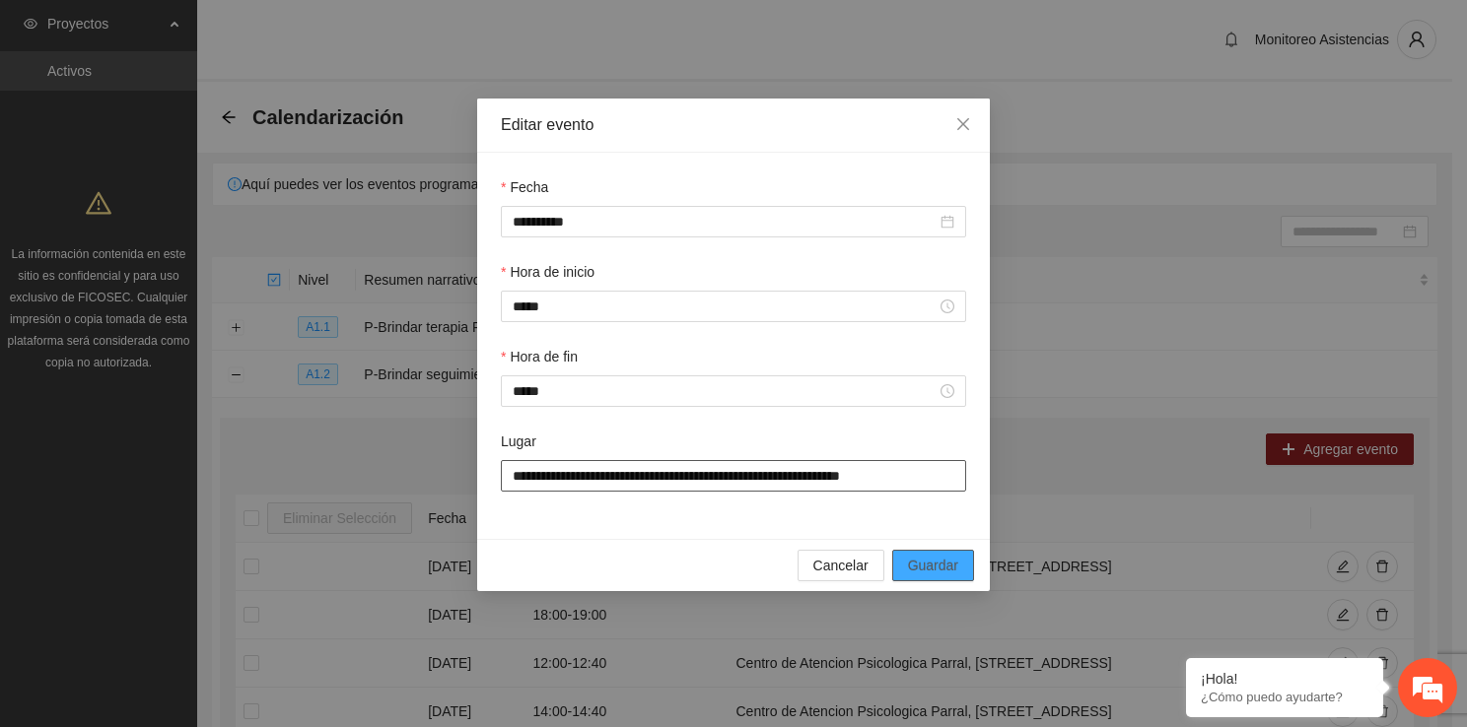
type input "**********"
click at [919, 562] on span "Guardar" at bounding box center [933, 566] width 50 height 22
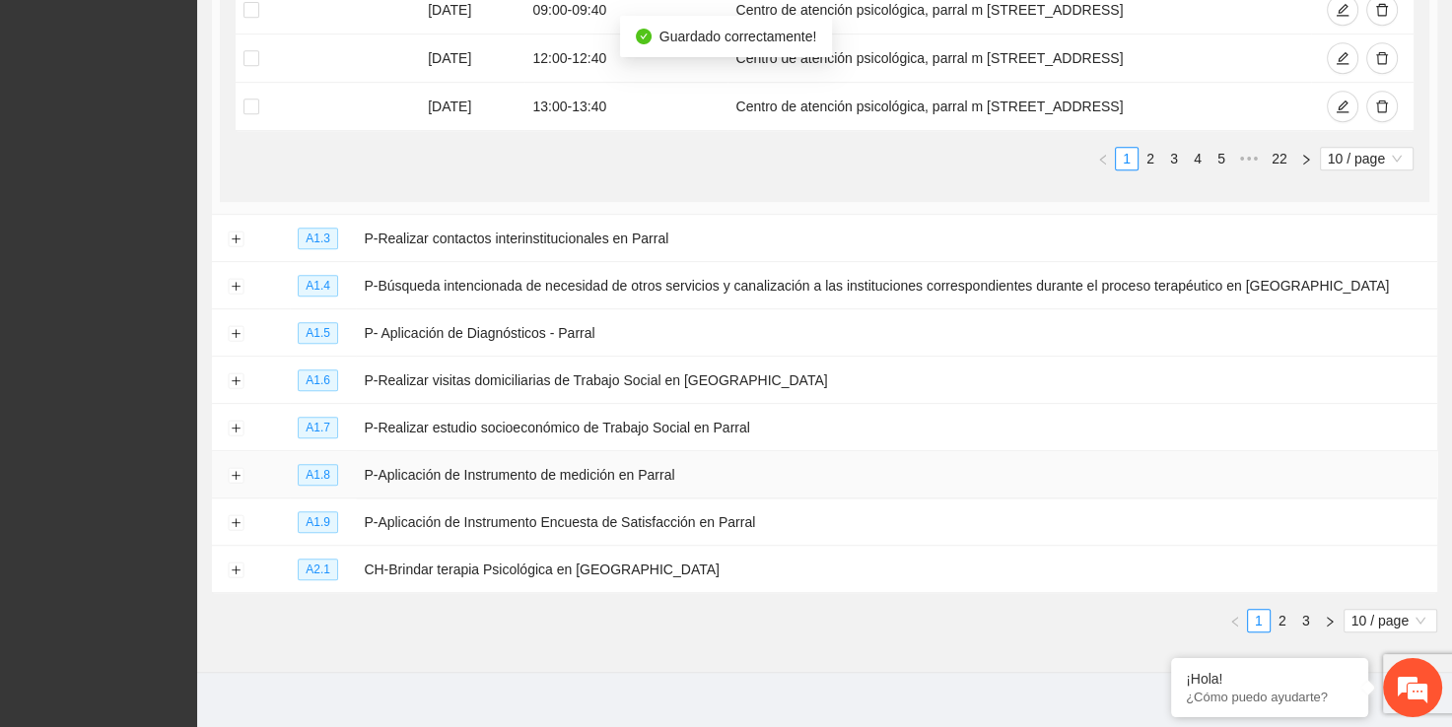
scroll to position [915, 0]
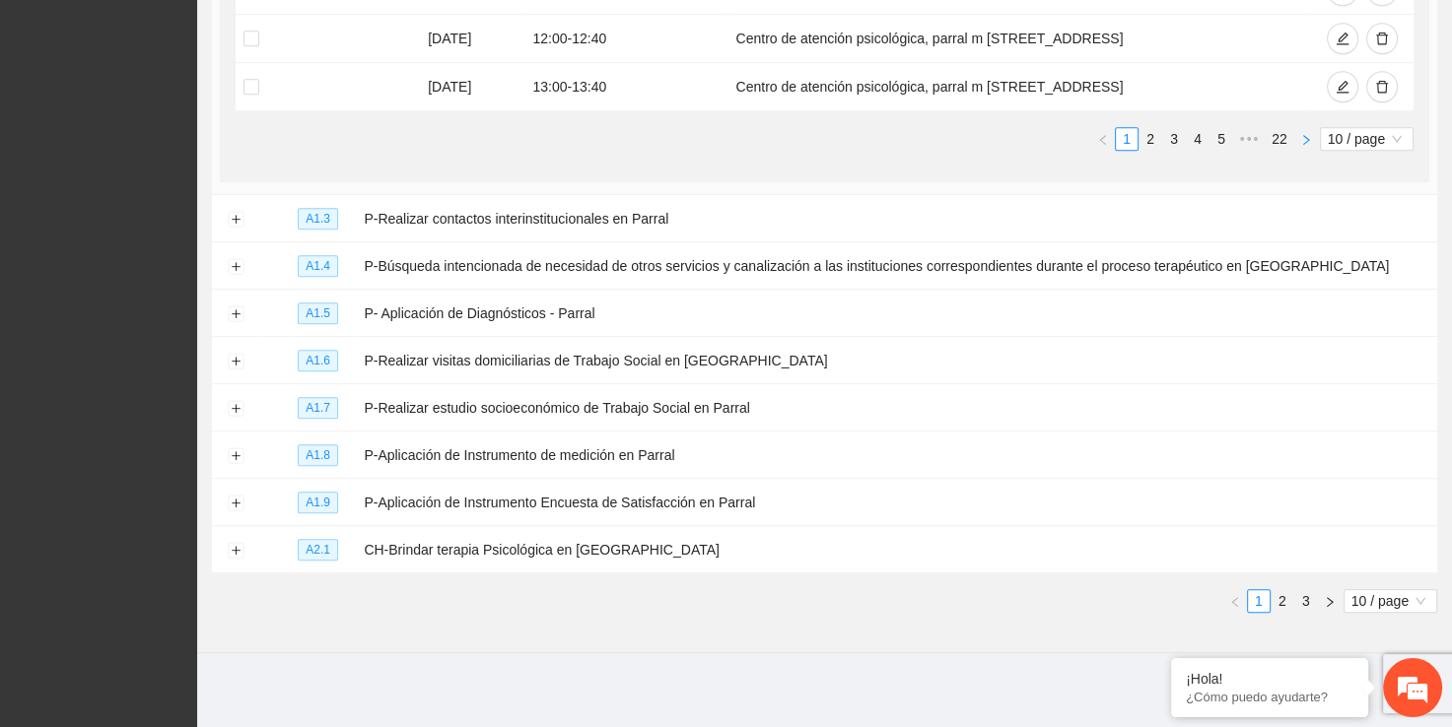
click at [1309, 127] on button "button" at bounding box center [1306, 139] width 24 height 24
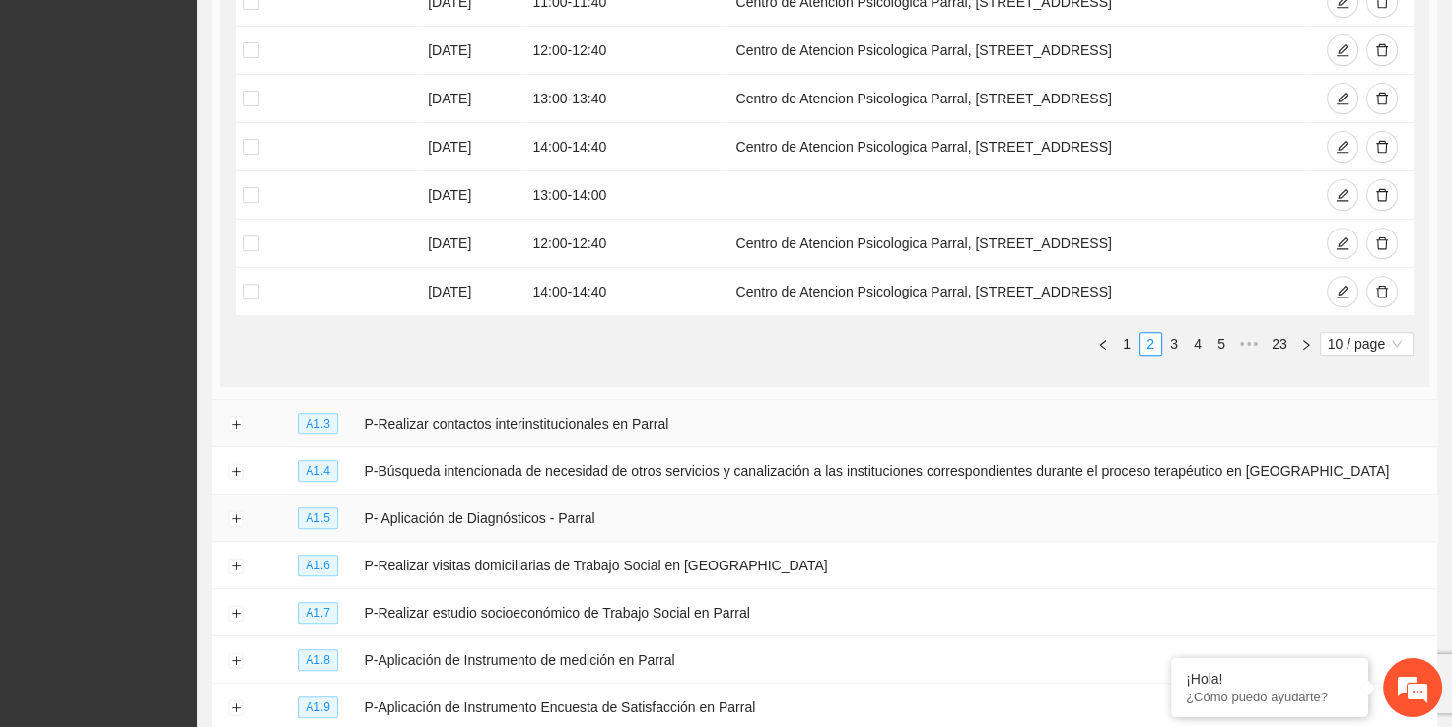
scroll to position [678, 0]
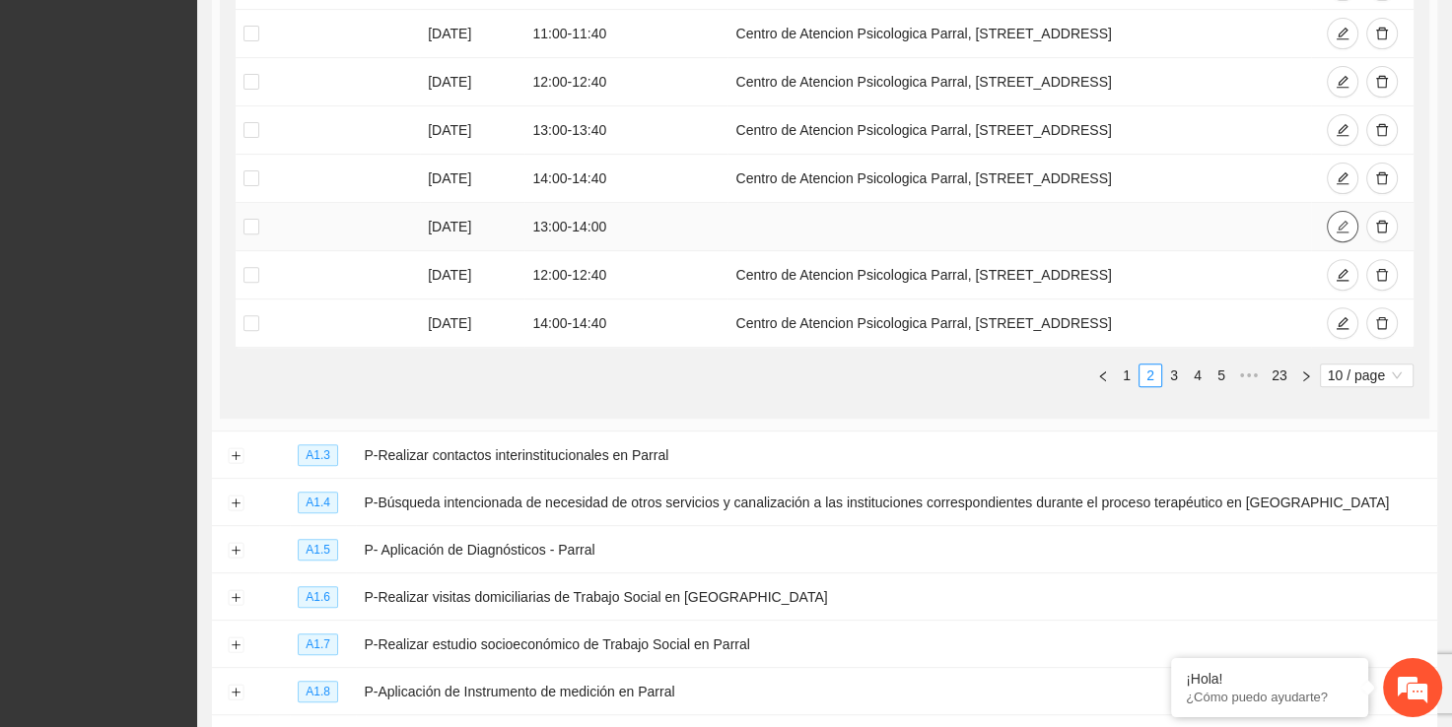
click at [1336, 231] on span "edit" at bounding box center [1343, 228] width 14 height 16
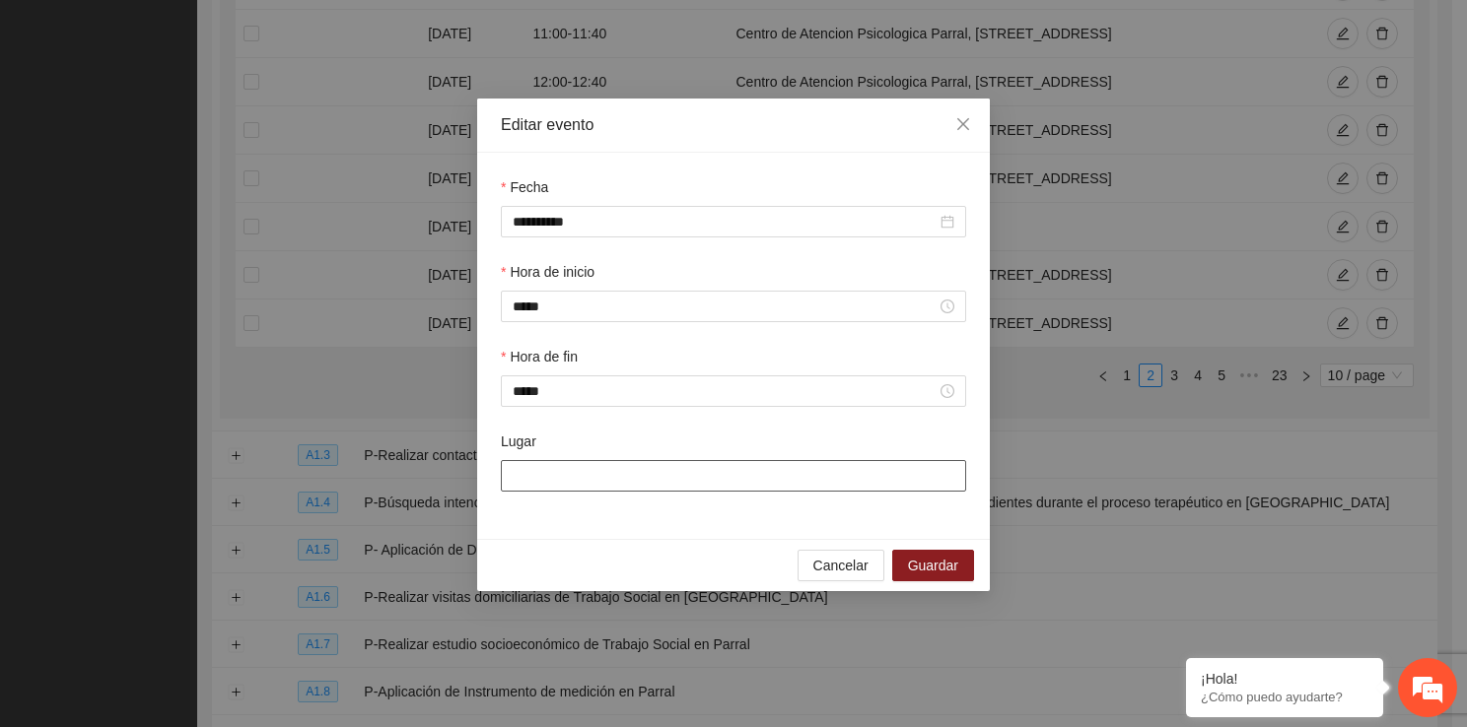
click at [528, 476] on input "Lugar" at bounding box center [733, 476] width 465 height 32
paste input "**********"
click at [528, 488] on input "**********" at bounding box center [733, 476] width 465 height 32
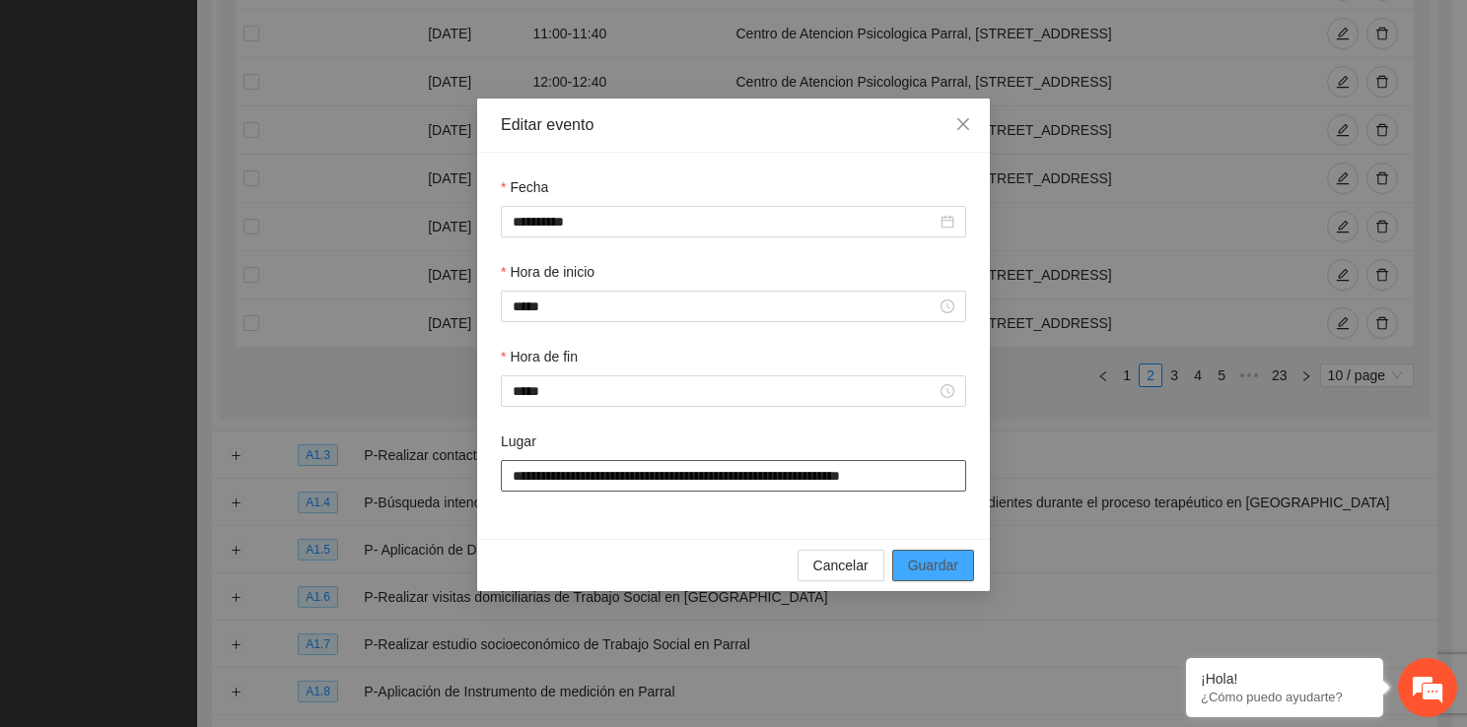
type input "**********"
click at [902, 557] on button "Guardar" at bounding box center [933, 566] width 82 height 32
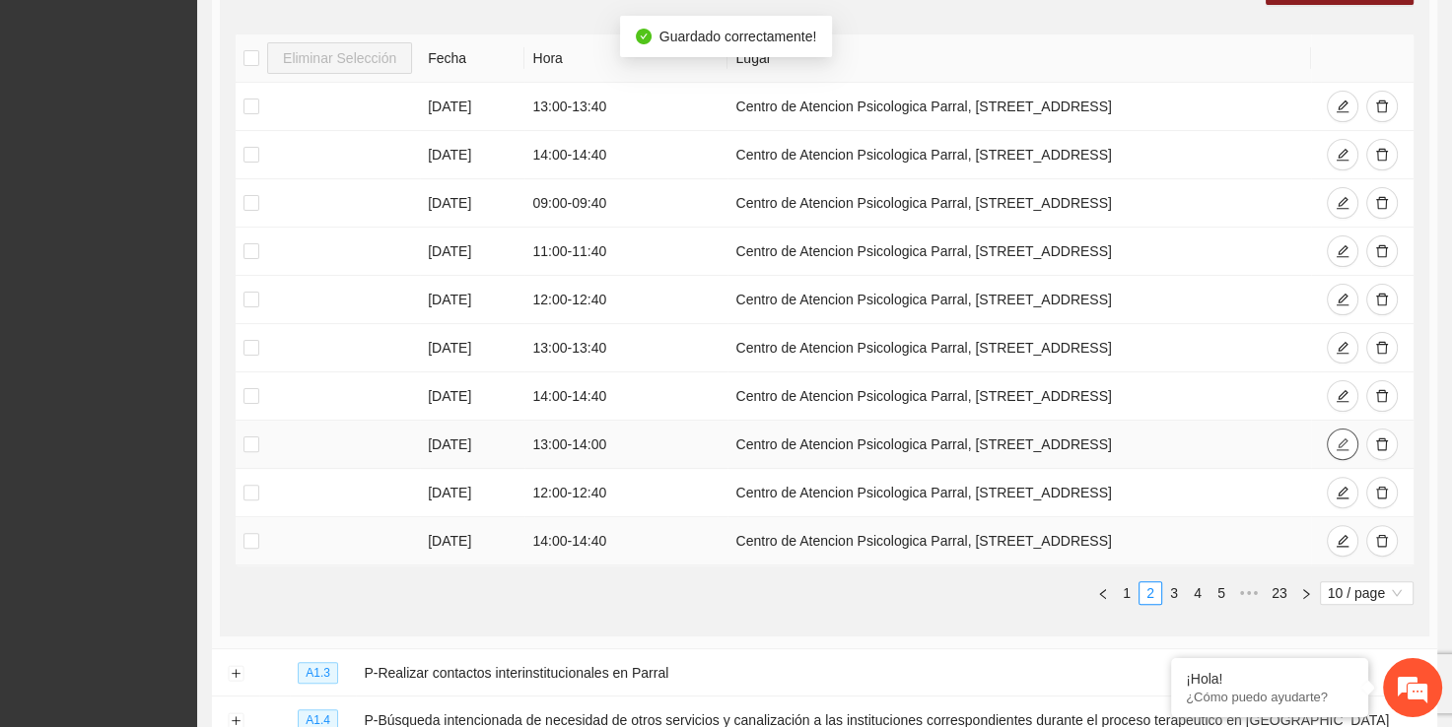
scroll to position [442, 0]
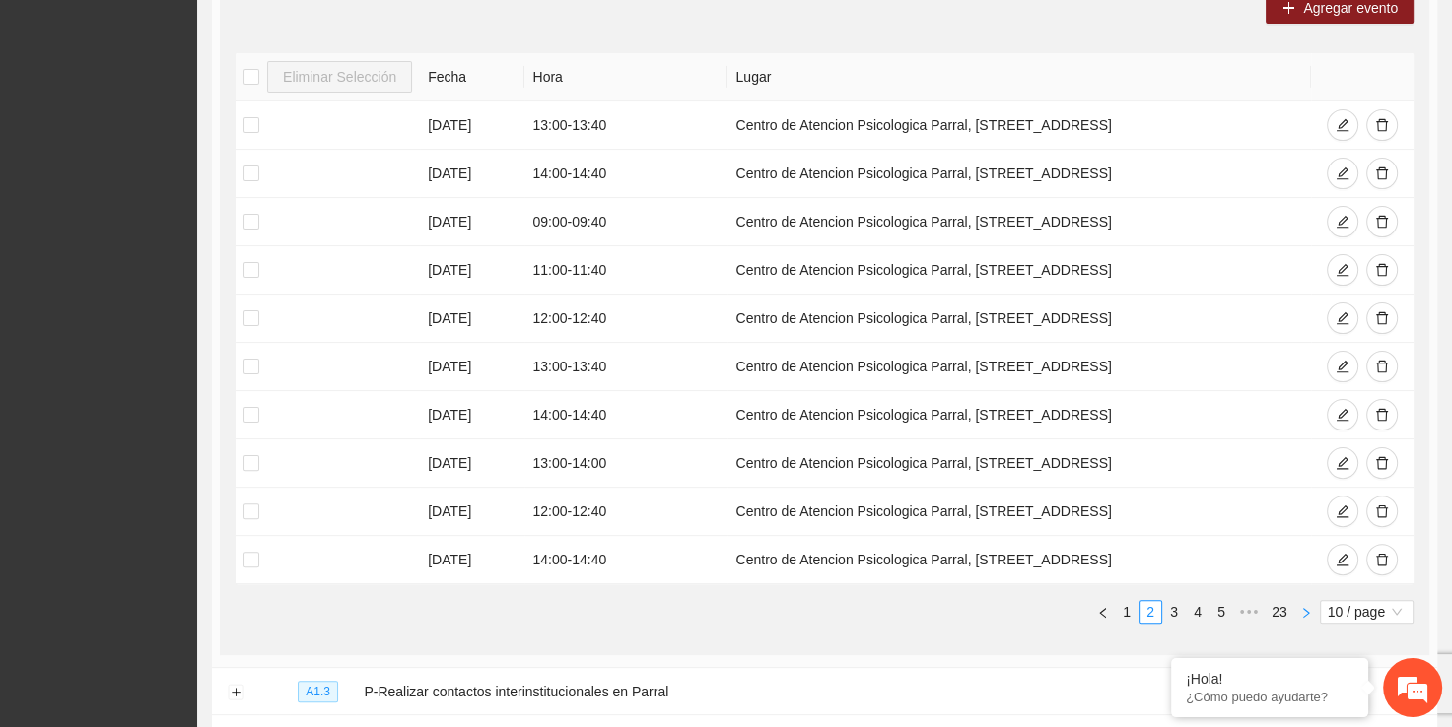
click at [1301, 607] on icon "right" at bounding box center [1306, 613] width 12 height 12
click at [1342, 464] on icon "edit" at bounding box center [1343, 463] width 14 height 14
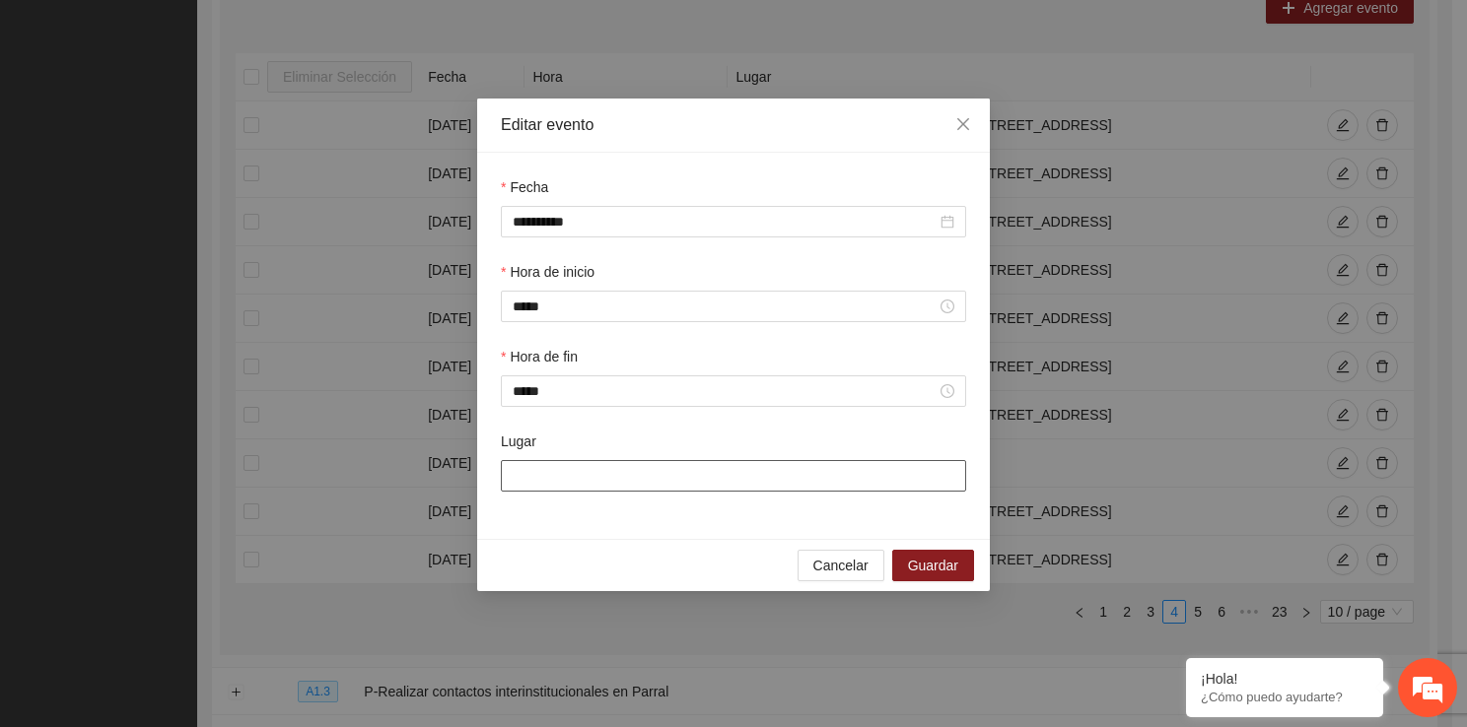
click at [821, 485] on input "Lugar" at bounding box center [733, 476] width 465 height 32
paste input "**********"
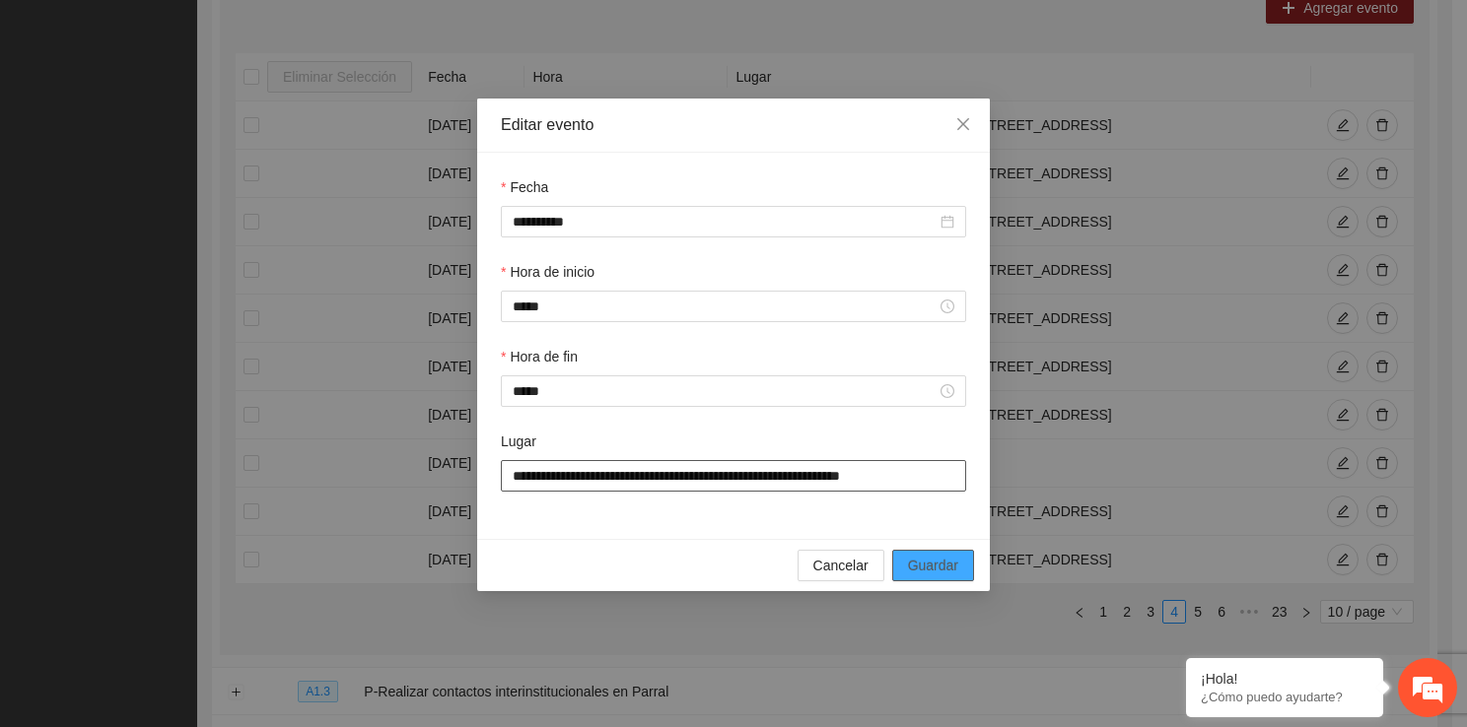
type input "**********"
click at [942, 564] on span "Guardar" at bounding box center [933, 566] width 50 height 22
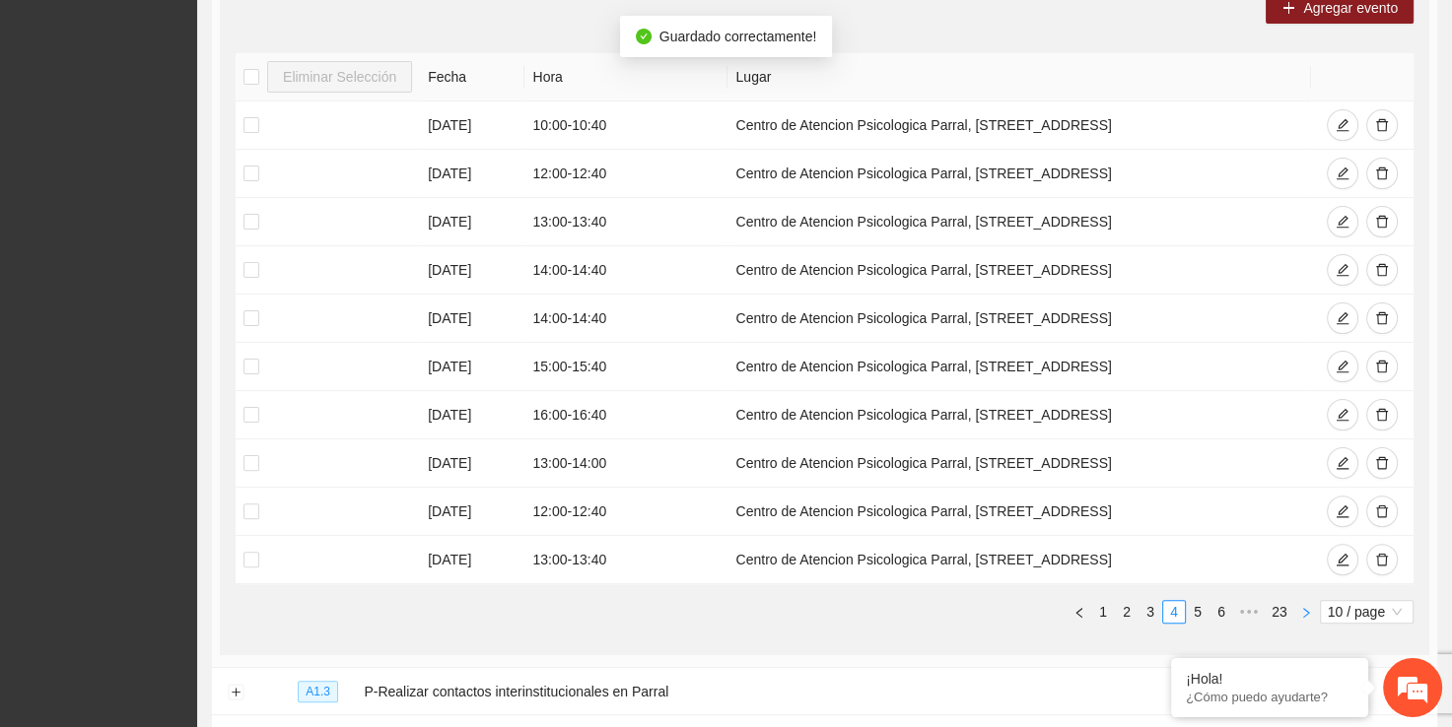
click at [1297, 611] on button "button" at bounding box center [1306, 612] width 24 height 24
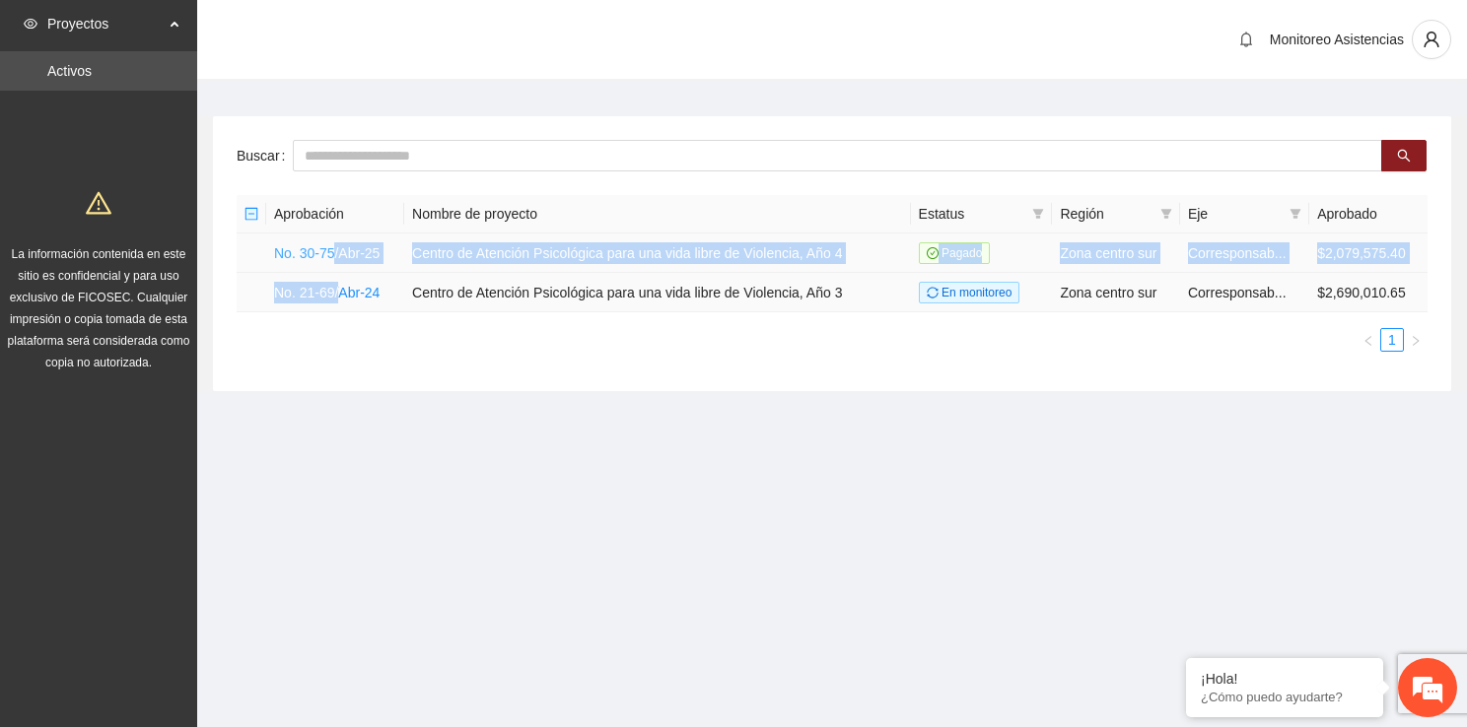
drag, startPoint x: 343, startPoint y: 274, endPoint x: 335, endPoint y: 254, distance: 21.2
click at [335, 254] on tbody "No. 30-75/Abr-25 Centro de Atención Psicológica para una vida libre de Violenci…" at bounding box center [832, 273] width 1191 height 79
click at [335, 254] on link "No. 30-75/Abr-25" at bounding box center [326, 253] width 105 height 16
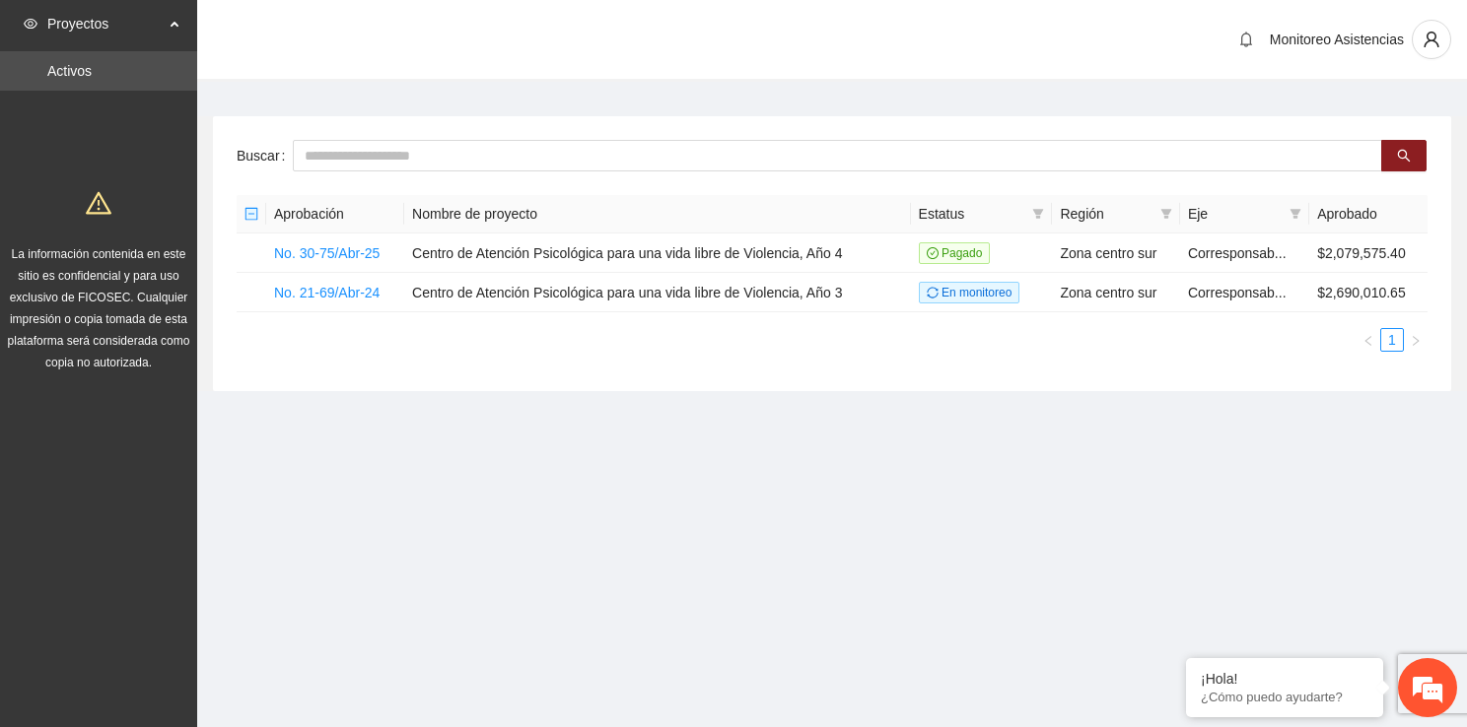
drag, startPoint x: 335, startPoint y: 254, endPoint x: 404, endPoint y: 341, distance: 110.8
click at [404, 341] on ul "1" at bounding box center [832, 340] width 1191 height 24
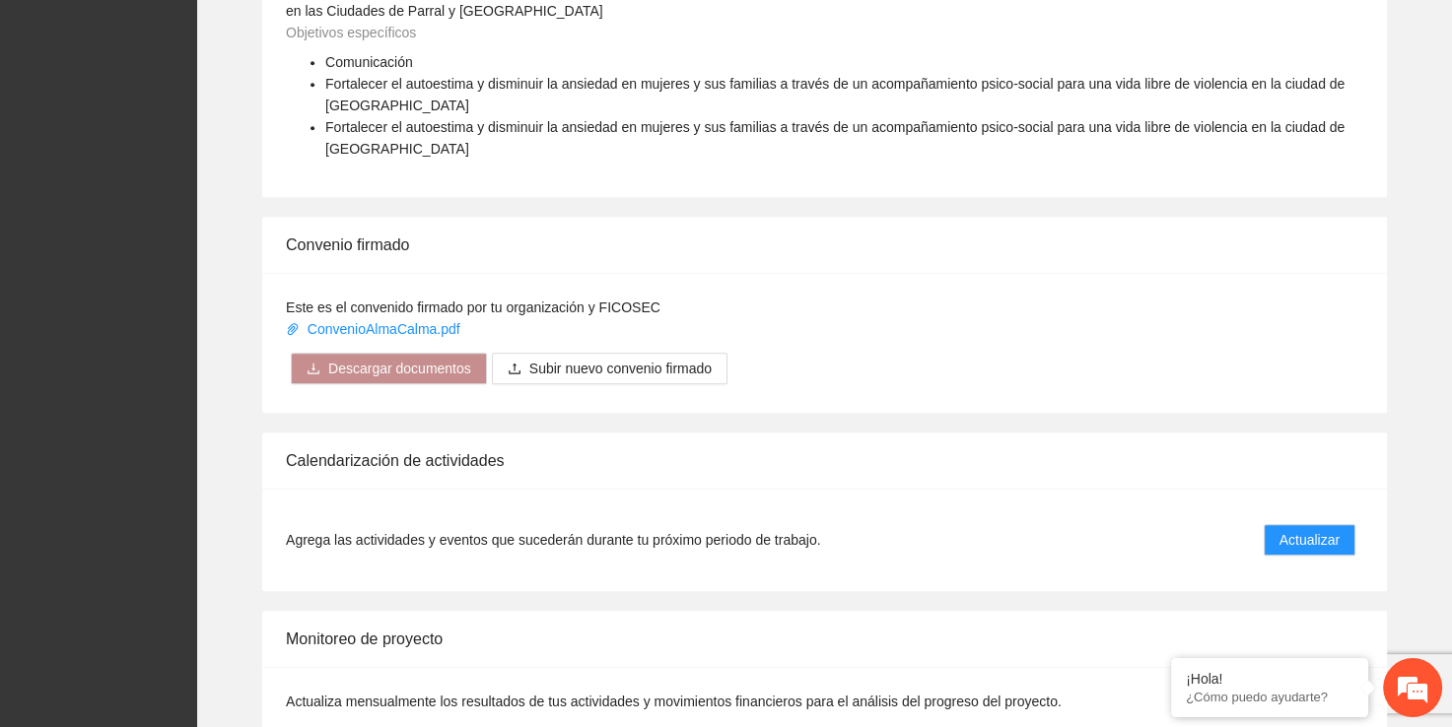
scroll to position [1156, 0]
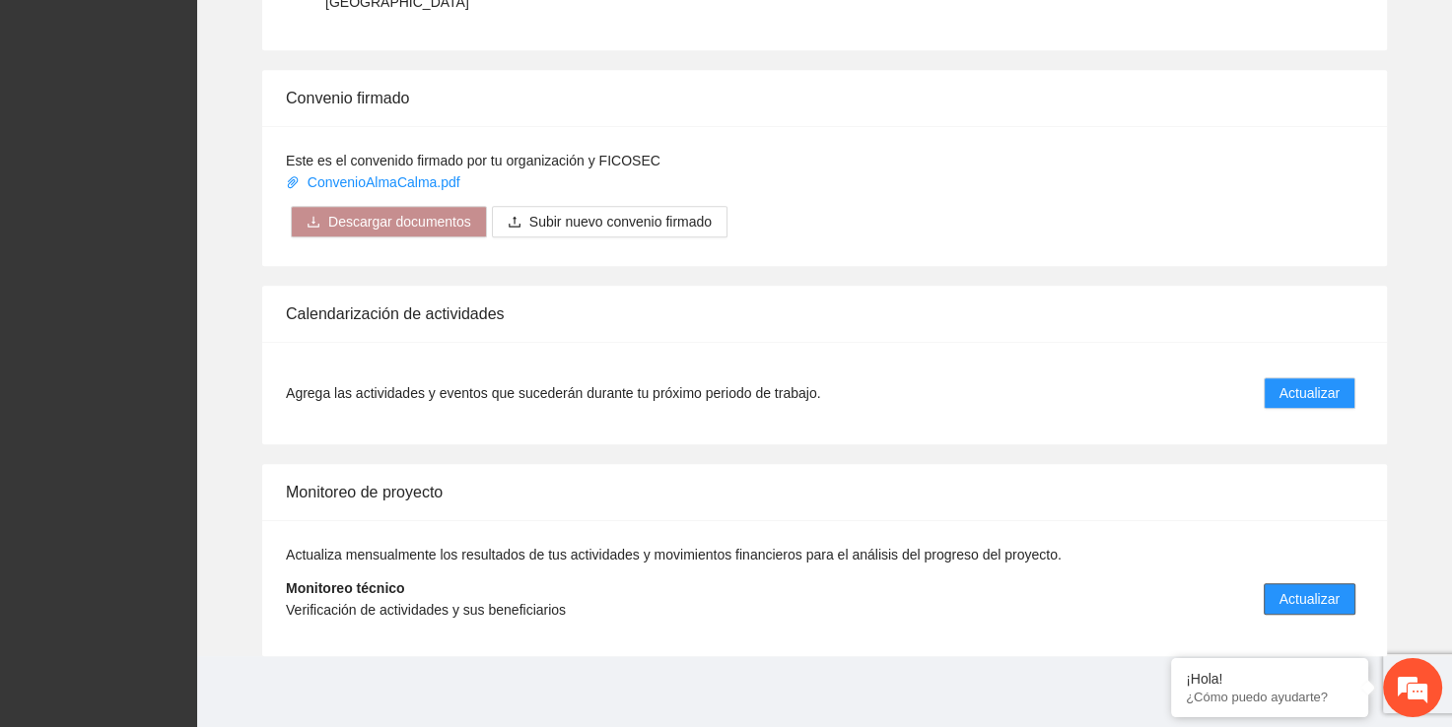
click at [1305, 610] on button "Actualizar" at bounding box center [1310, 600] width 92 height 32
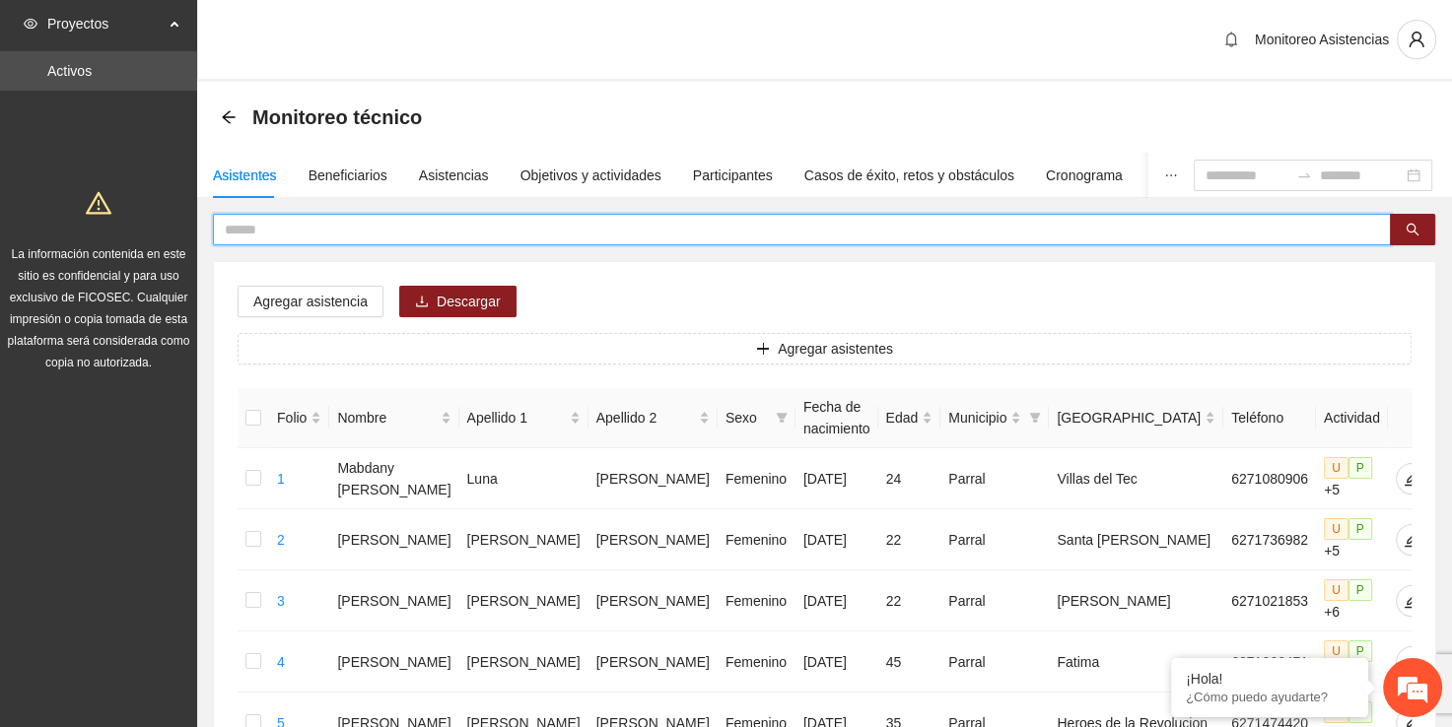
click at [832, 234] on input "text" at bounding box center [794, 230] width 1139 height 22
type input "*******"
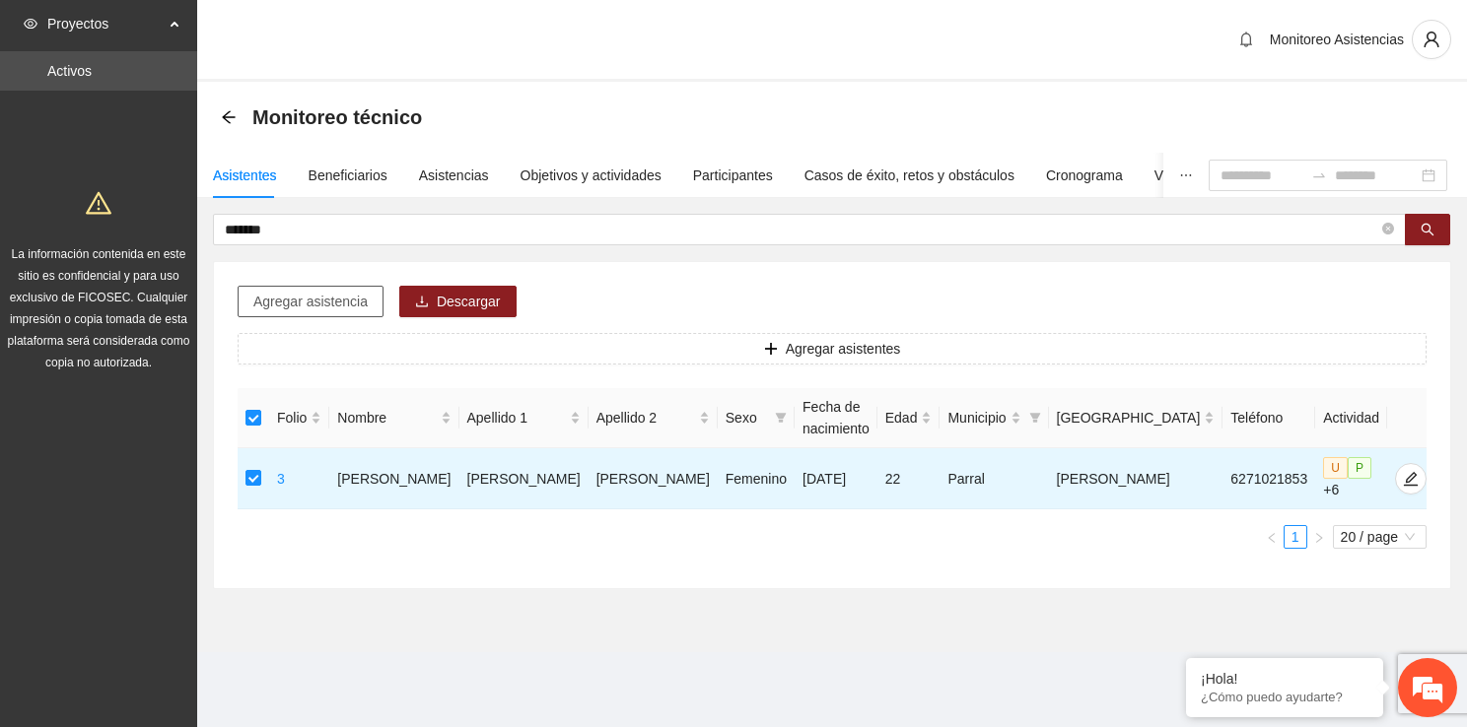
click at [300, 289] on button "Agregar asistencia" at bounding box center [311, 302] width 146 height 32
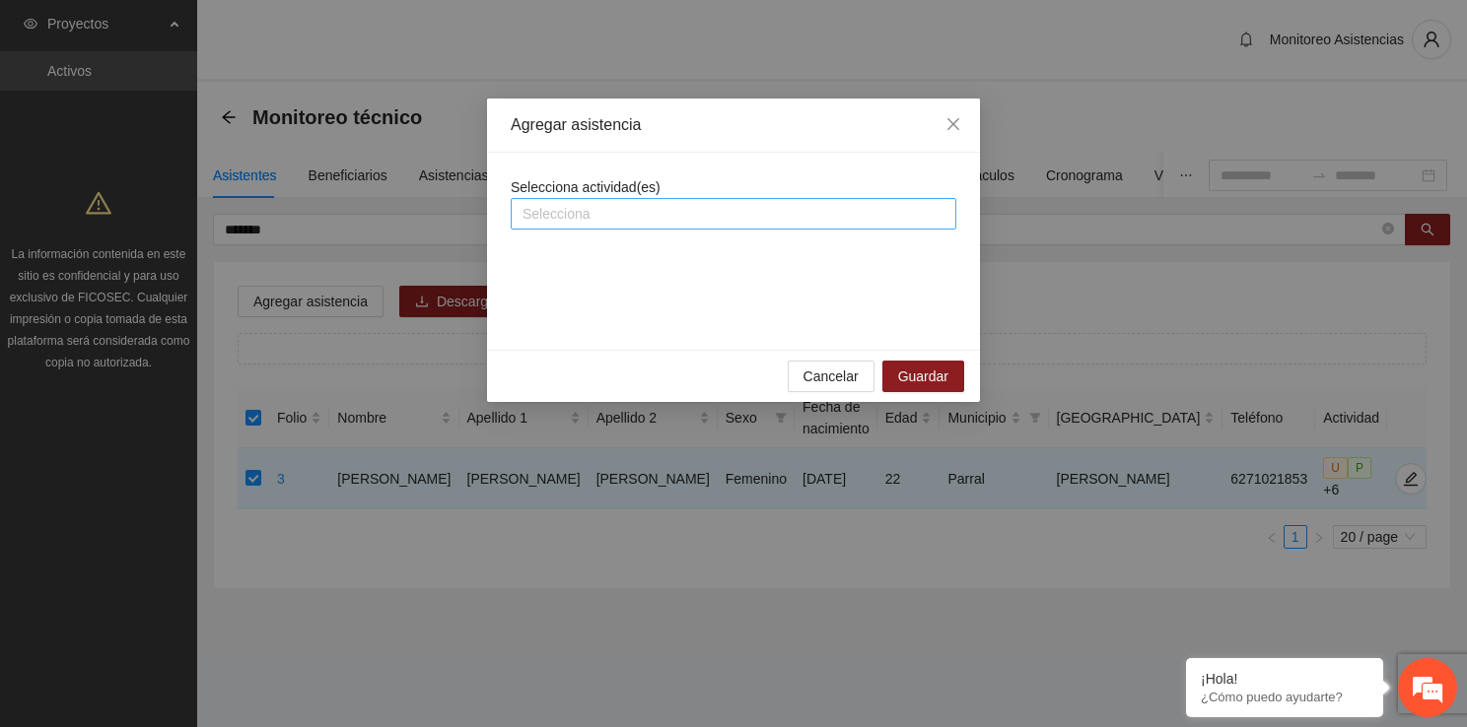
click at [663, 207] on div at bounding box center [734, 214] width 436 height 24
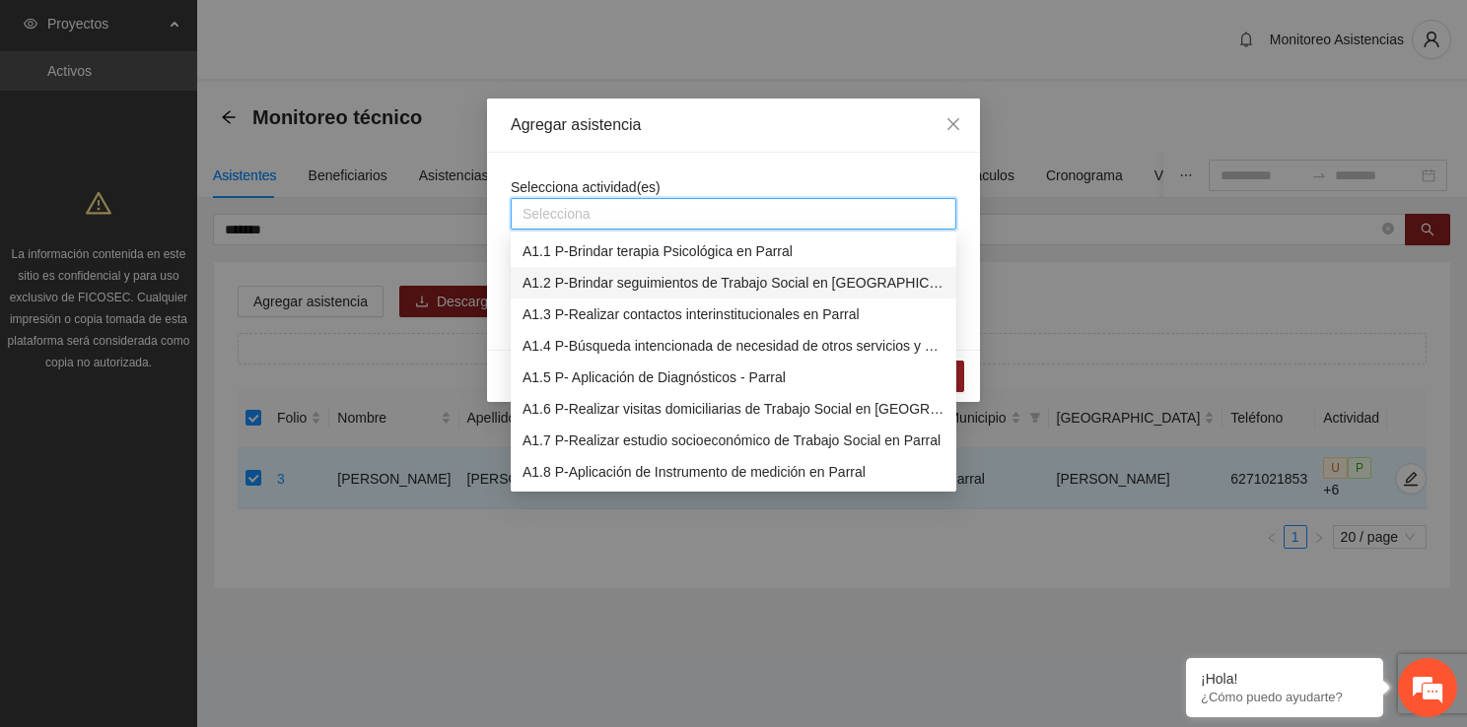
click at [693, 288] on div "A1.2 P-Brindar seguimientos de Trabajo Social en [GEOGRAPHIC_DATA]" at bounding box center [733, 283] width 422 height 22
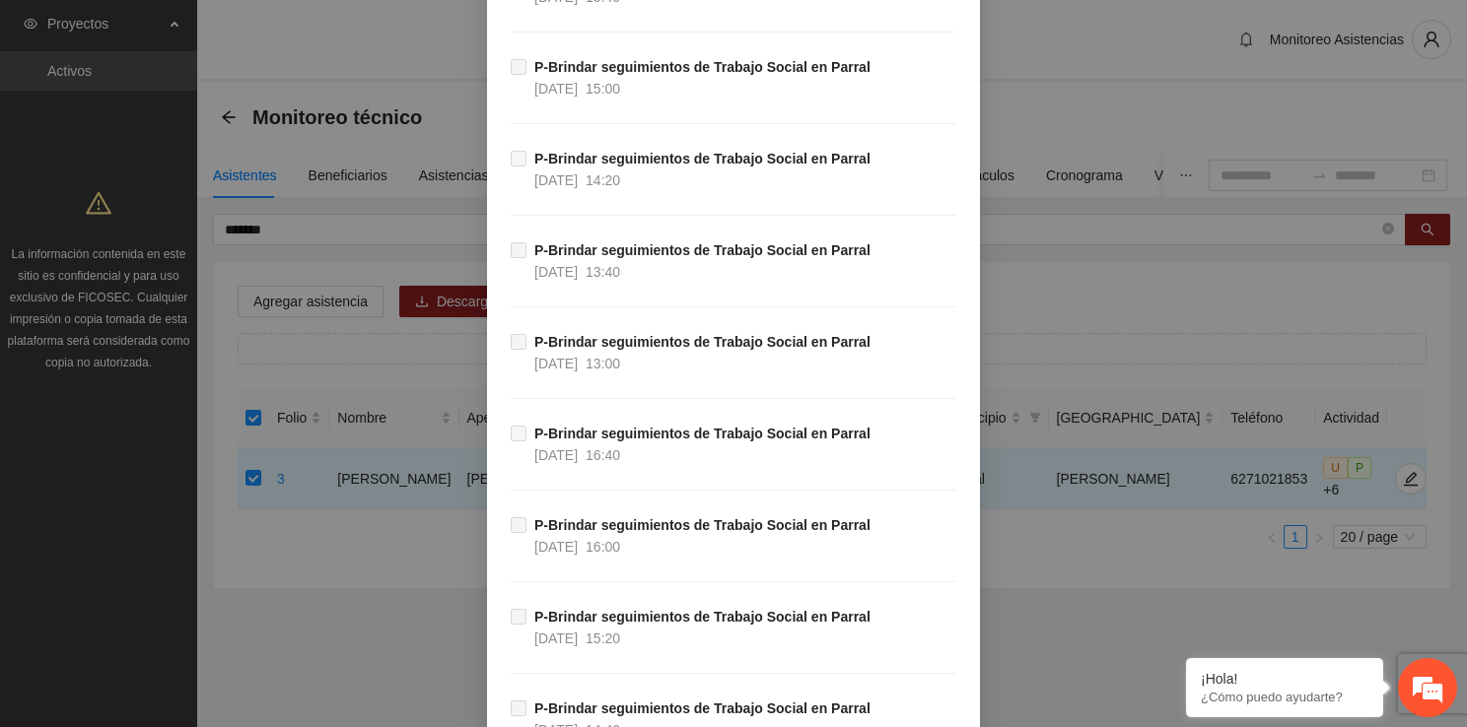
scroll to position [20004, 0]
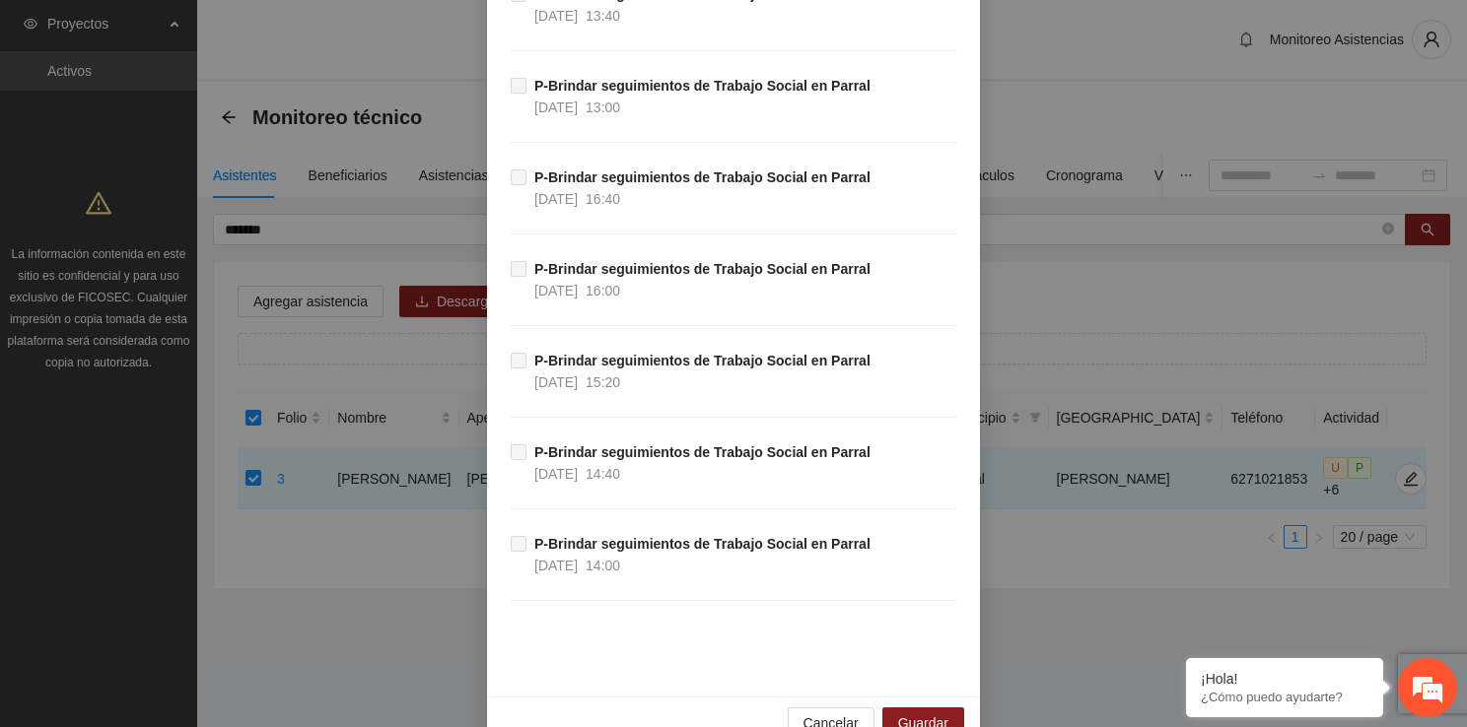
click at [902, 697] on div "Cancelar Guardar" at bounding box center [733, 723] width 493 height 52
click at [901, 713] on span "Guardar" at bounding box center [923, 724] width 50 height 22
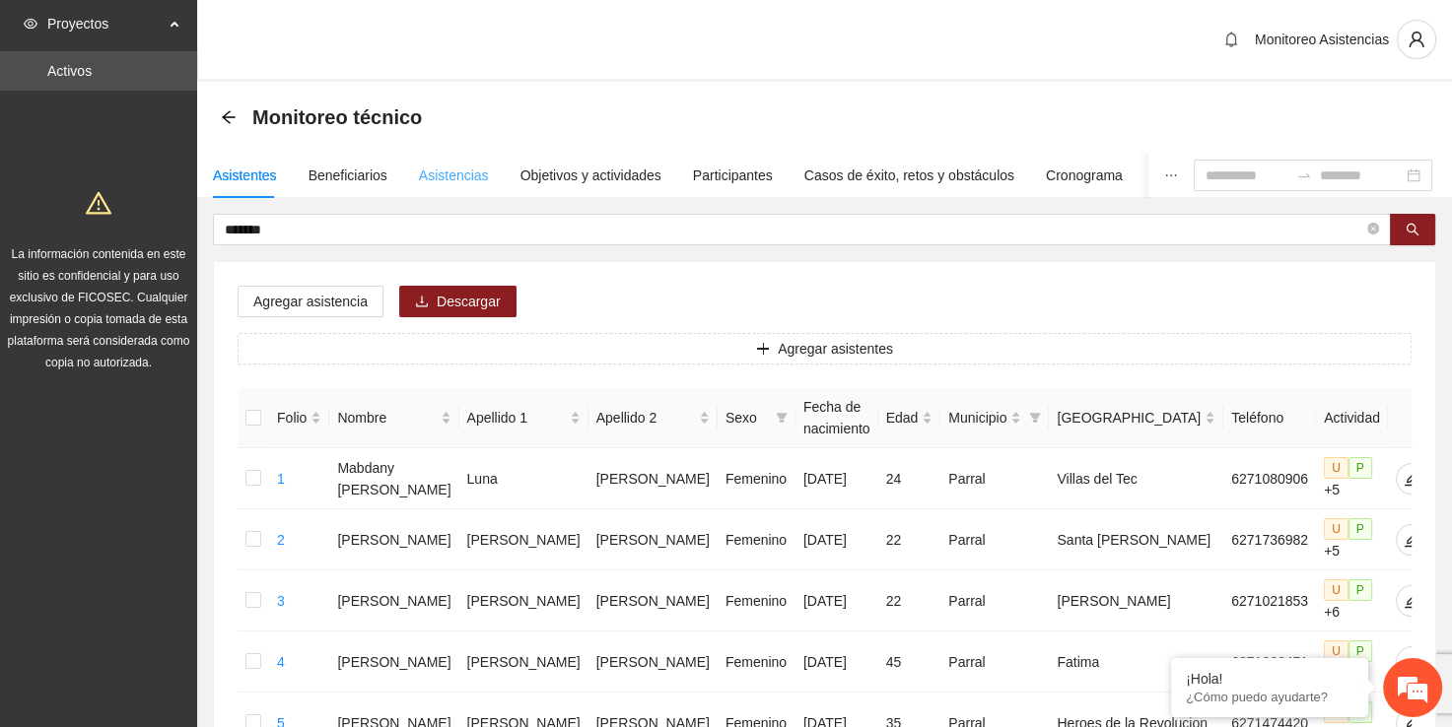
click at [450, 191] on div "Asistencias" at bounding box center [454, 175] width 70 height 45
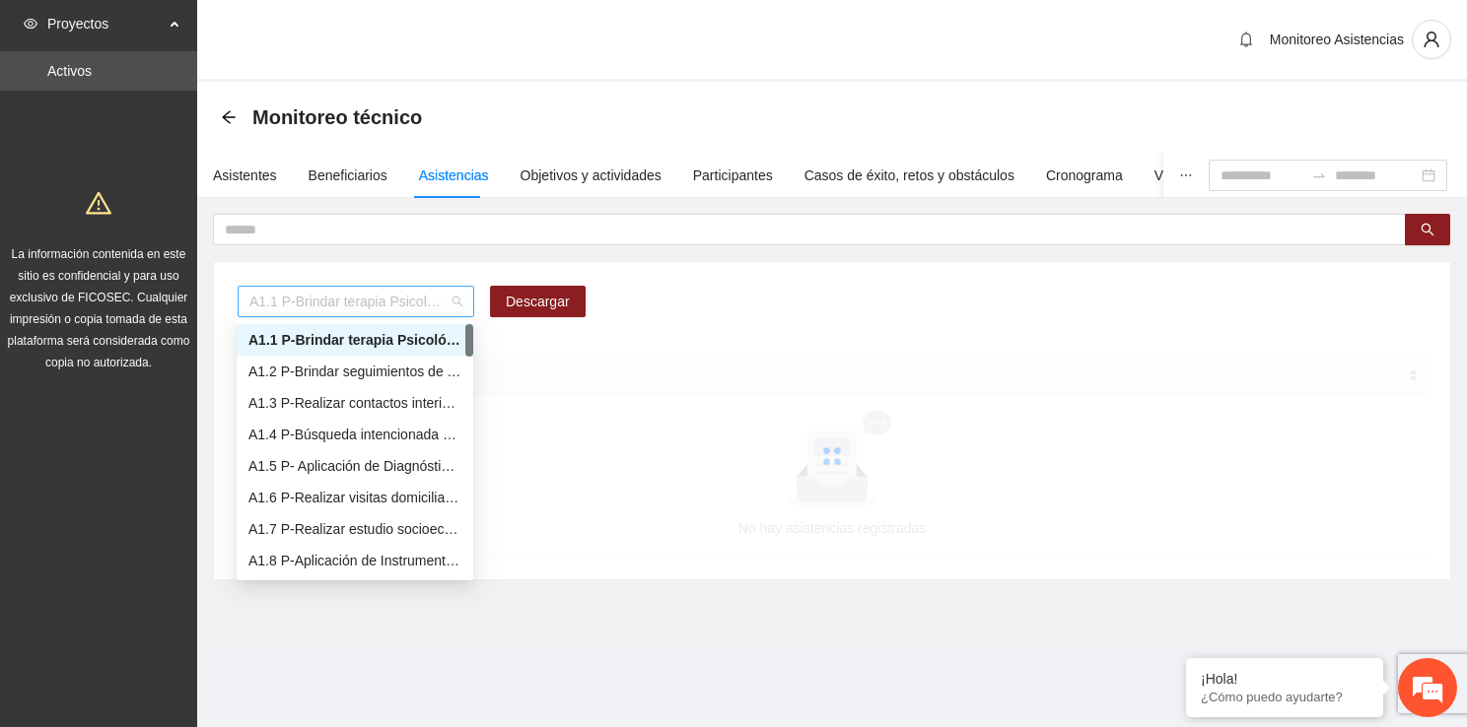
drag, startPoint x: 471, startPoint y: 311, endPoint x: 457, endPoint y: 306, distance: 15.0
click at [457, 306] on div "A1.1 P-Brindar terapia Psicológica en Parral" at bounding box center [356, 302] width 237 height 32
click at [423, 470] on div "A1.5 P- Aplicación de Diagnósticos - Parral" at bounding box center [354, 466] width 213 height 22
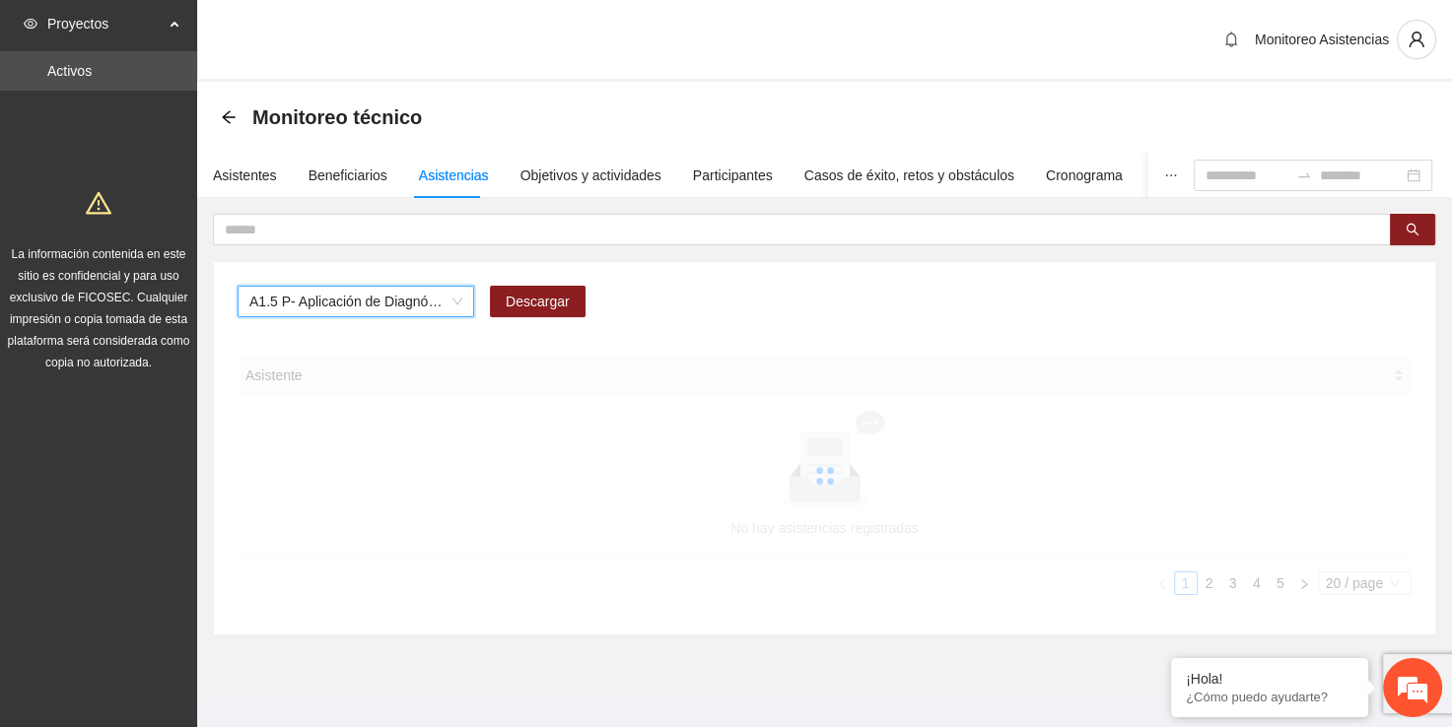
click at [443, 306] on span "A1.5 P- Aplicación de Diagnósticos - Parral" at bounding box center [355, 302] width 213 height 30
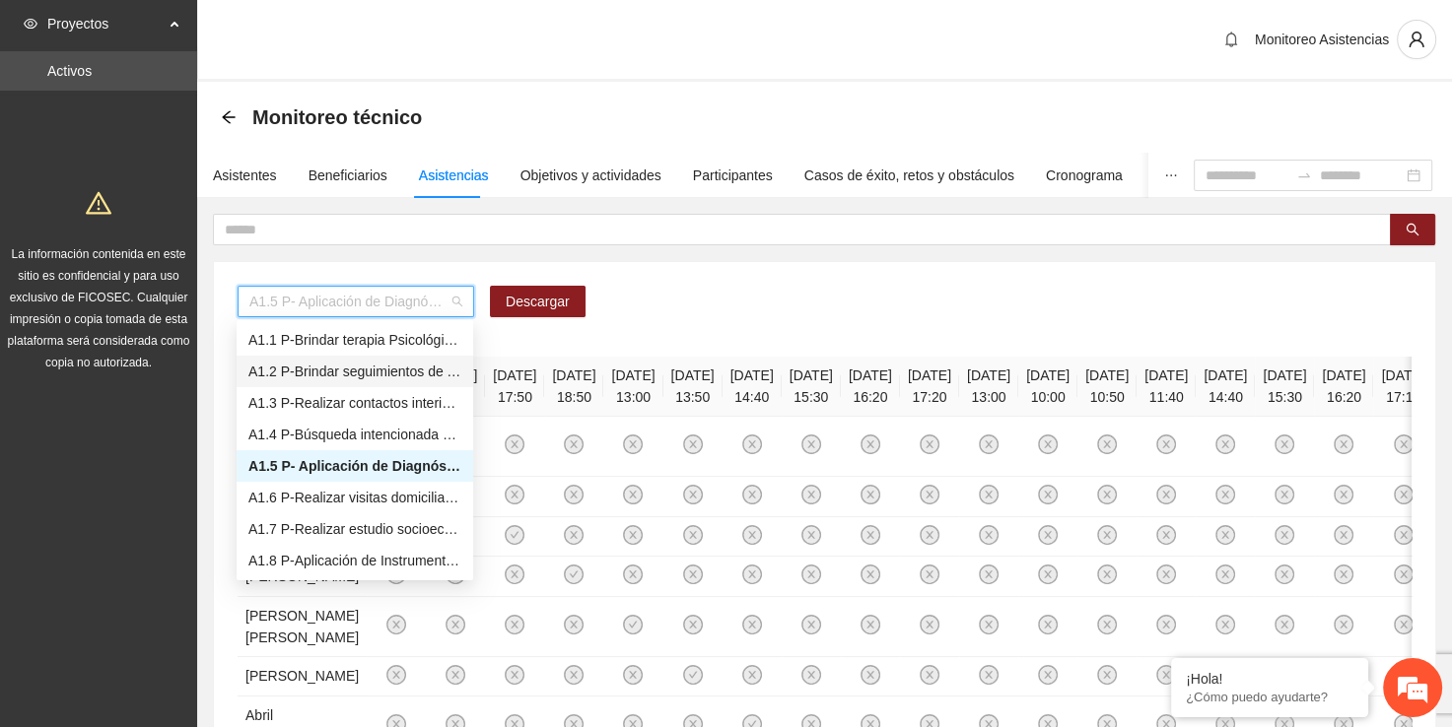
click at [442, 377] on div "A1.2 P-Brindar seguimientos de Trabajo Social en [GEOGRAPHIC_DATA]" at bounding box center [354, 372] width 213 height 22
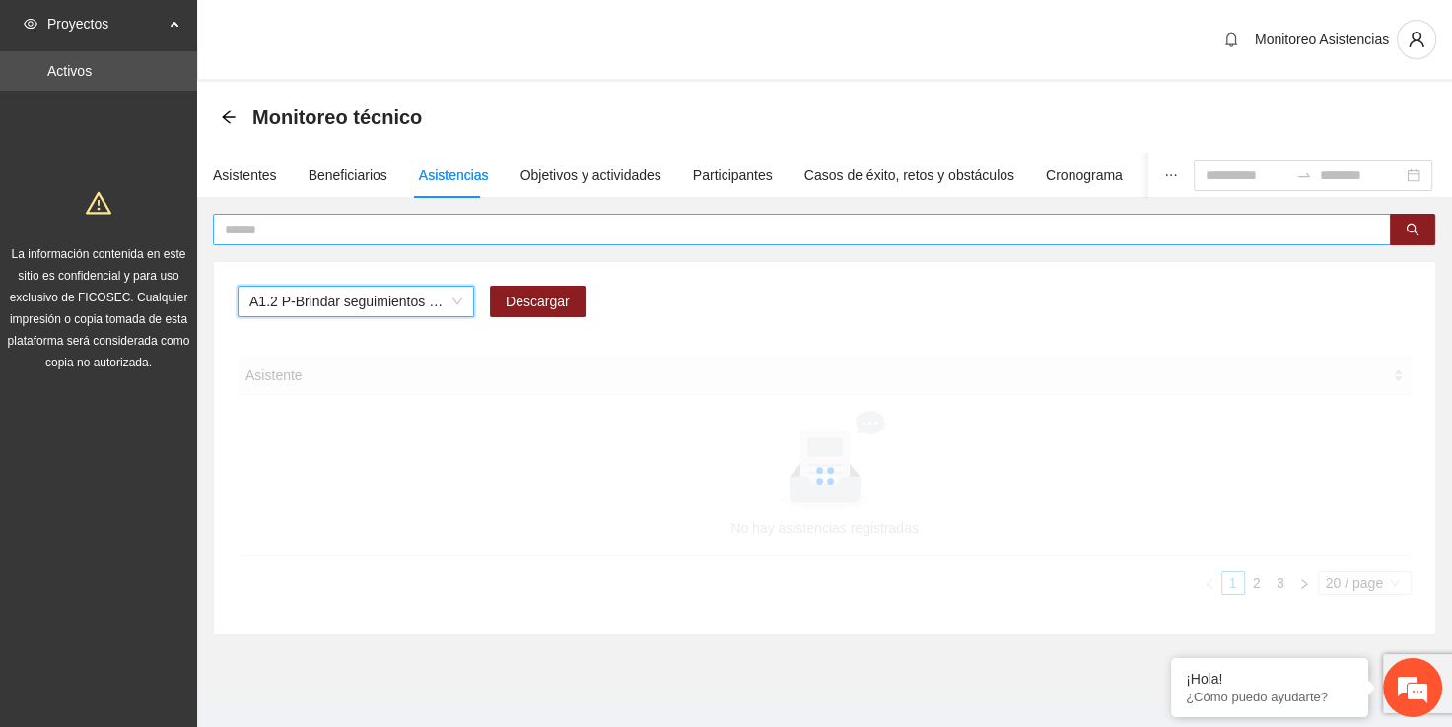
click at [365, 234] on input "text" at bounding box center [794, 230] width 1139 height 22
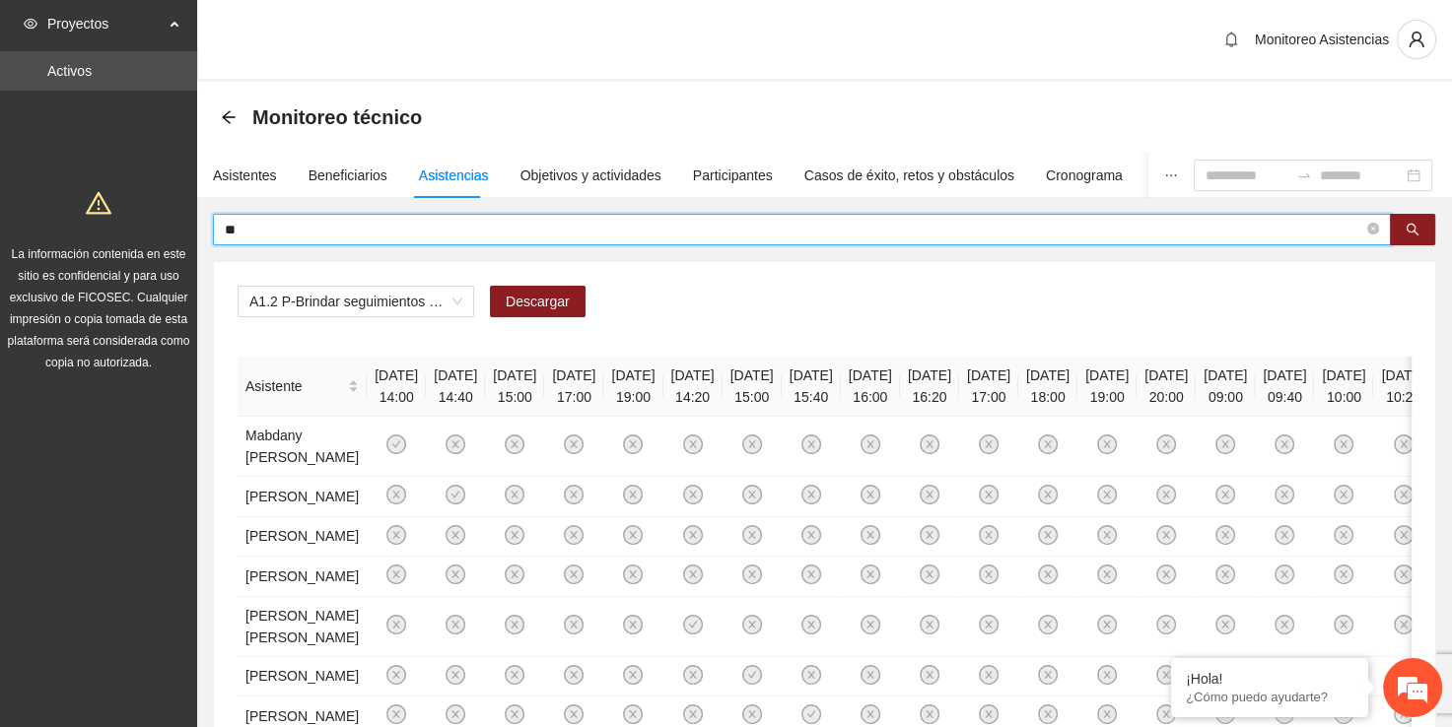
type input "*"
type input "*******"
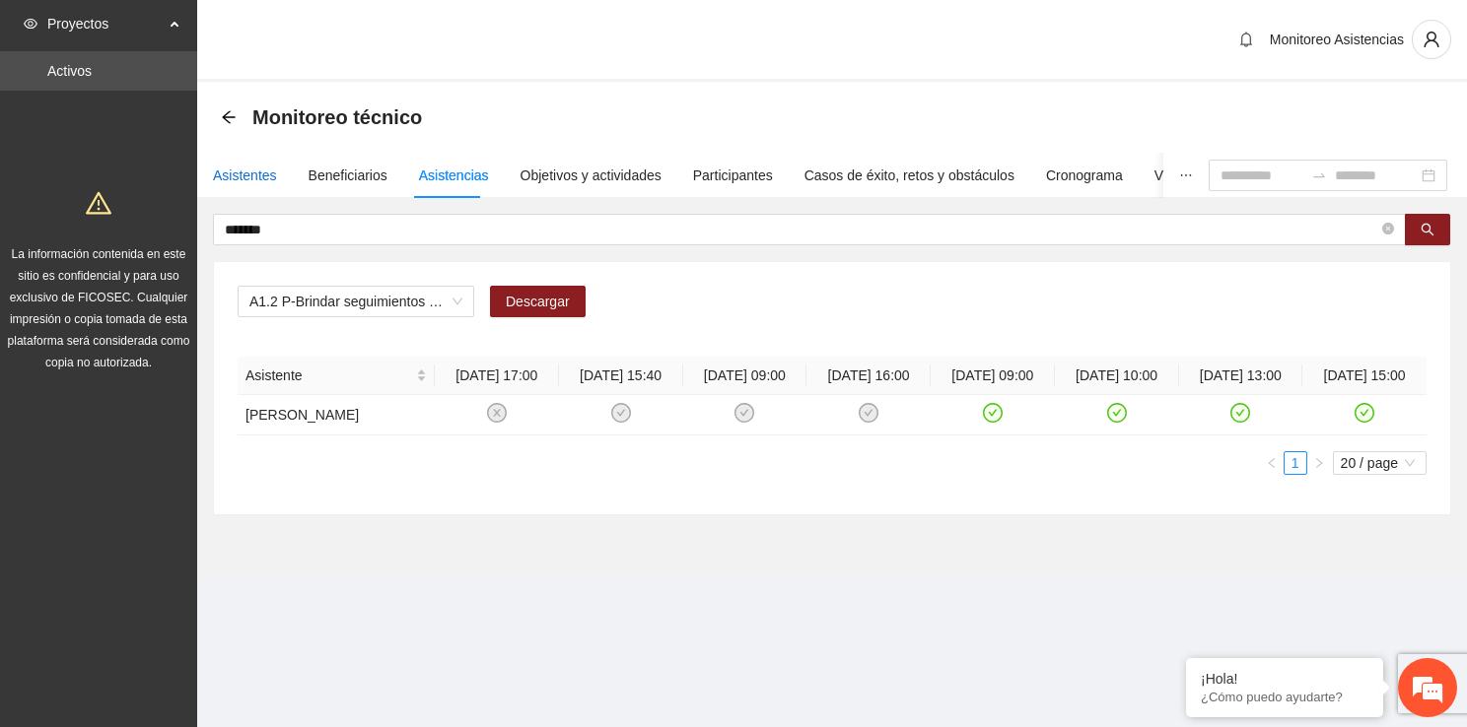
click at [246, 175] on div "Asistentes" at bounding box center [245, 176] width 64 height 22
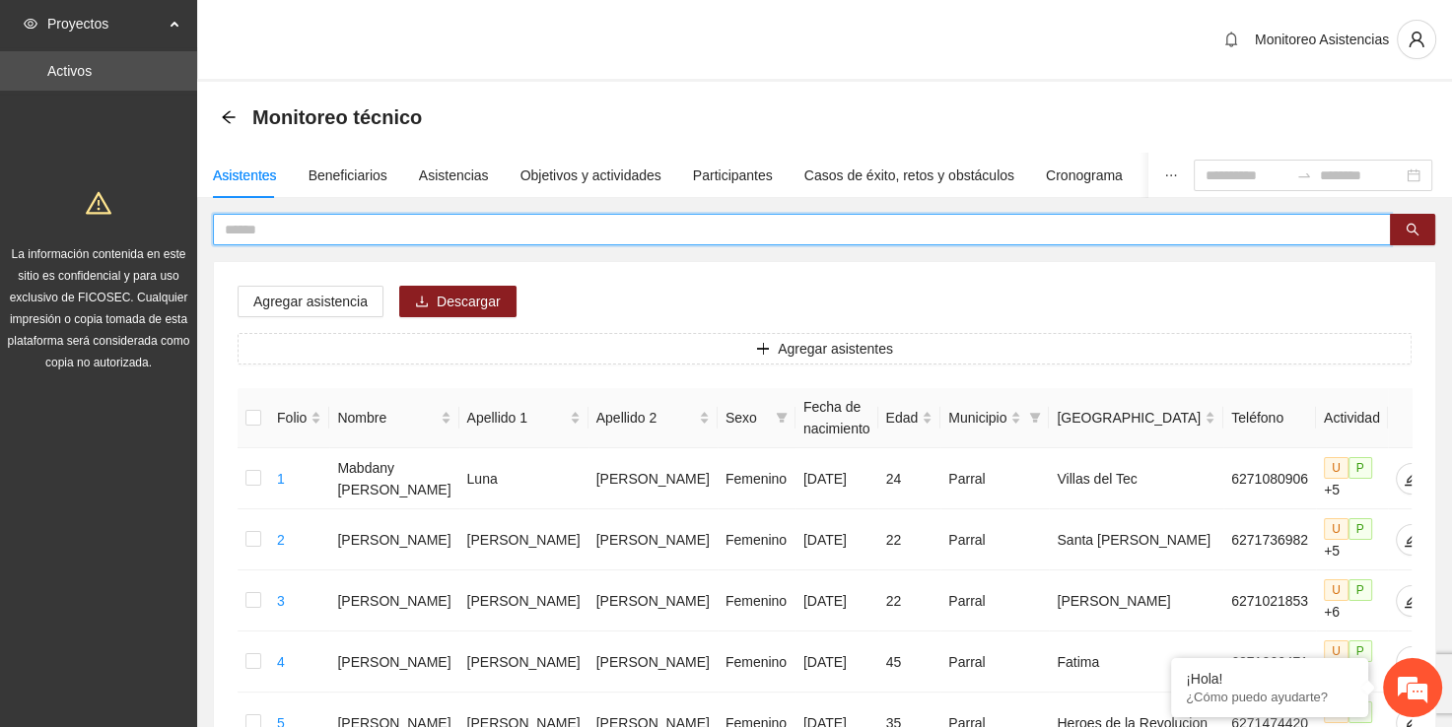
click at [285, 220] on input "text" at bounding box center [794, 230] width 1139 height 22
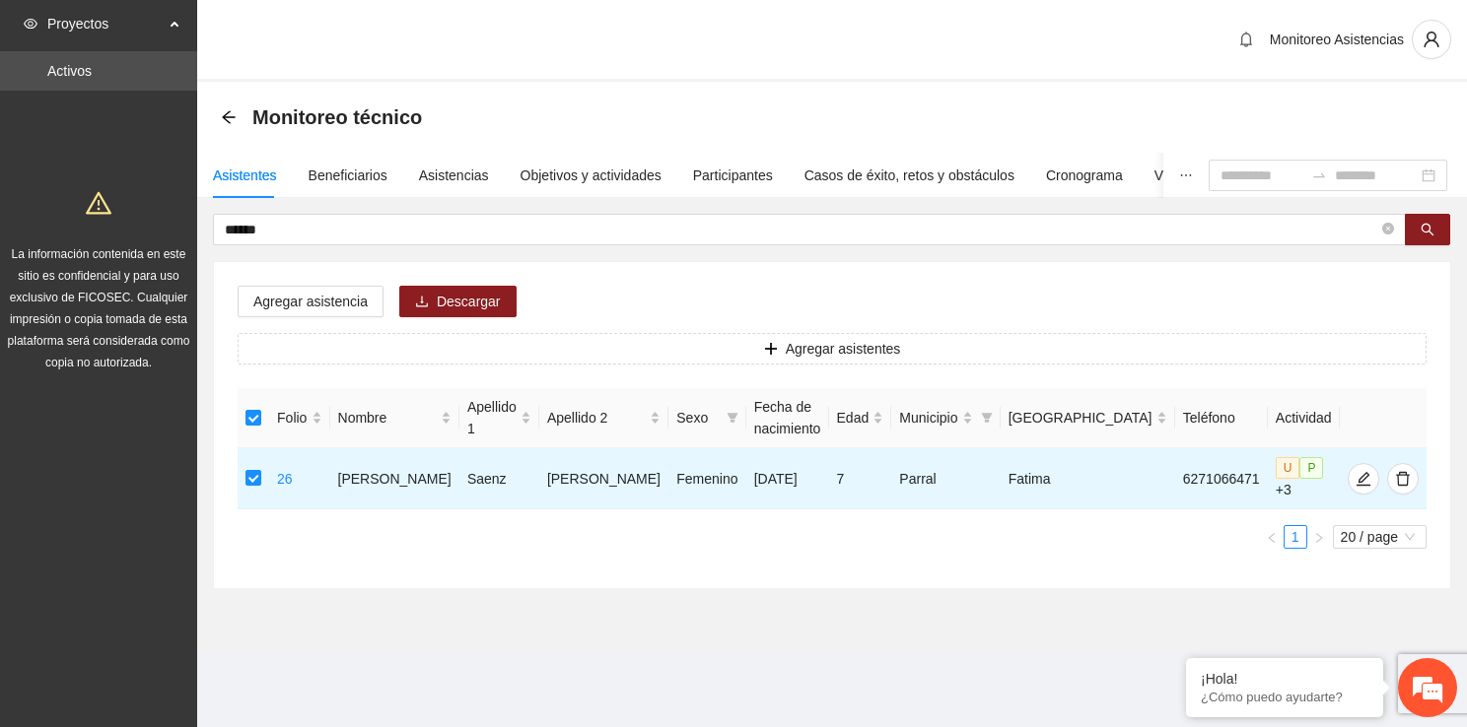
click at [327, 279] on div "Agregar asistencia Descargar Agregar asistentes Folio Nombre Apellido 1 Apellid…" at bounding box center [832, 425] width 1236 height 326
click at [335, 299] on span "Agregar asistencia" at bounding box center [310, 302] width 114 height 22
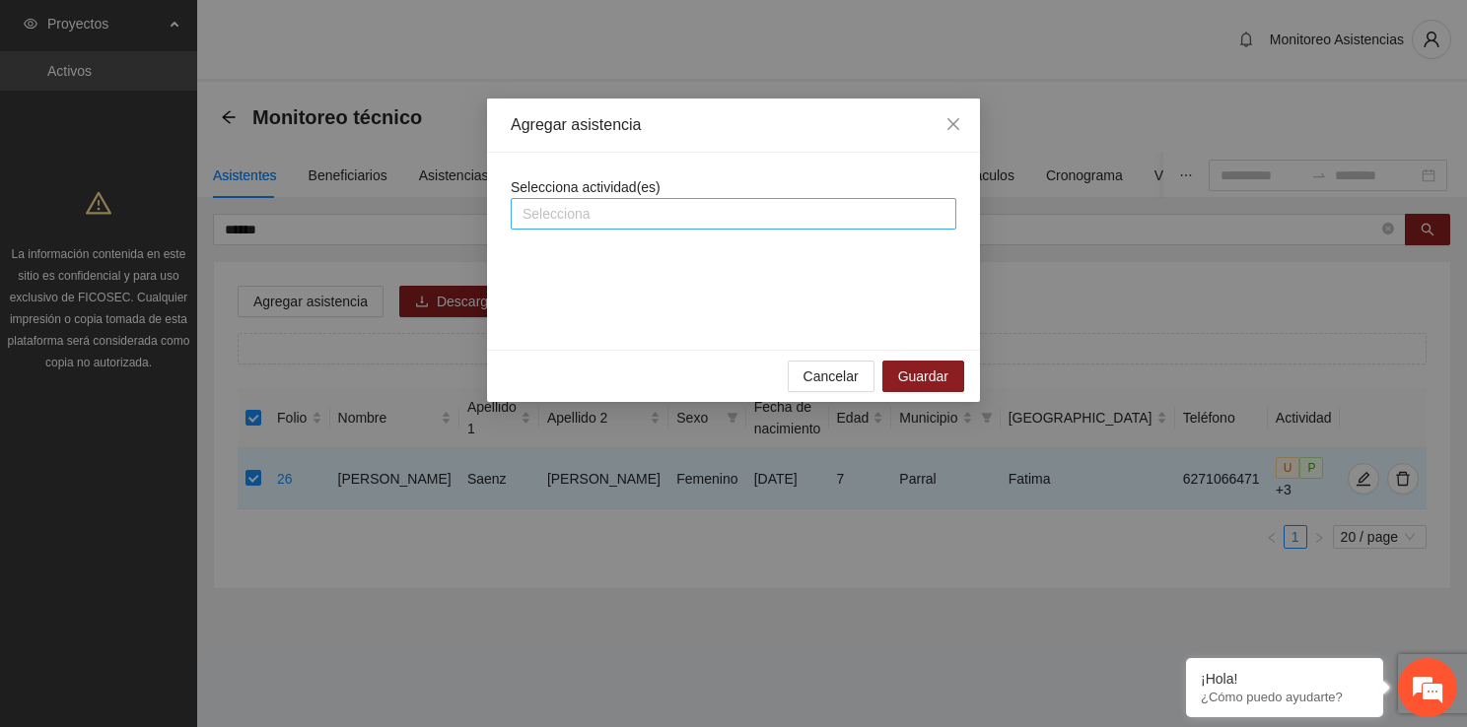
click at [588, 226] on div "Selecciona" at bounding box center [734, 214] width 446 height 32
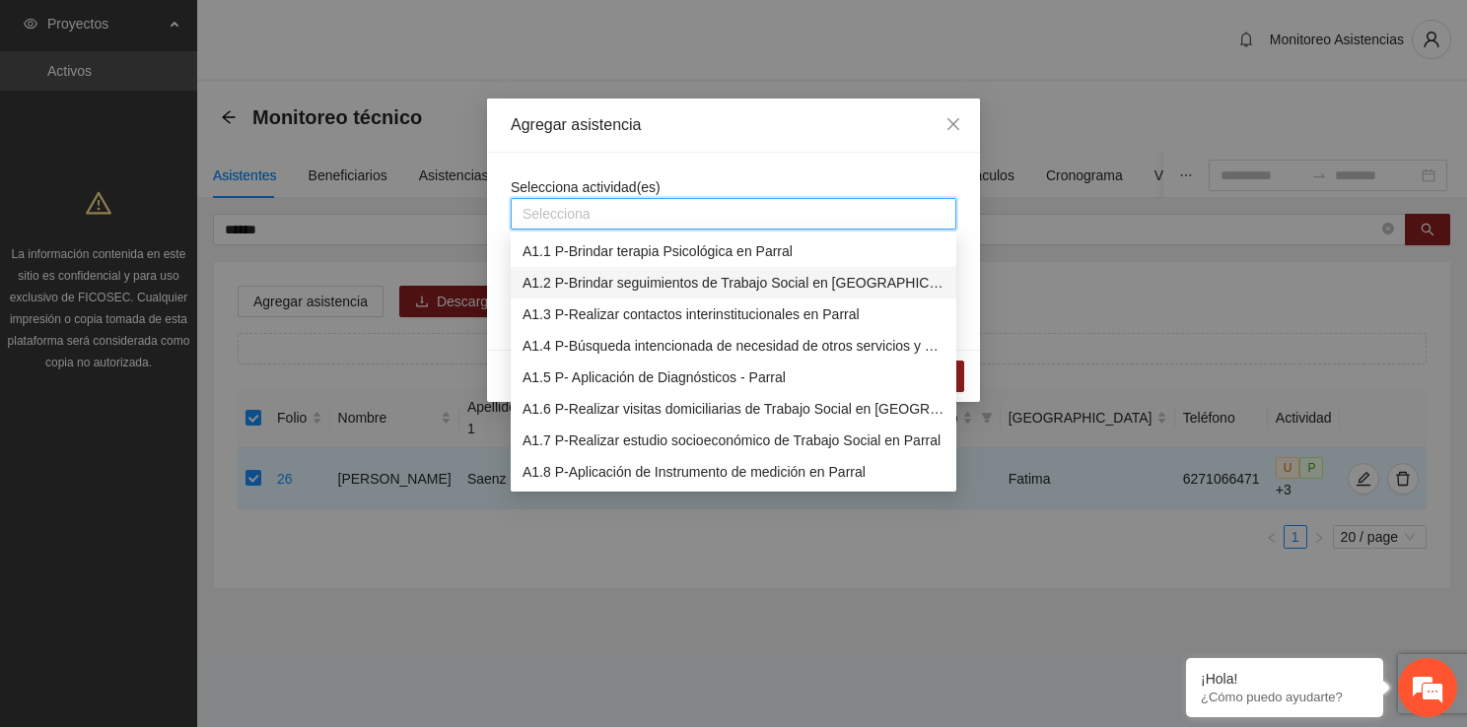
click at [622, 292] on div "A1.2 P-Brindar seguimientos de Trabajo Social en [GEOGRAPHIC_DATA]" at bounding box center [733, 283] width 422 height 22
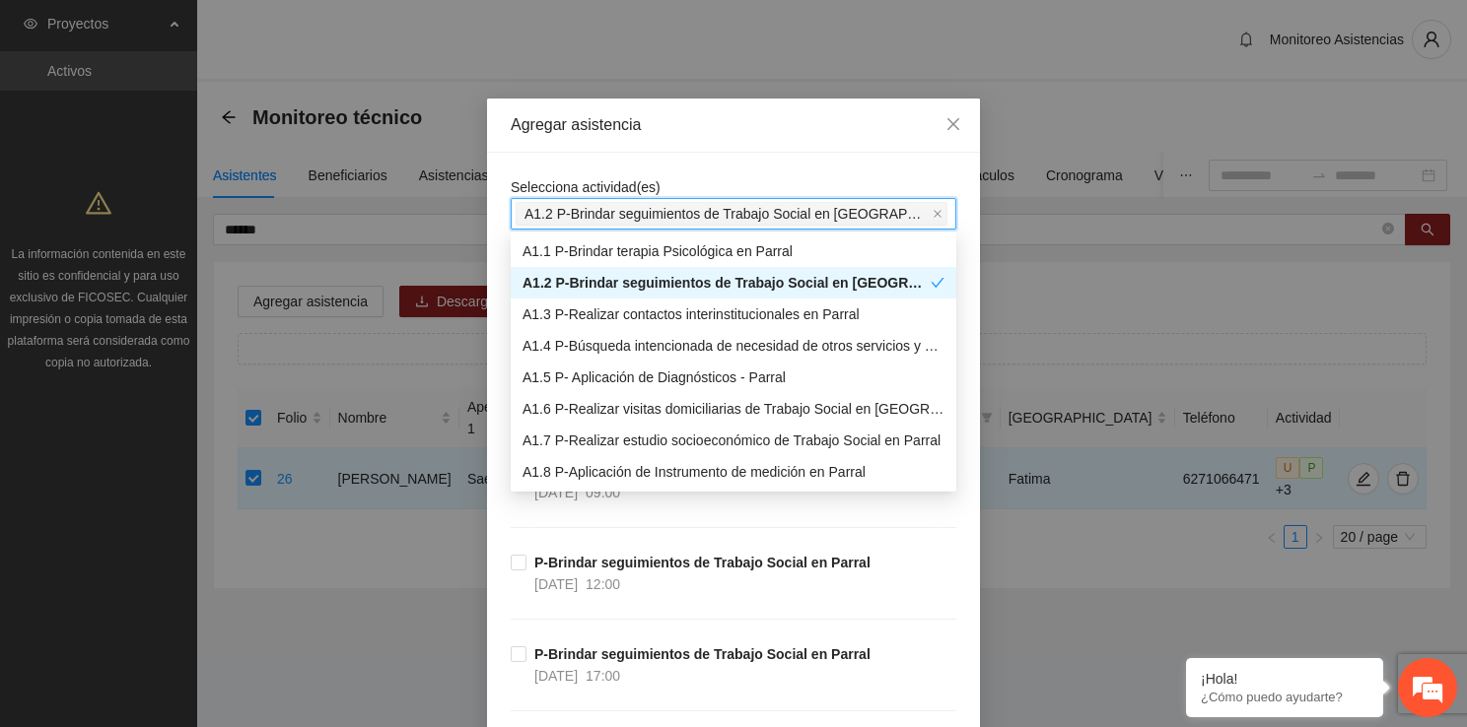
click at [812, 126] on div "Agregar asistencia" at bounding box center [734, 125] width 446 height 22
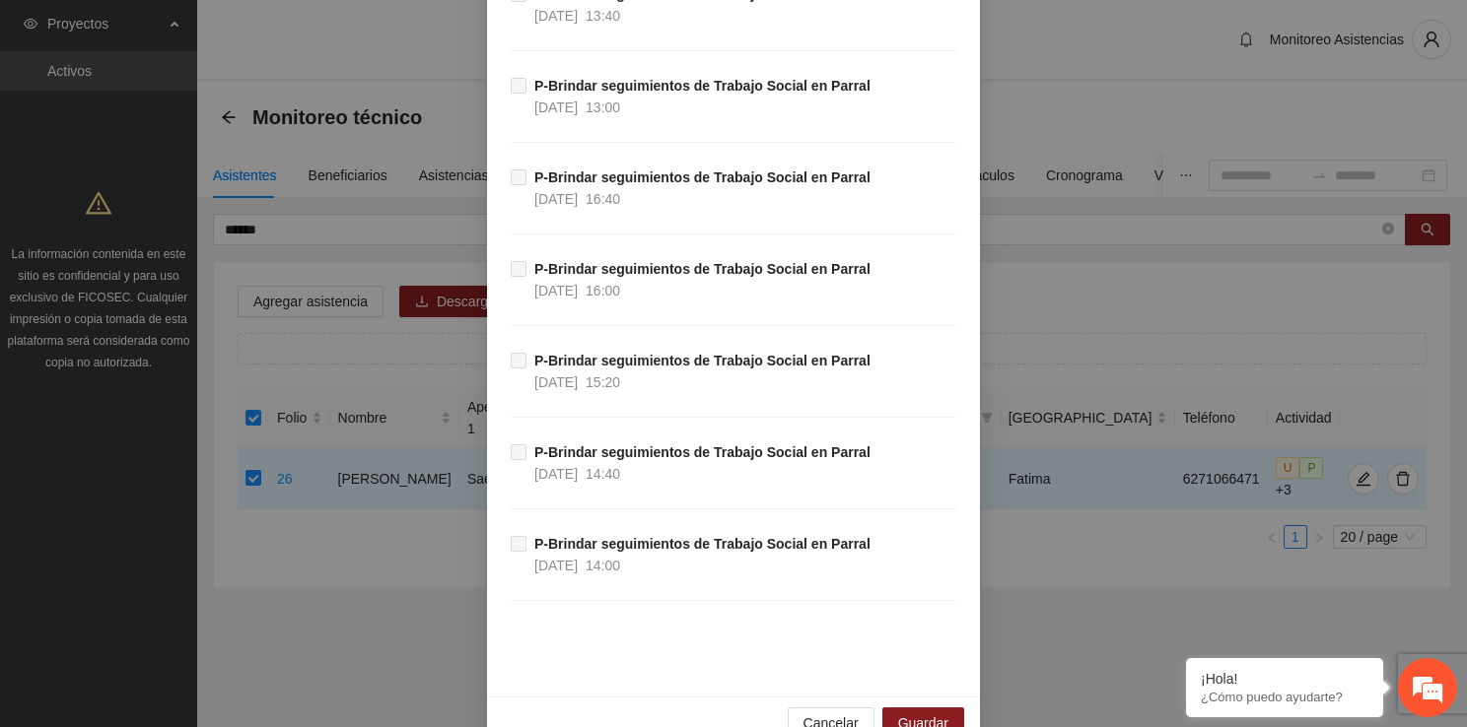
click at [945, 697] on div "Cancelar Guardar" at bounding box center [733, 723] width 493 height 52
click at [945, 708] on button "Guardar" at bounding box center [923, 724] width 82 height 32
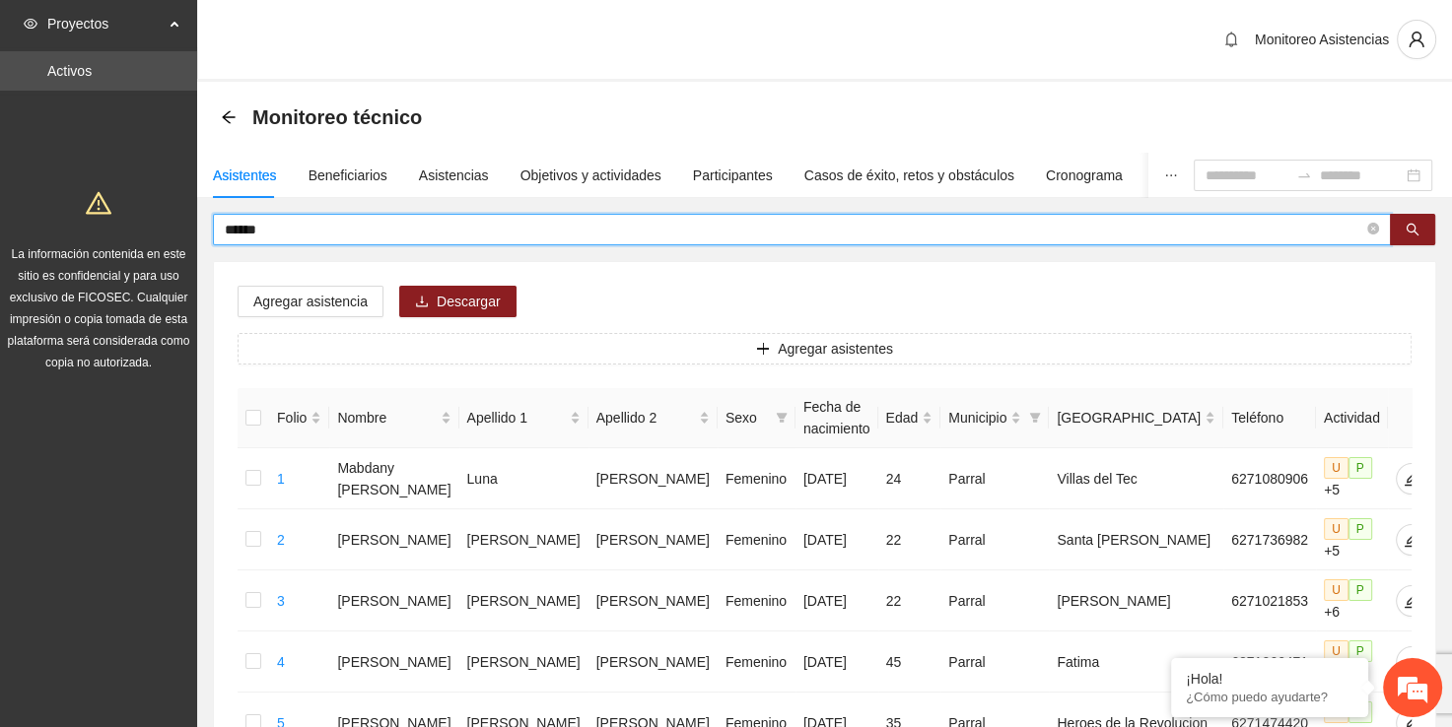
click at [343, 228] on input "******" at bounding box center [794, 230] width 1139 height 22
type input "*"
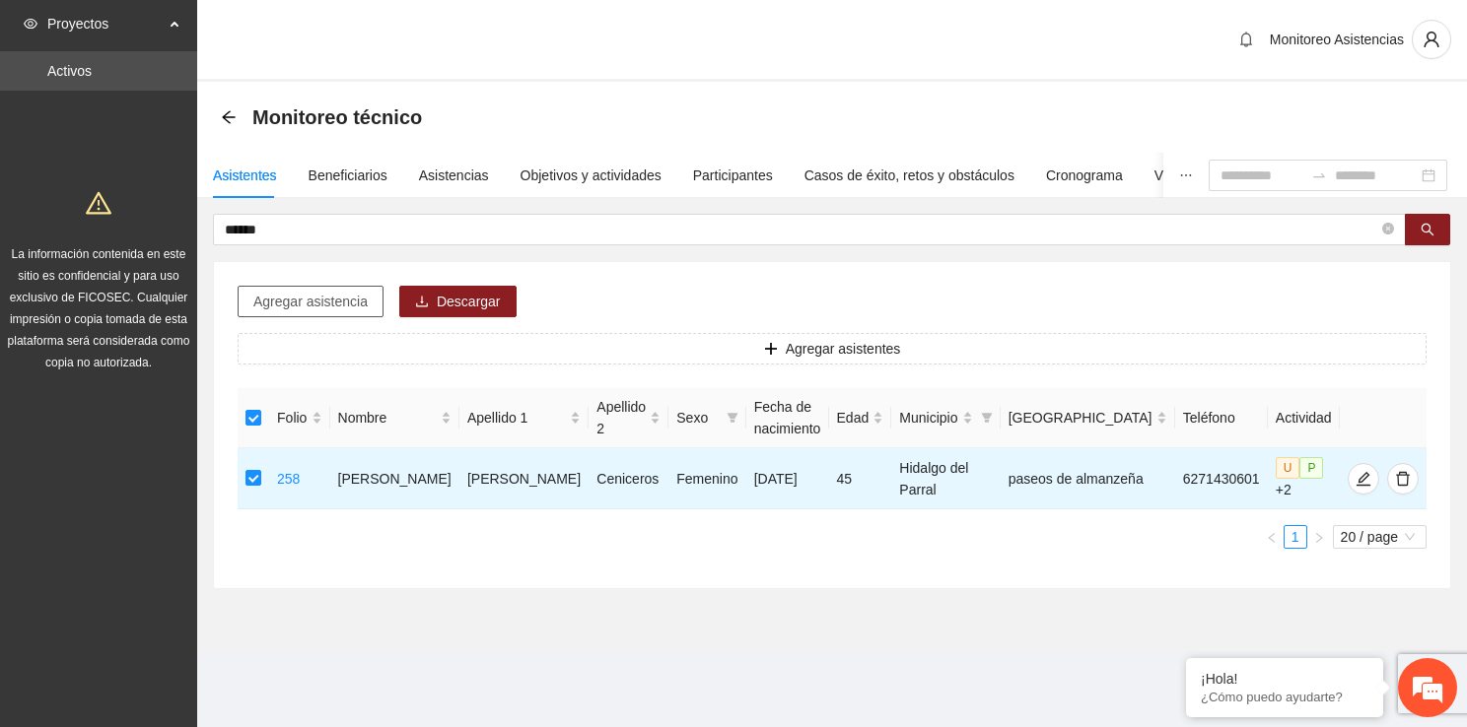
click at [320, 302] on span "Agregar asistencia" at bounding box center [310, 302] width 114 height 22
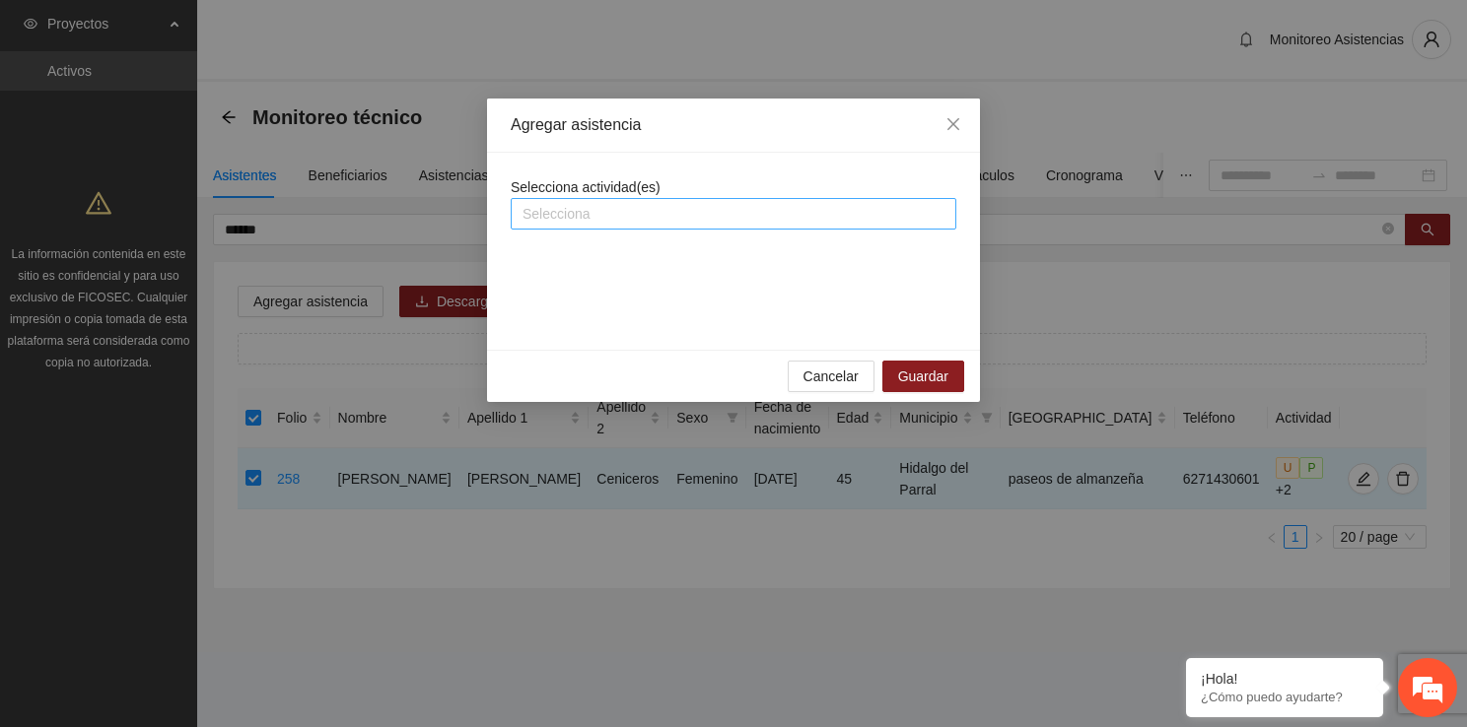
click at [602, 210] on div at bounding box center [734, 214] width 436 height 24
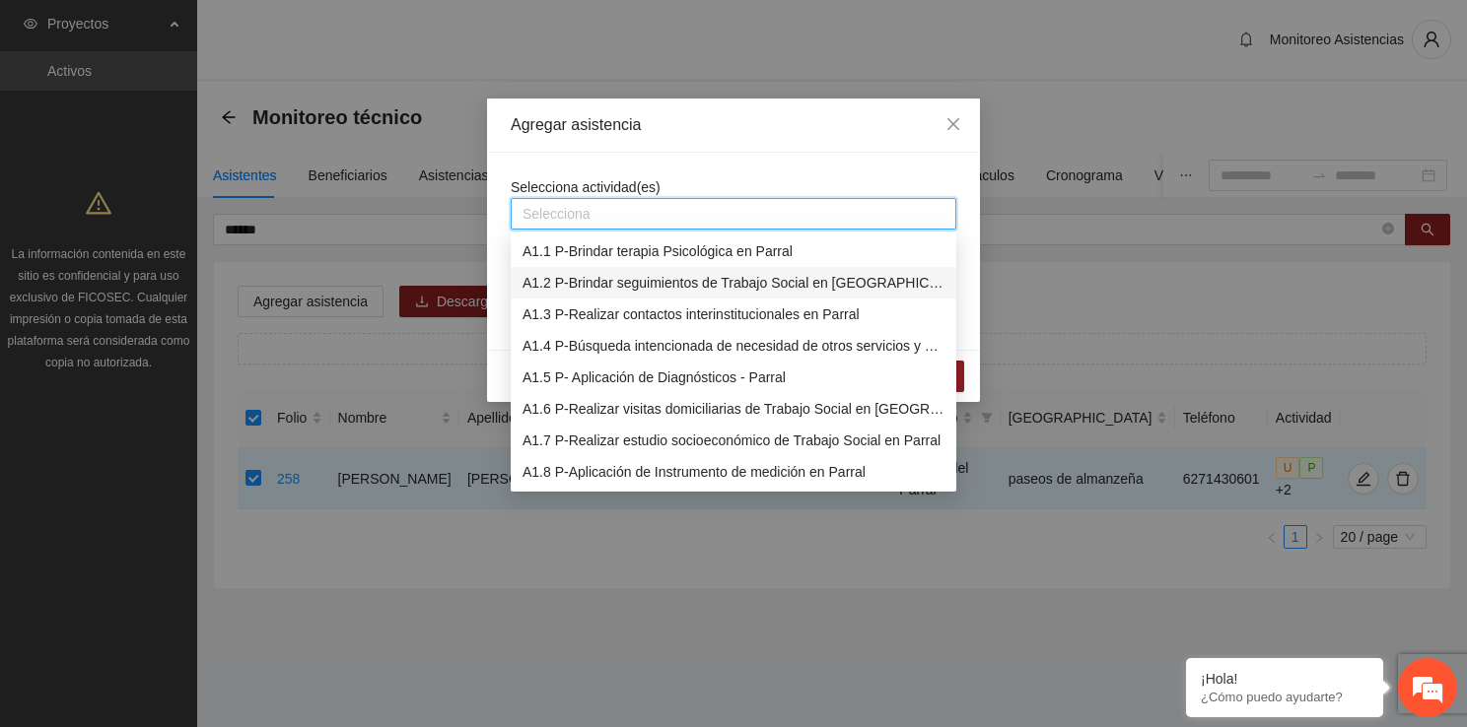
click at [642, 287] on div "A1.2 P-Brindar seguimientos de Trabajo Social en [GEOGRAPHIC_DATA]" at bounding box center [733, 283] width 422 height 22
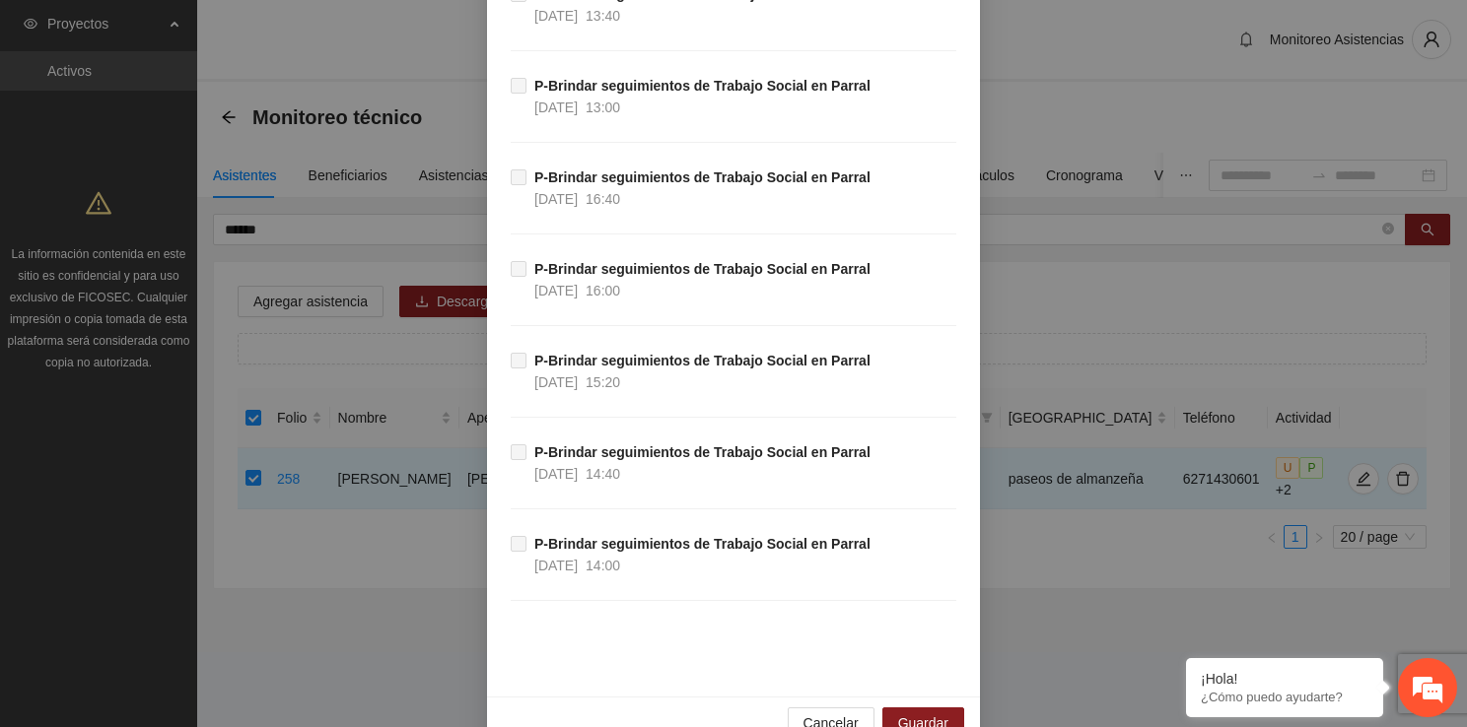
click at [954, 697] on div "Cancelar Guardar" at bounding box center [733, 723] width 493 height 52
click at [941, 708] on button "Guardar" at bounding box center [923, 724] width 82 height 32
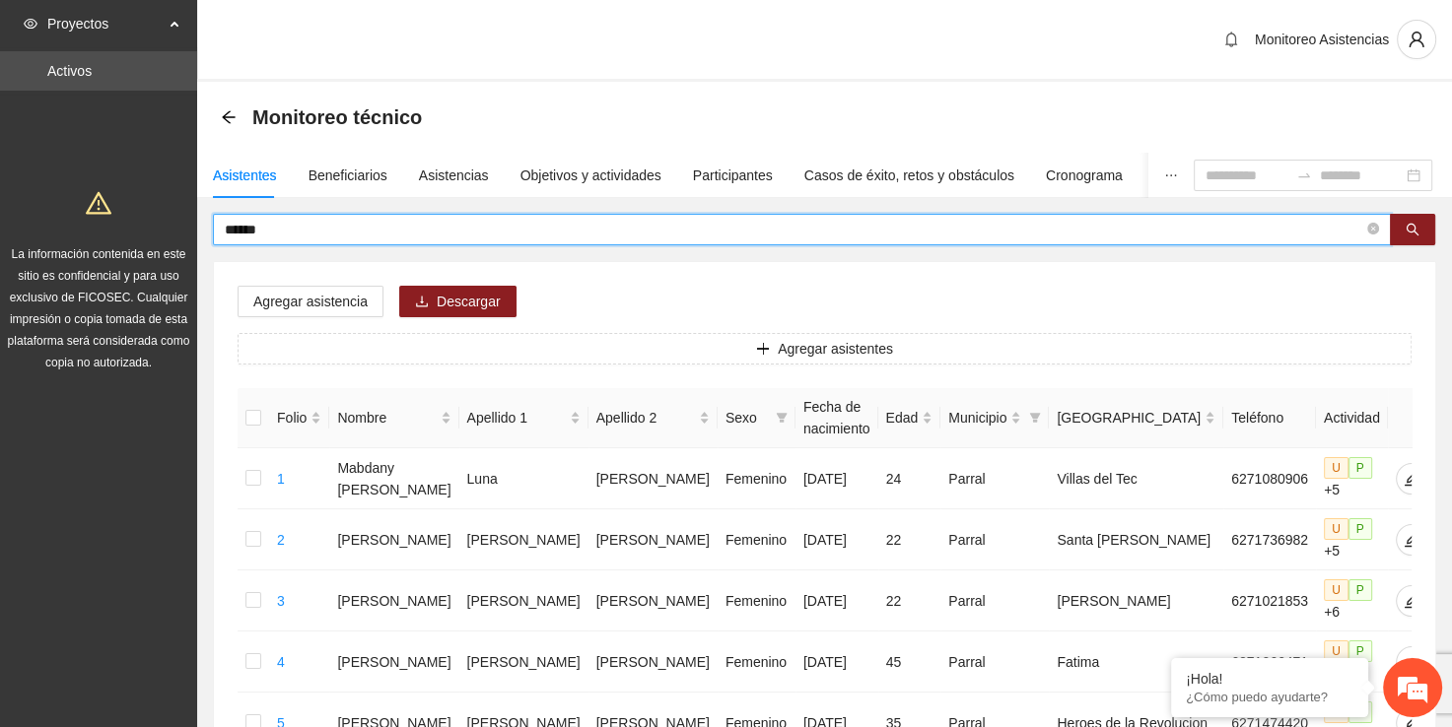
click at [319, 227] on input "******" at bounding box center [794, 230] width 1139 height 22
type input "*"
click at [472, 178] on div "Asistencias" at bounding box center [454, 176] width 70 height 22
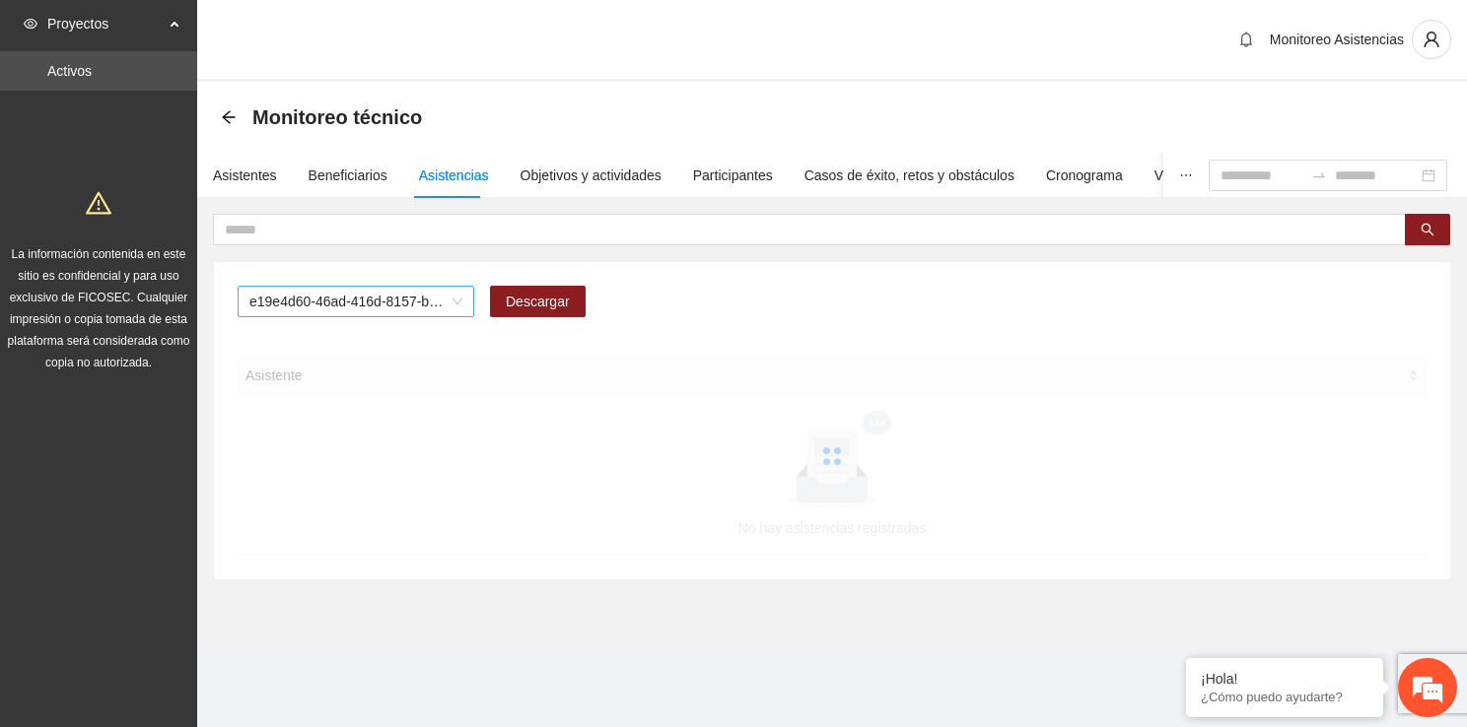
click at [431, 301] on span "e19e4d60-46ad-416d-8157-b1d80b8172e2" at bounding box center [355, 302] width 213 height 30
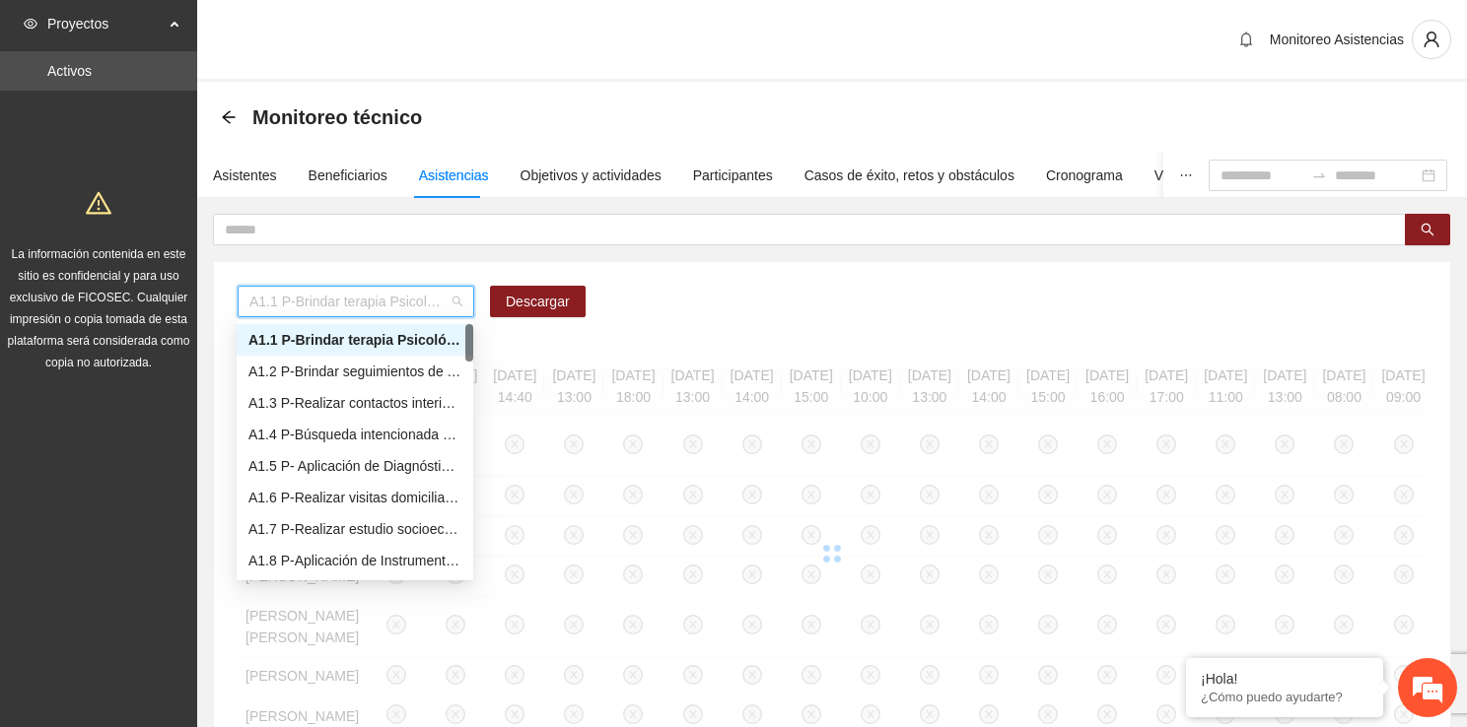
click at [426, 373] on div "A1.2 P-Brindar seguimientos de Trabajo Social en [GEOGRAPHIC_DATA]" at bounding box center [354, 372] width 213 height 22
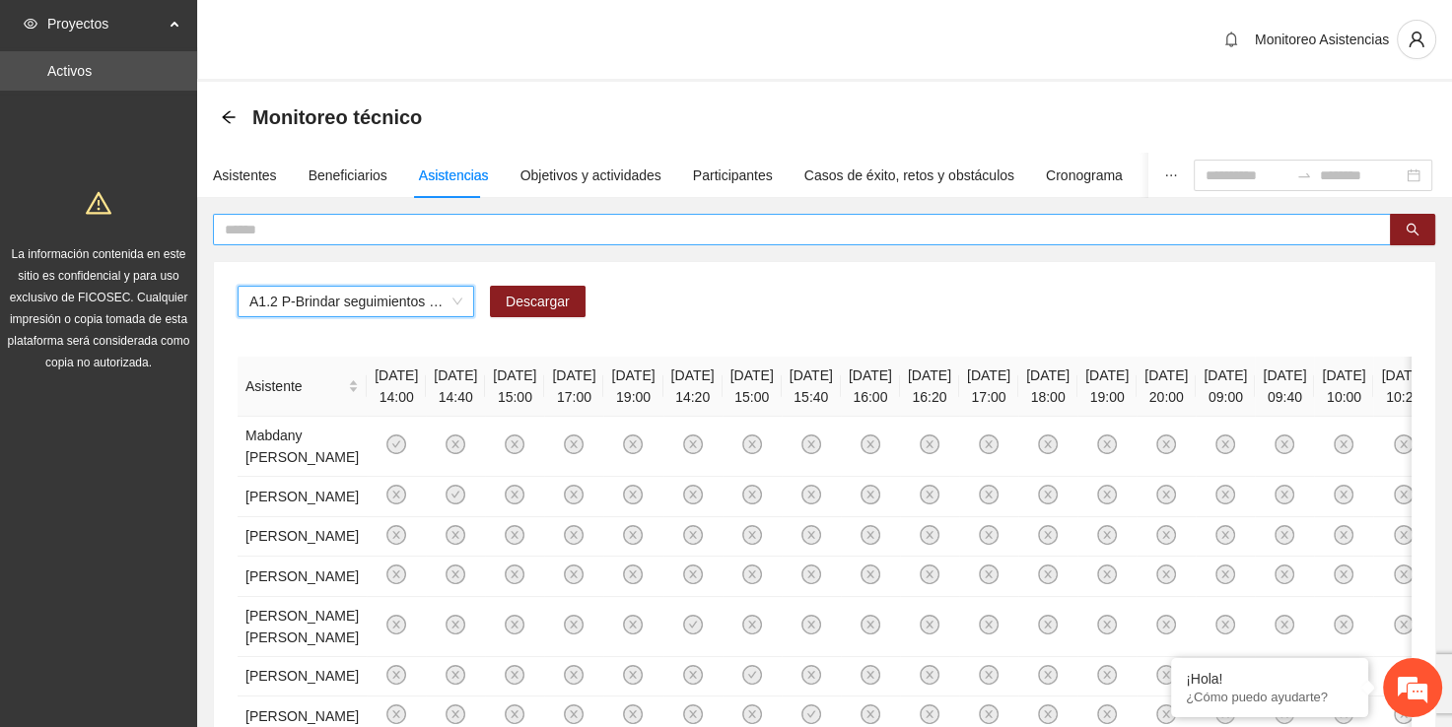
click at [441, 232] on input "text" at bounding box center [794, 230] width 1139 height 22
type input "********"
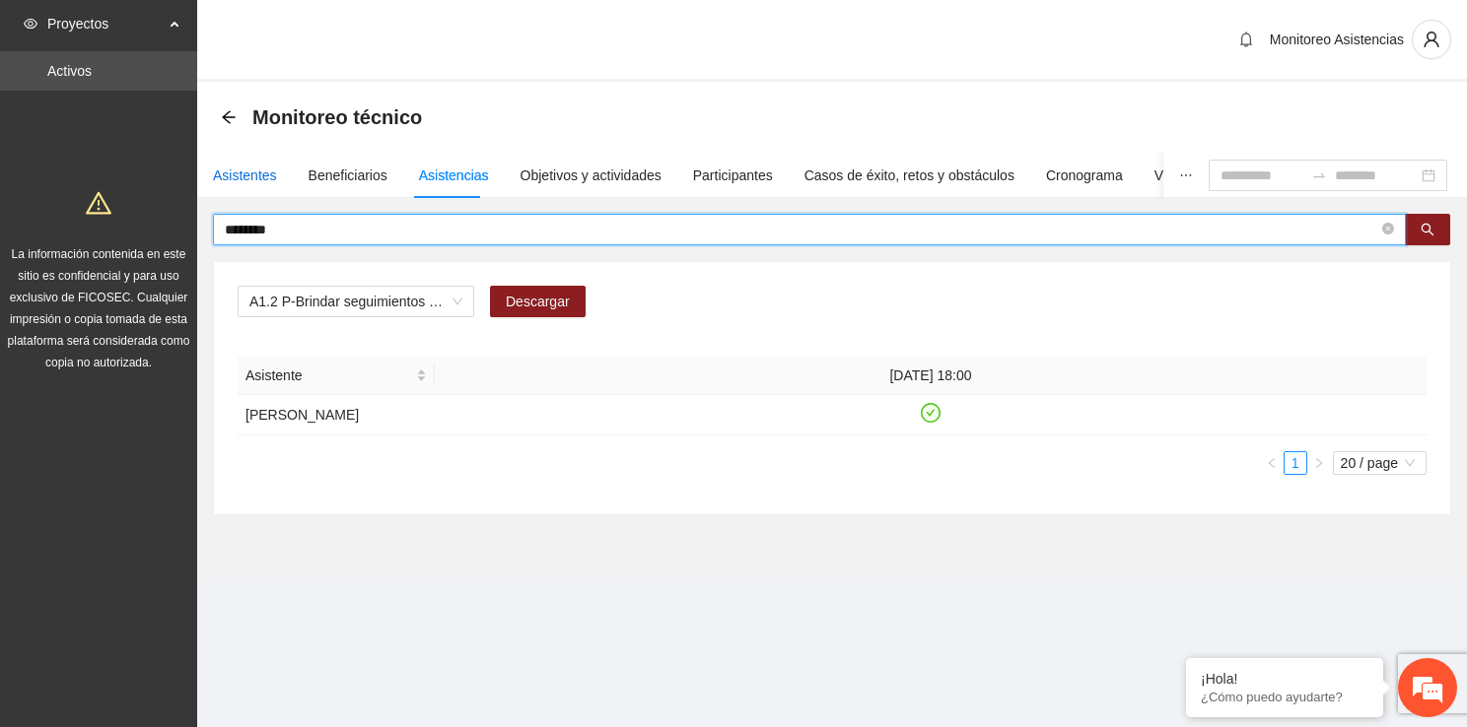
click at [266, 171] on div "Asistentes" at bounding box center [245, 176] width 64 height 22
